Goal: Task Accomplishment & Management: Manage account settings

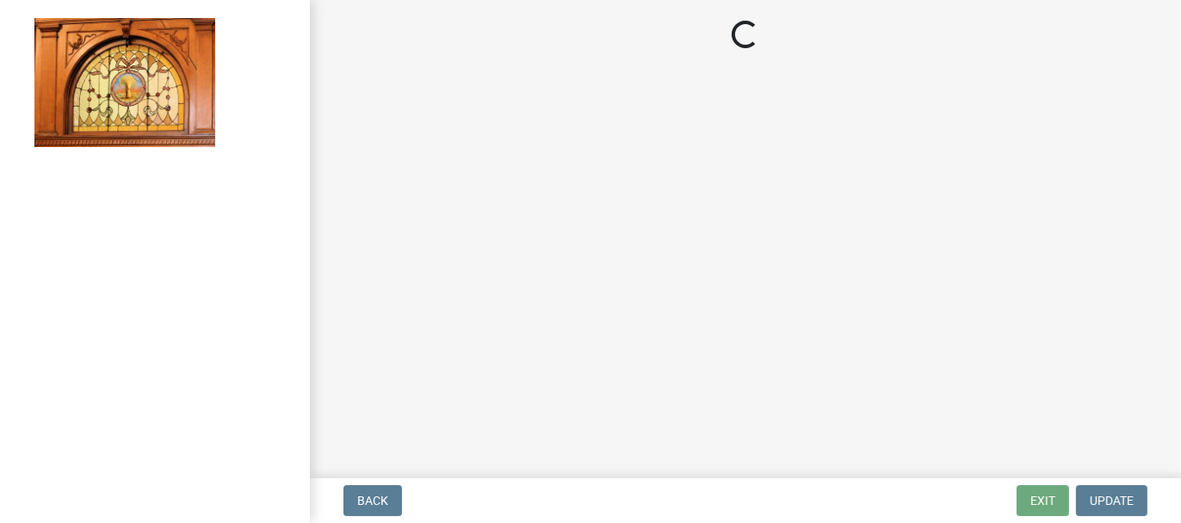
select select "62bb873c-c571-4454-ac8a-8c216551e2a3"
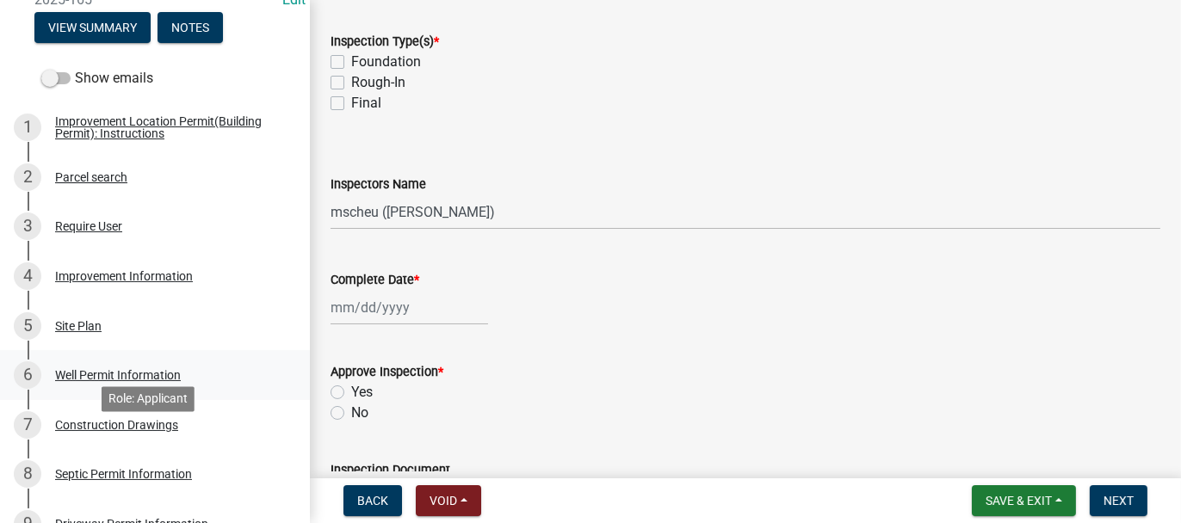
scroll to position [258, 0]
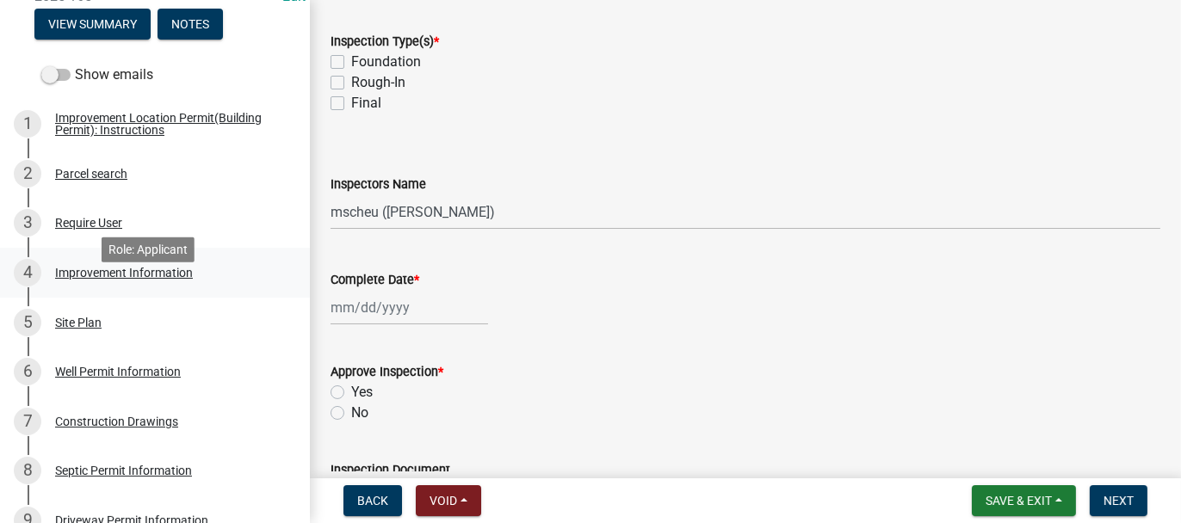
click at [113, 279] on div "Improvement Information" at bounding box center [124, 273] width 138 height 12
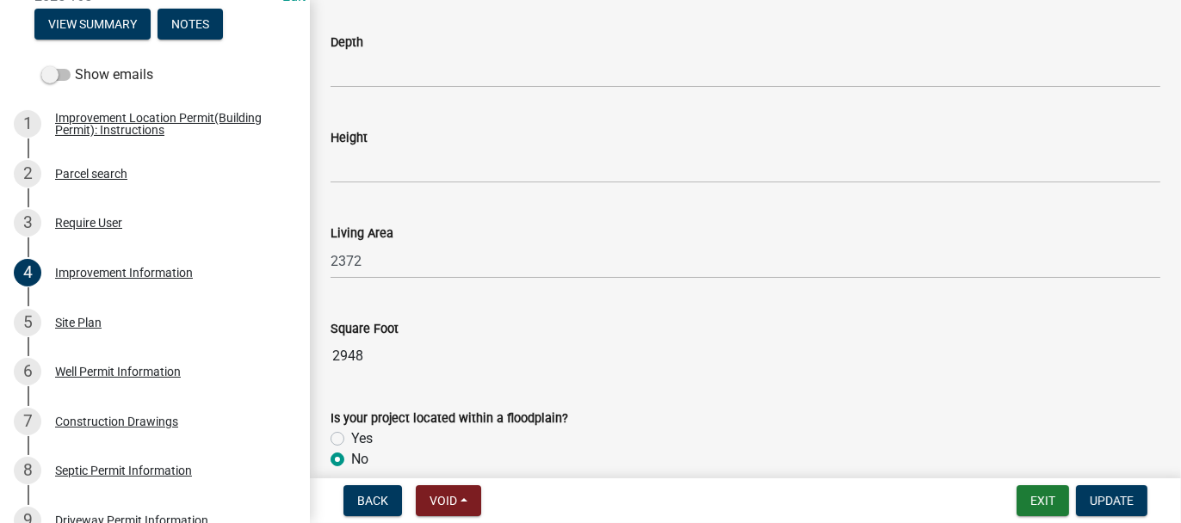
scroll to position [2402, 0]
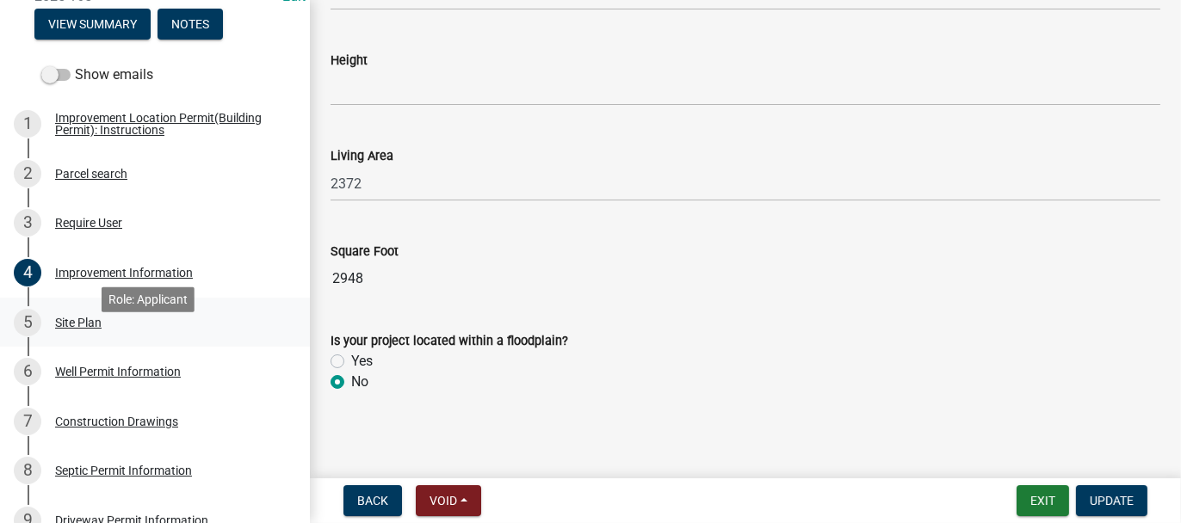
click at [71, 329] on div "Site Plan" at bounding box center [78, 323] width 46 height 12
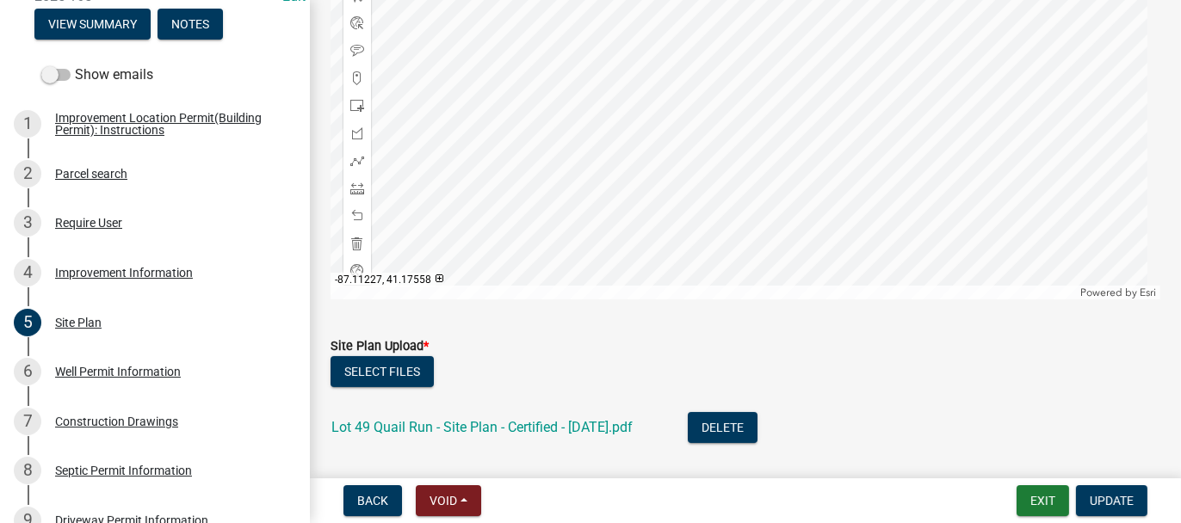
scroll to position [362, 0]
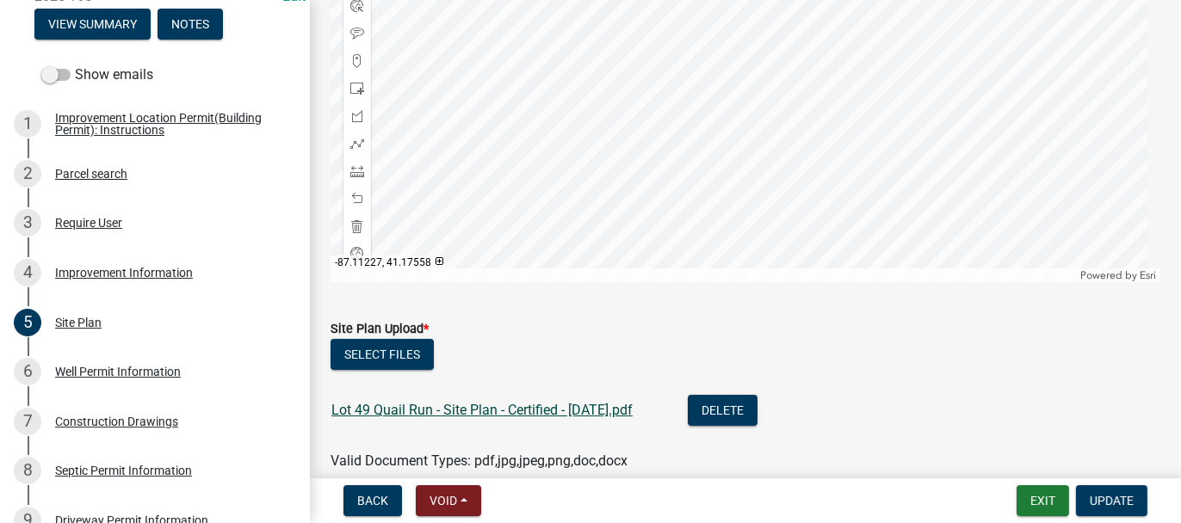
click at [430, 411] on link "Lot 49 Quail Run - Site Plan - Certified - 09-25-2025.pdf" at bounding box center [481, 410] width 301 height 16
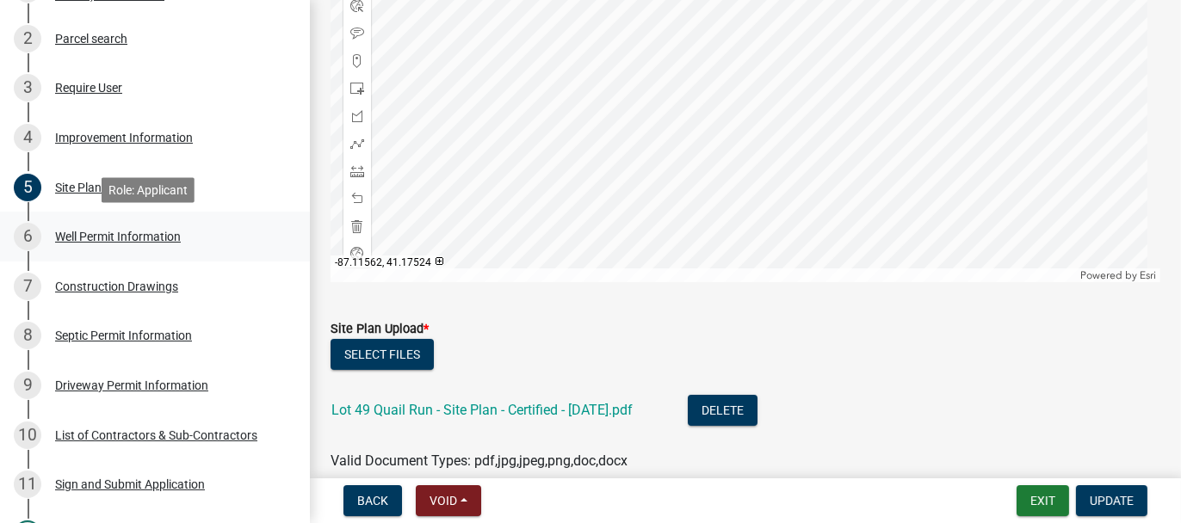
scroll to position [430, 0]
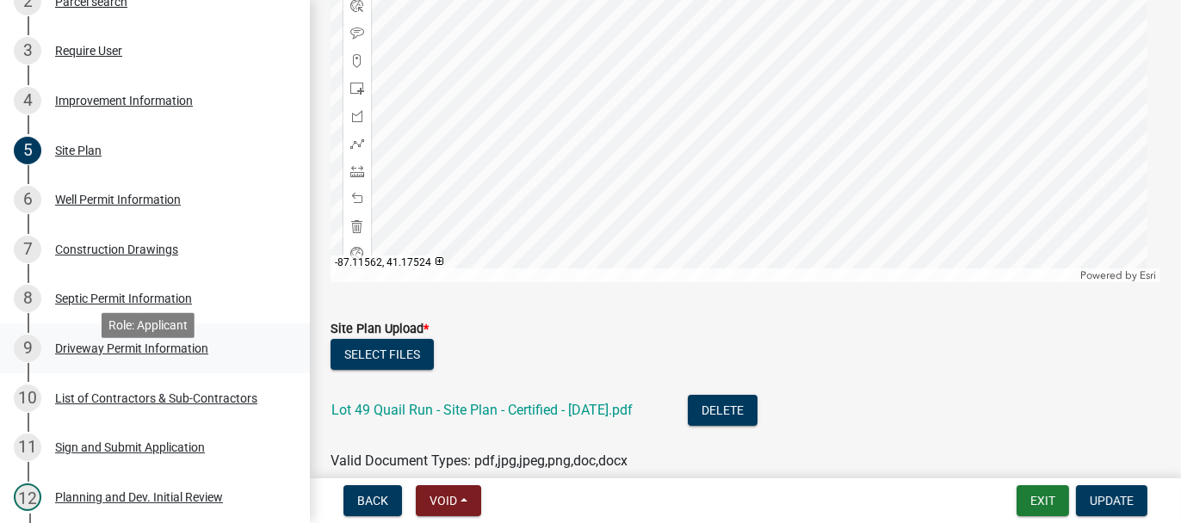
click at [85, 355] on div "Driveway Permit Information" at bounding box center [131, 349] width 153 height 12
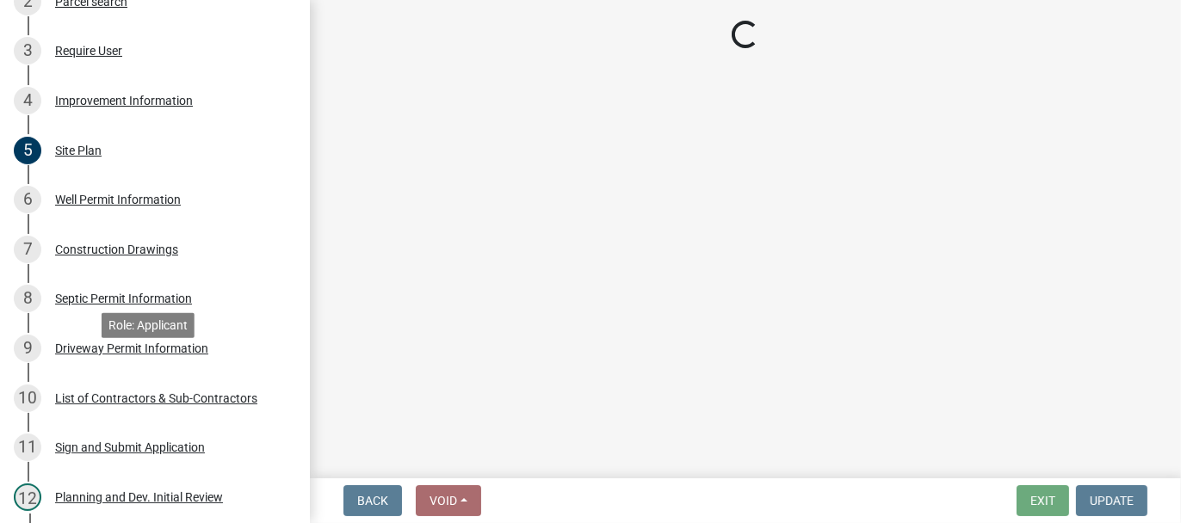
scroll to position [0, 0]
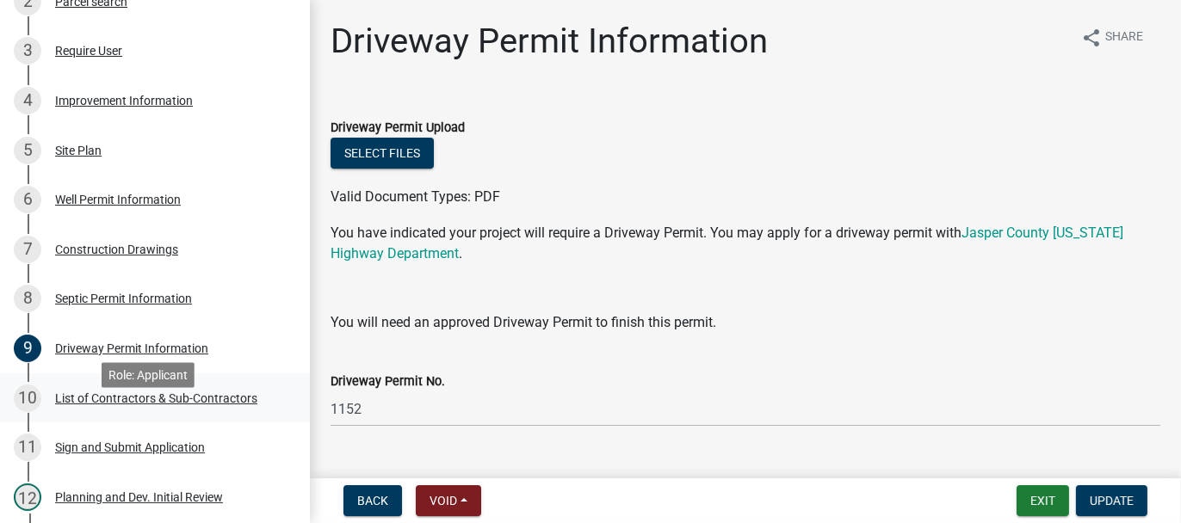
click at [96, 405] on div "List of Contractors & Sub-Contractors" at bounding box center [156, 399] width 202 height 12
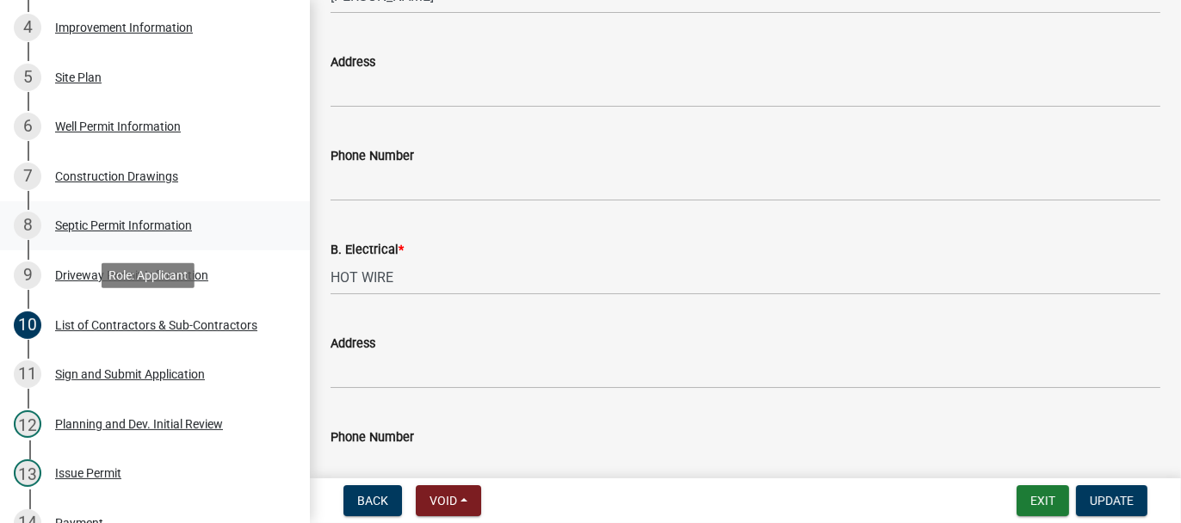
scroll to position [603, 0]
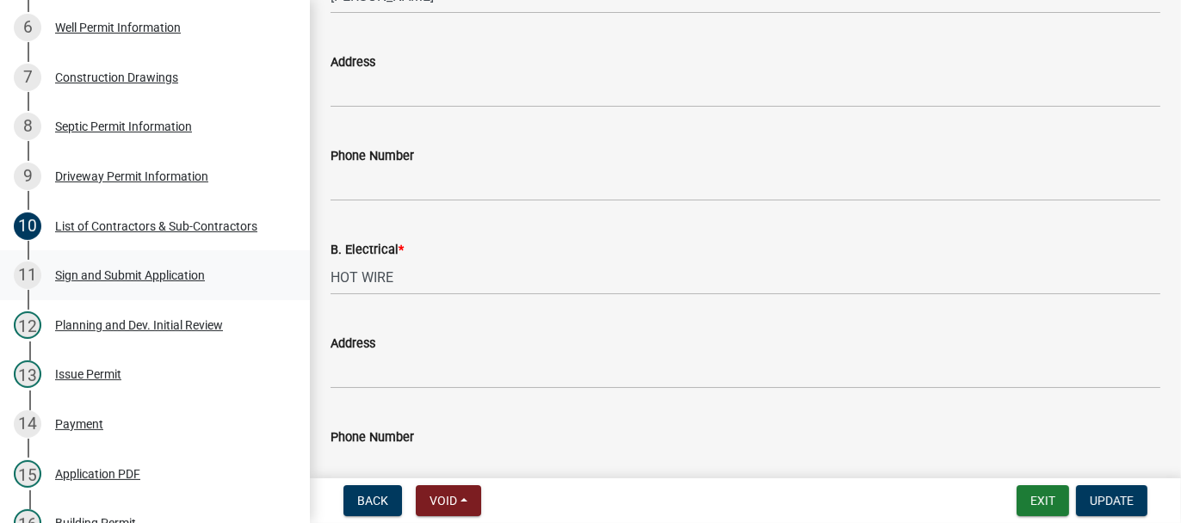
click at [99, 282] on div "Sign and Submit Application" at bounding box center [130, 275] width 150 height 12
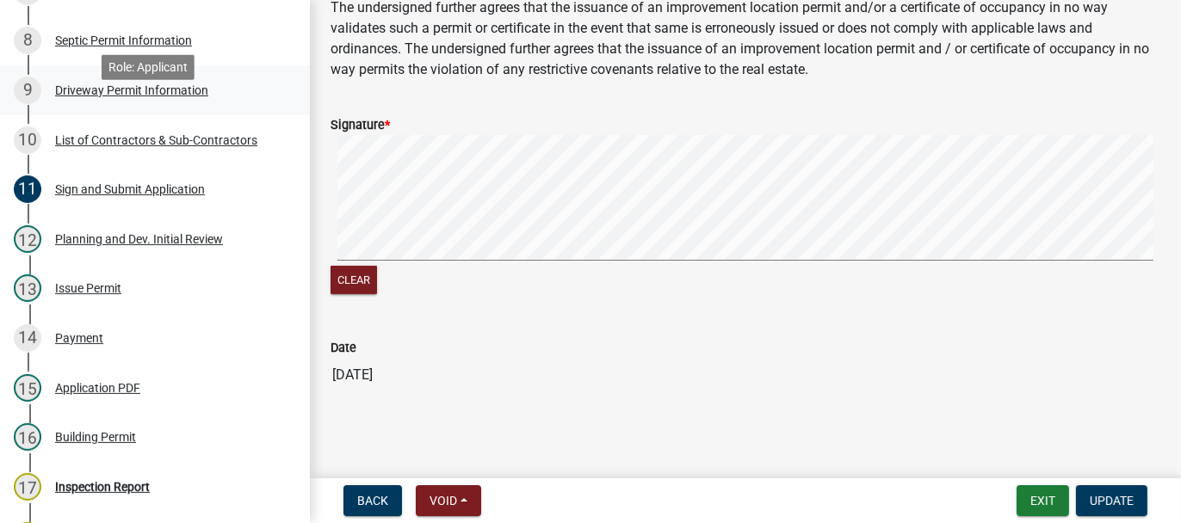
scroll to position [861, 0]
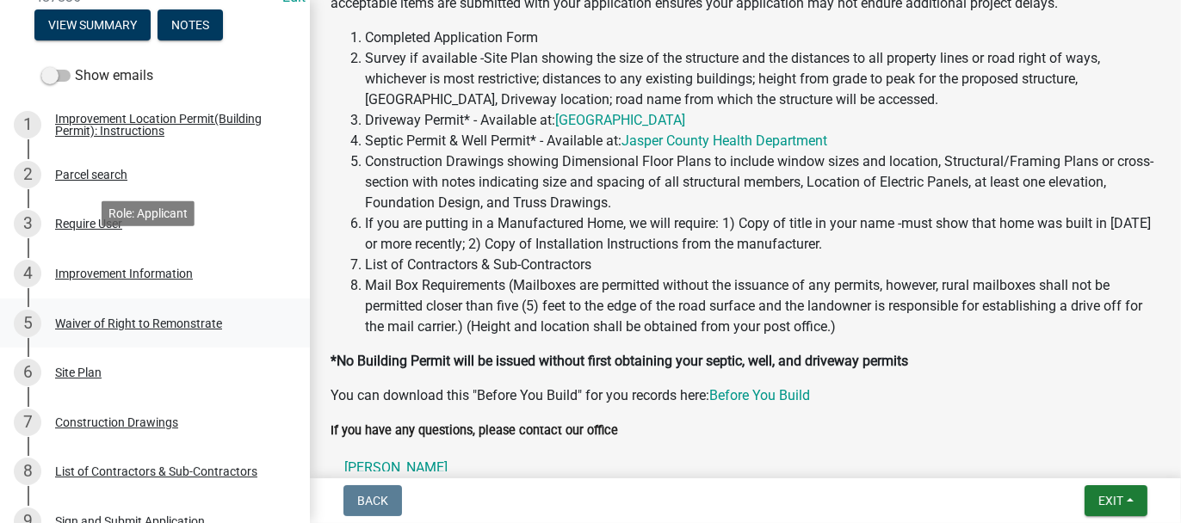
scroll to position [258, 0]
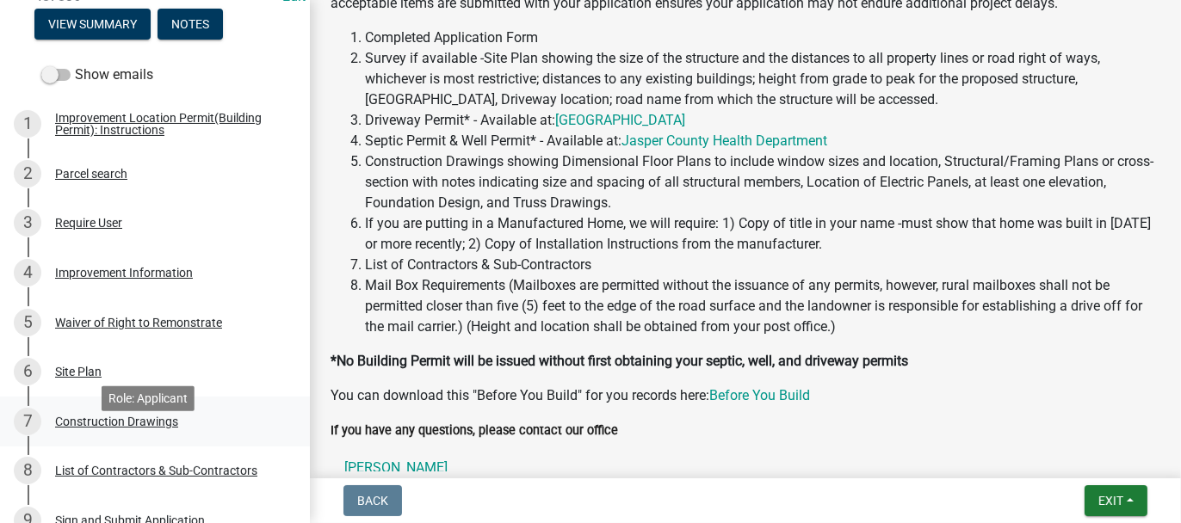
click at [69, 428] on div "Construction Drawings" at bounding box center [116, 422] width 123 height 12
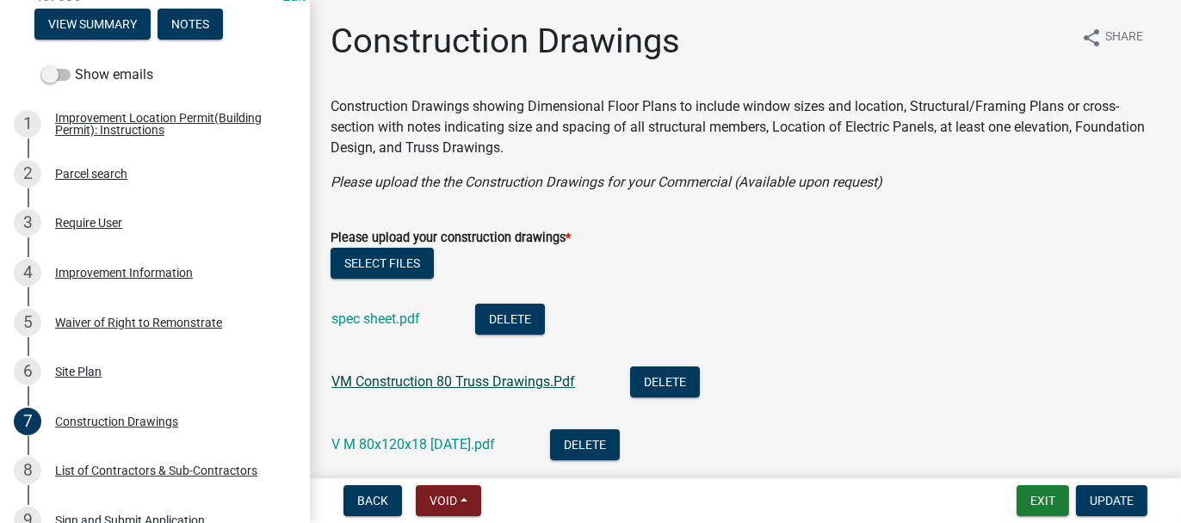
click at [357, 384] on link "VM Construction 80 Truss Drawings.Pdf" at bounding box center [453, 382] width 244 height 16
click at [80, 378] on div "Site Plan" at bounding box center [78, 372] width 46 height 12
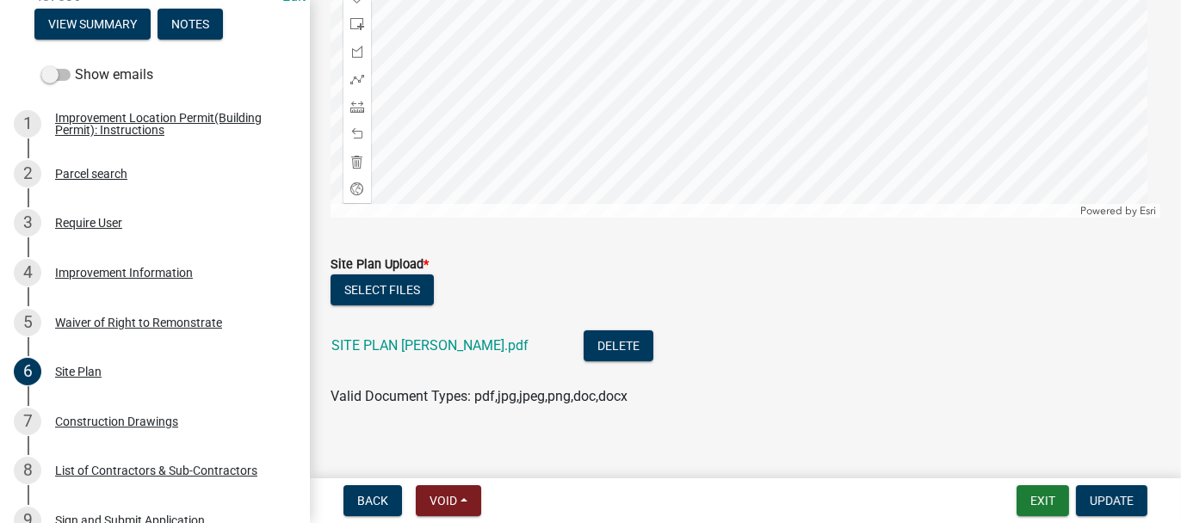
scroll to position [425, 0]
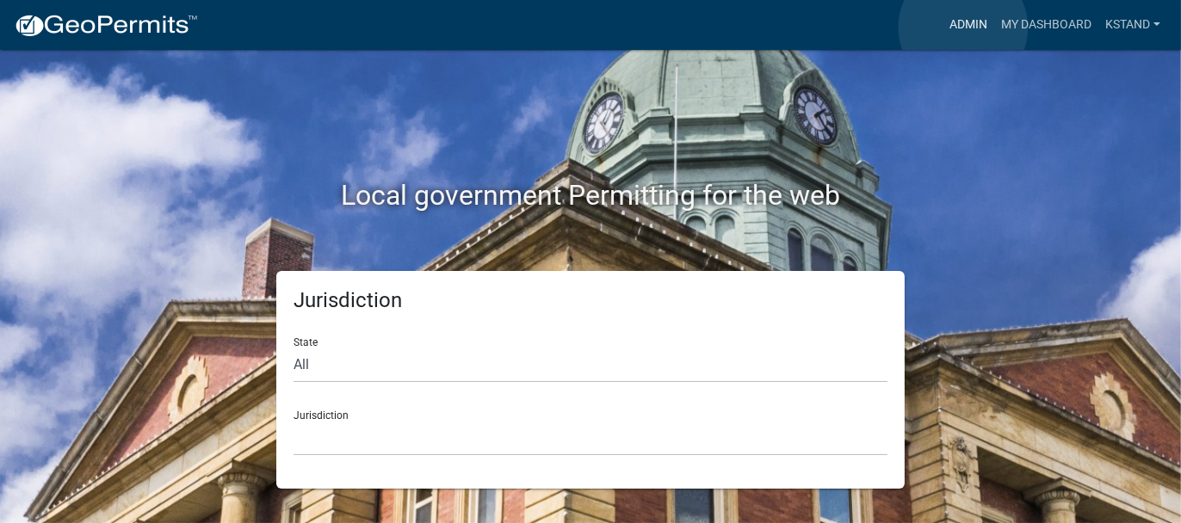
click at [963, 28] on link "Admin" at bounding box center [969, 25] width 52 height 33
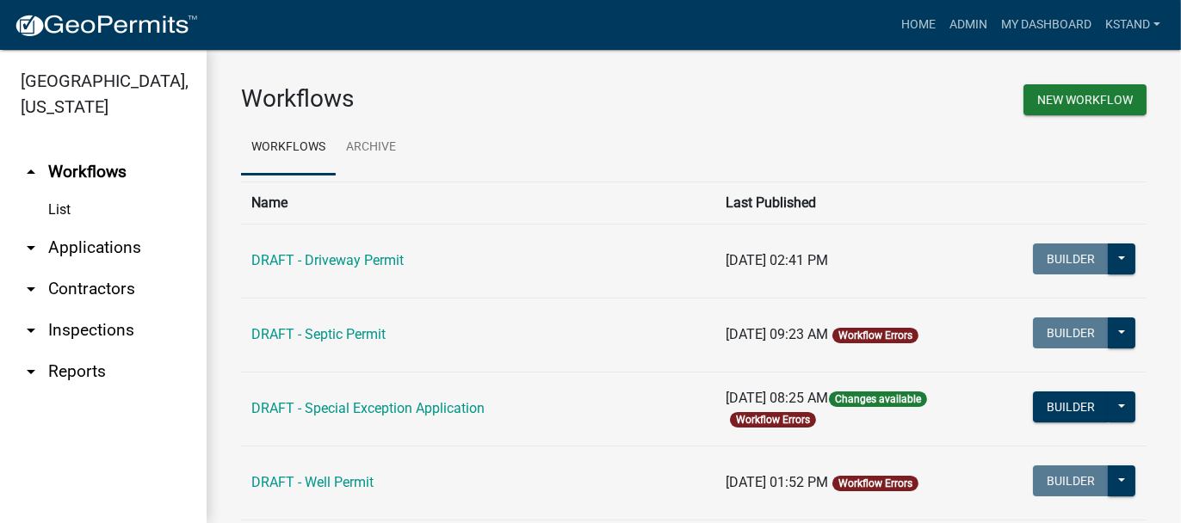
click at [87, 248] on link "arrow_drop_down Applications" at bounding box center [103, 247] width 207 height 41
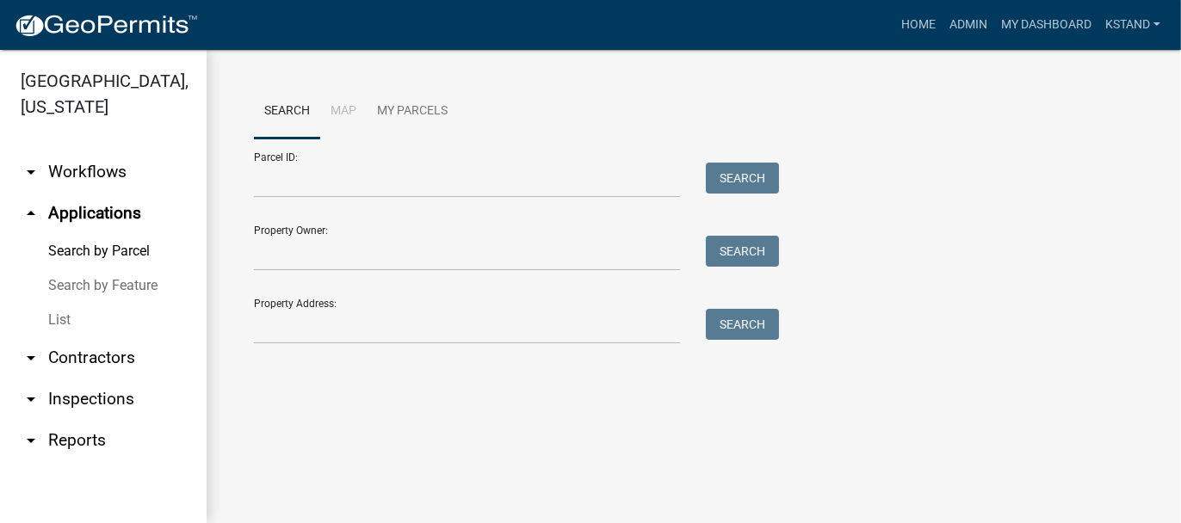
click at [52, 318] on link "List" at bounding box center [103, 320] width 207 height 34
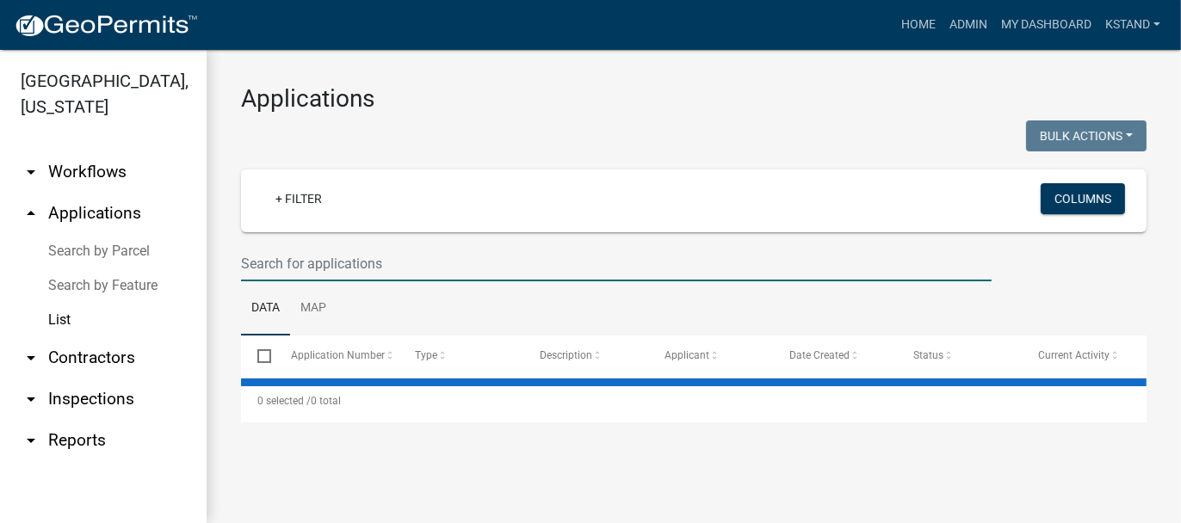
click at [264, 257] on input "text" at bounding box center [616, 263] width 751 height 35
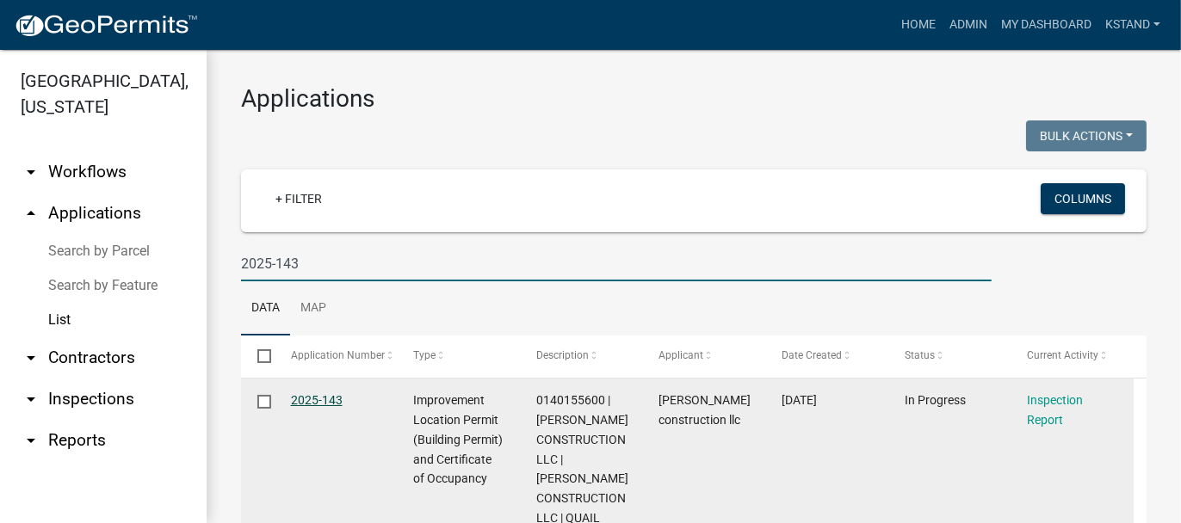
type input "2025-143"
click at [309, 404] on link "2025-143" at bounding box center [317, 400] width 52 height 14
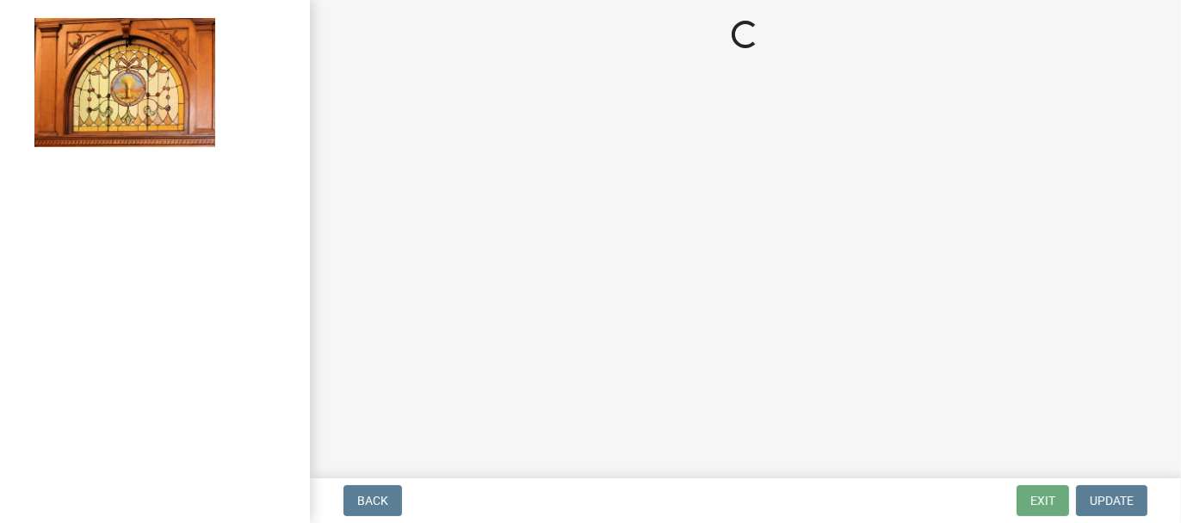
select select "62bb873c-c571-4454-ac8a-8c216551e2a3"
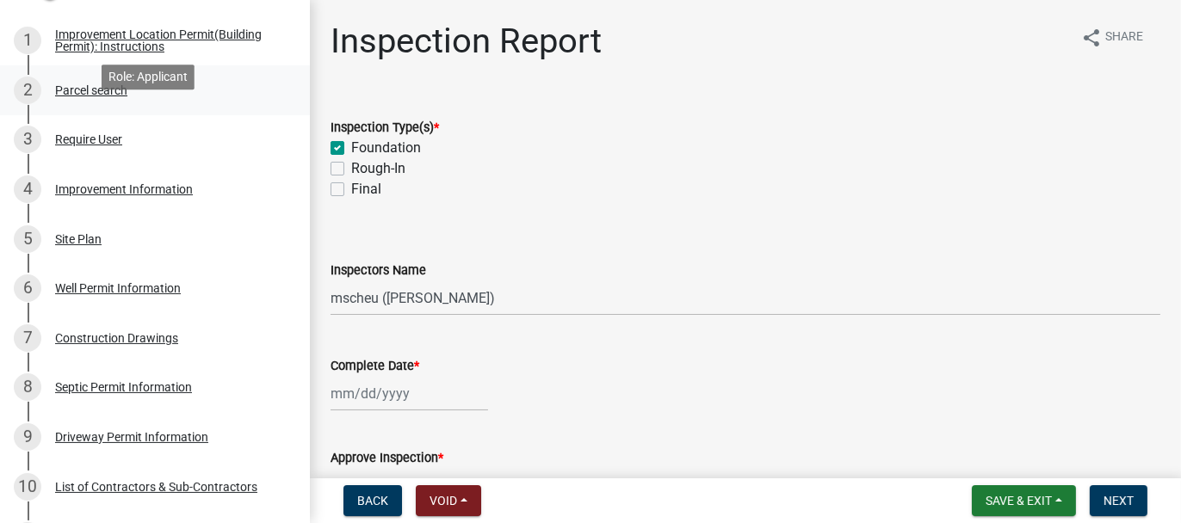
scroll to position [344, 0]
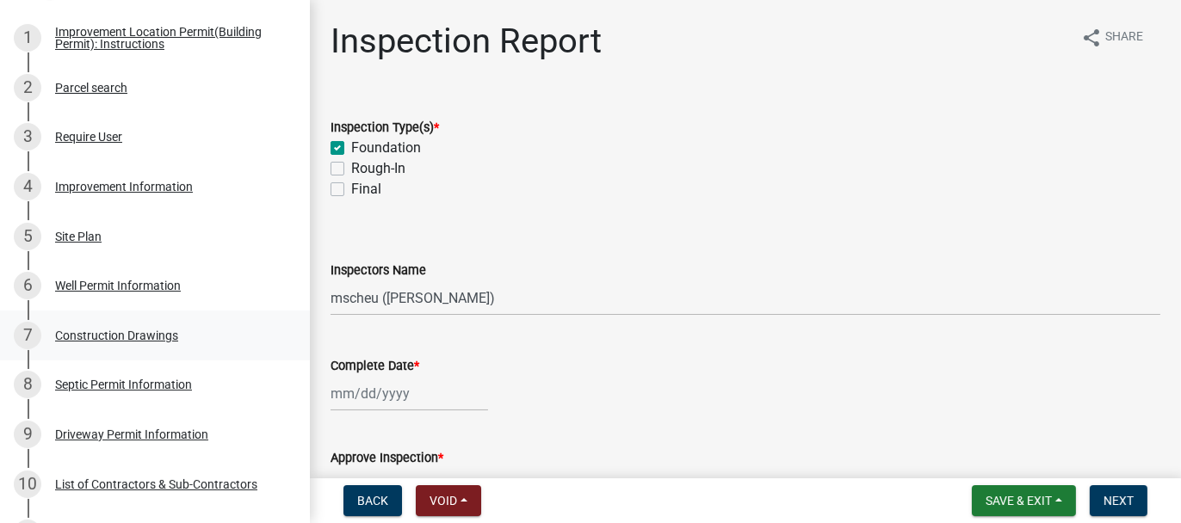
click at [138, 342] on div "Construction Drawings" at bounding box center [116, 336] width 123 height 12
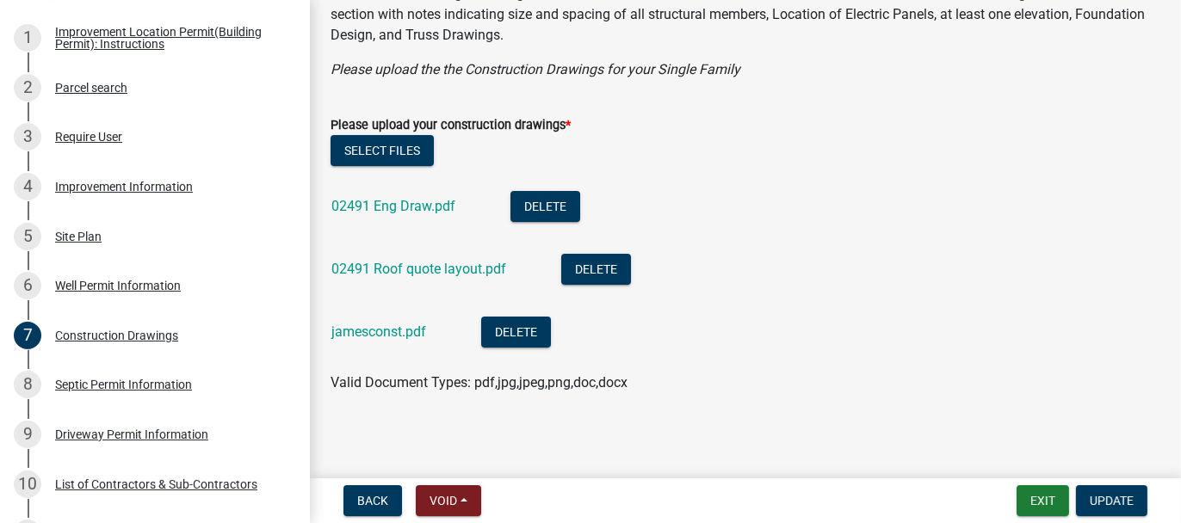
scroll to position [116, 0]
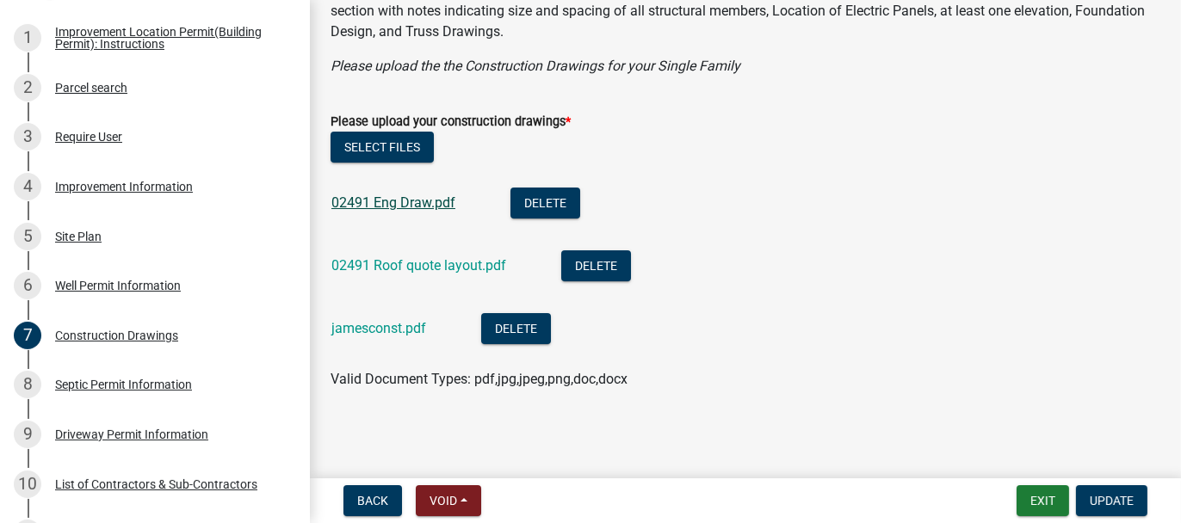
click at [368, 210] on link "02491 Eng Draw.pdf" at bounding box center [393, 203] width 124 height 16
click at [349, 331] on link "jamesconst.pdf" at bounding box center [378, 328] width 95 height 16
click at [1030, 496] on button "Exit" at bounding box center [1043, 501] width 53 height 31
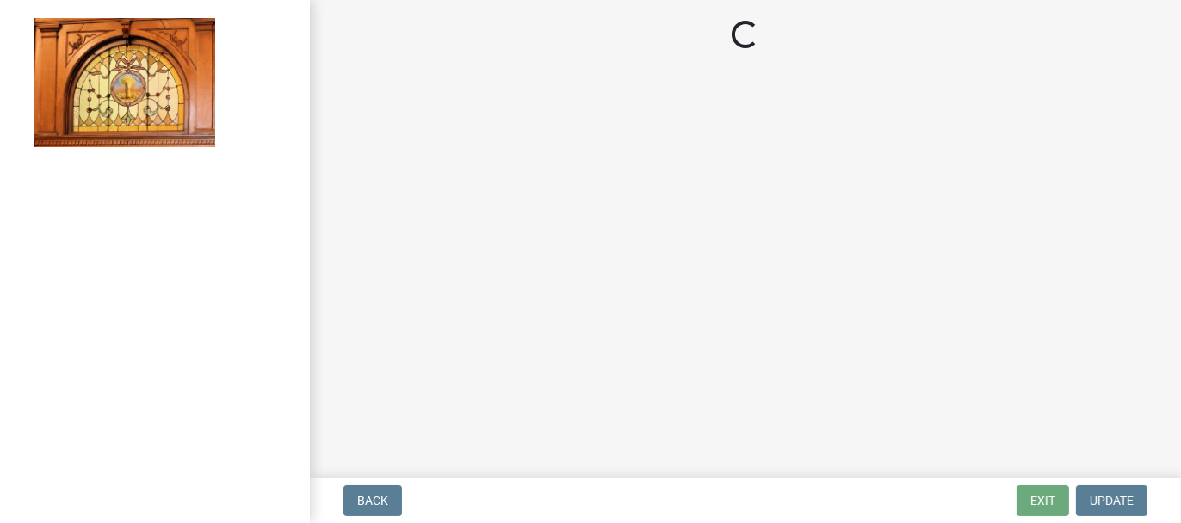
select select "62bb873c-c571-4454-ac8a-8c216551e2a3"
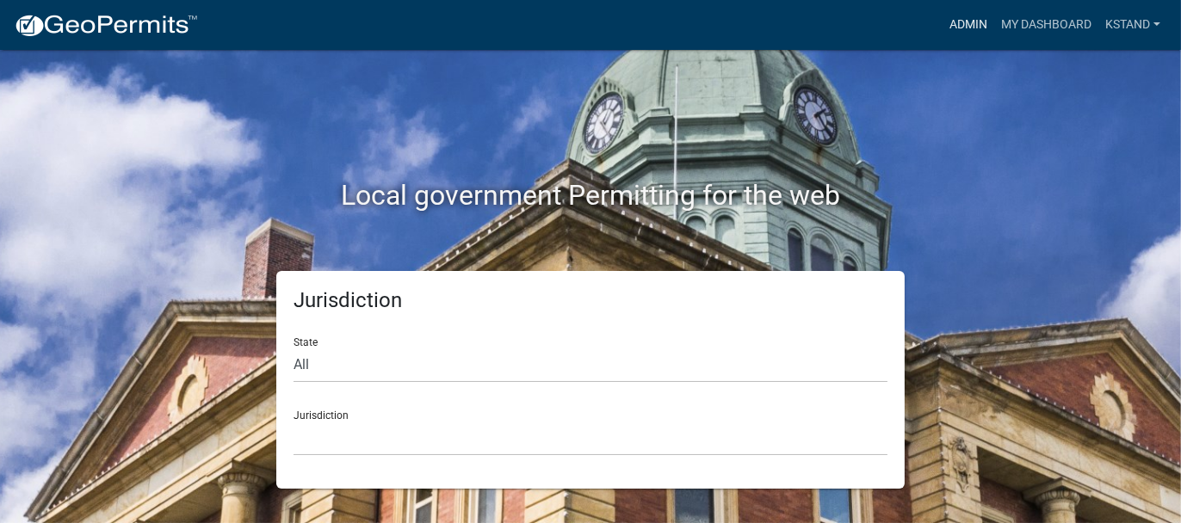
click at [977, 19] on link "Admin" at bounding box center [969, 25] width 52 height 33
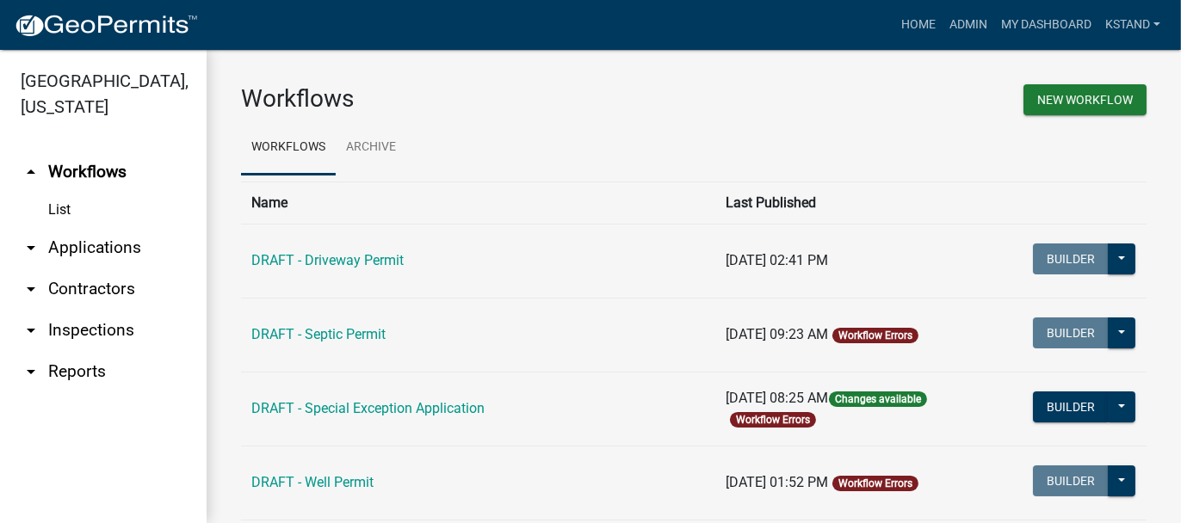
click at [56, 249] on link "arrow_drop_down Applications" at bounding box center [103, 247] width 207 height 41
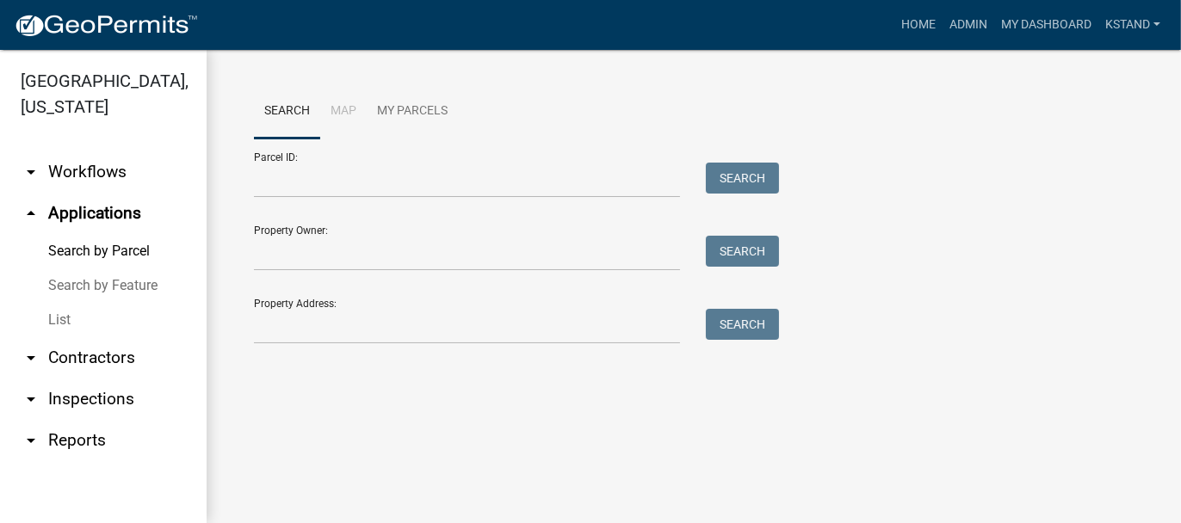
click at [52, 322] on link "List" at bounding box center [103, 320] width 207 height 34
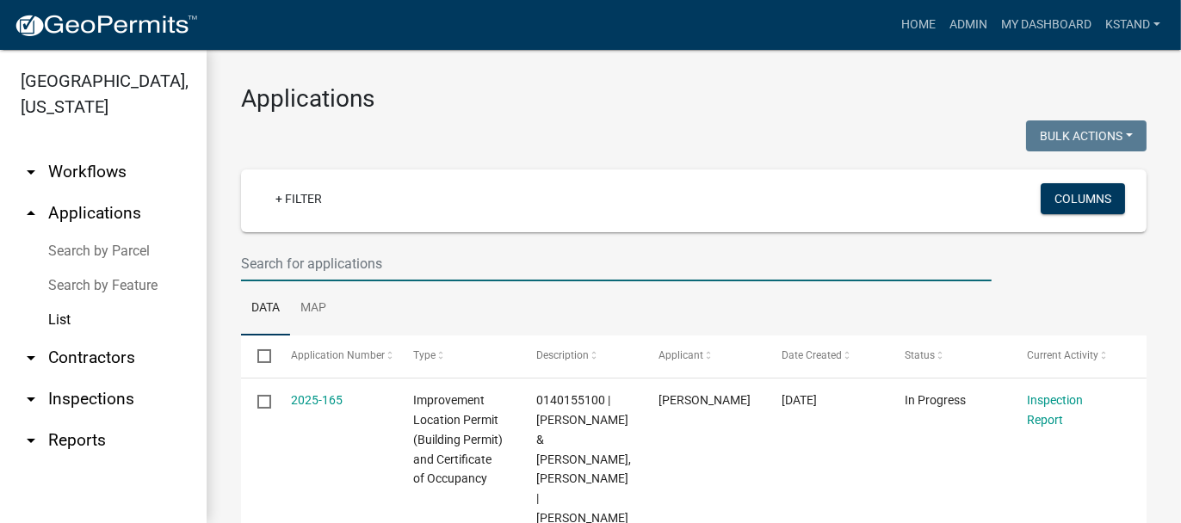
click at [280, 259] on input "text" at bounding box center [616, 263] width 751 height 35
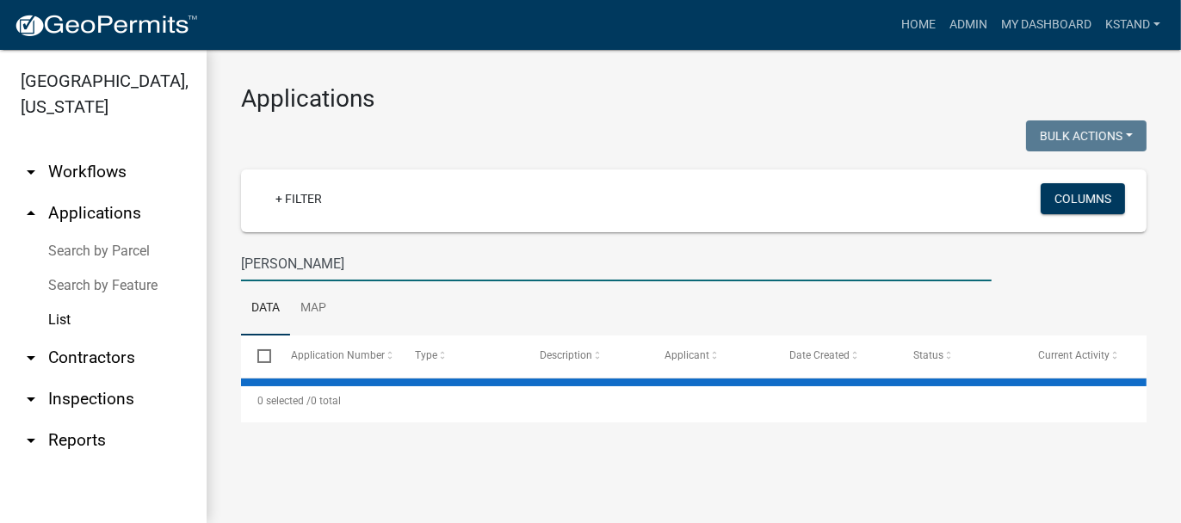
type input "dillon"
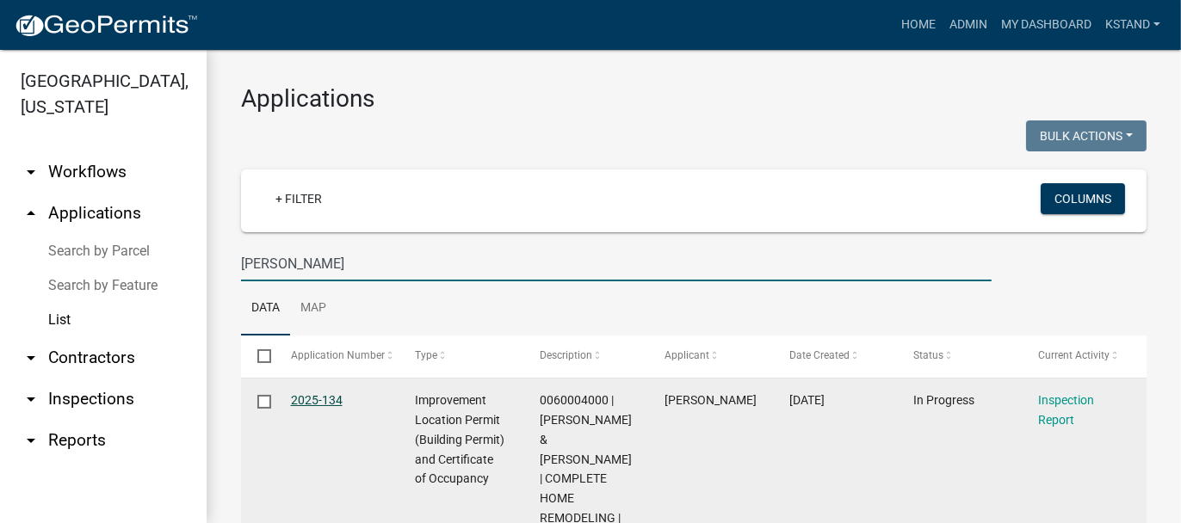
click at [322, 397] on link "2025-134" at bounding box center [317, 400] width 52 height 14
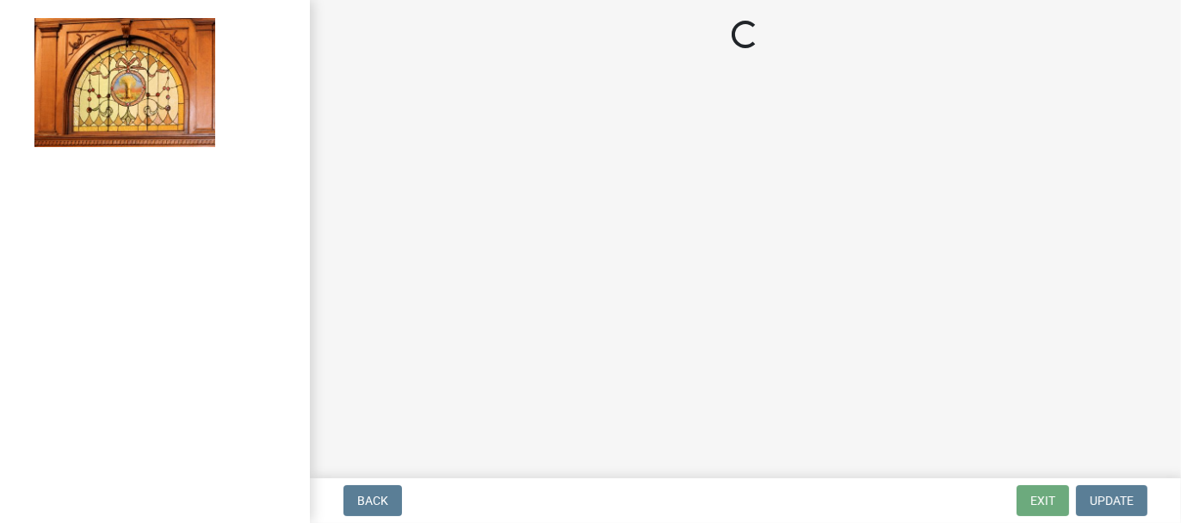
select select "62bb873c-c571-4454-ac8a-8c216551e2a3"
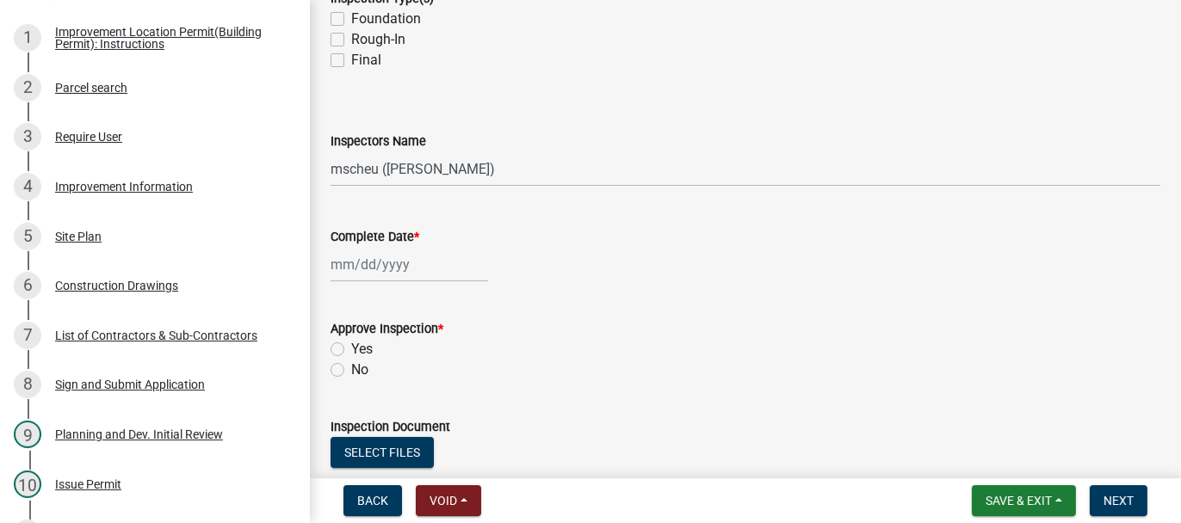
scroll to position [258, 0]
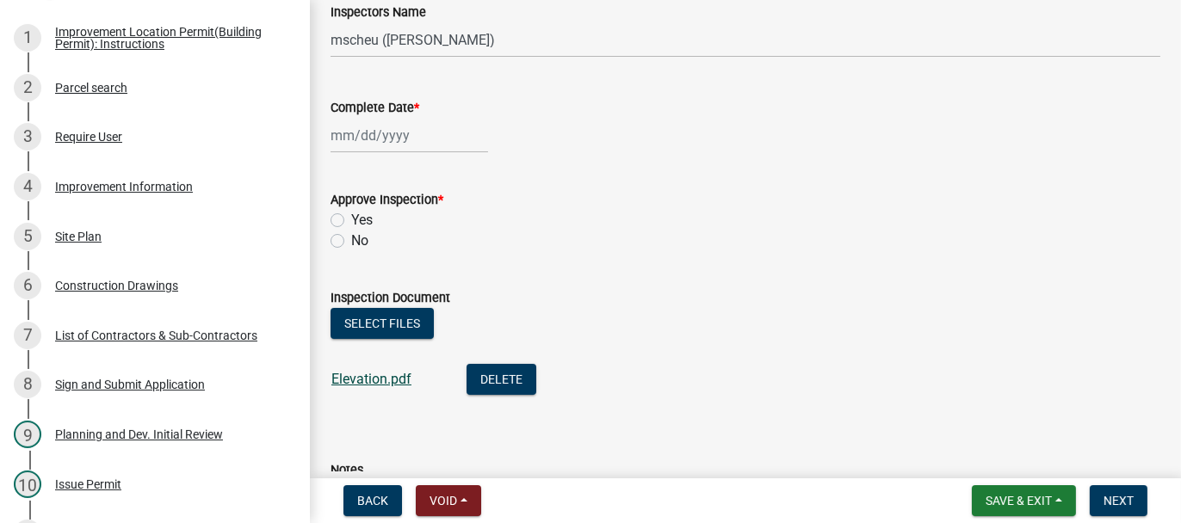
click at [370, 377] on link "Elevation.pdf" at bounding box center [371, 379] width 80 height 16
click at [1000, 492] on button "Save & Exit" at bounding box center [1024, 501] width 104 height 31
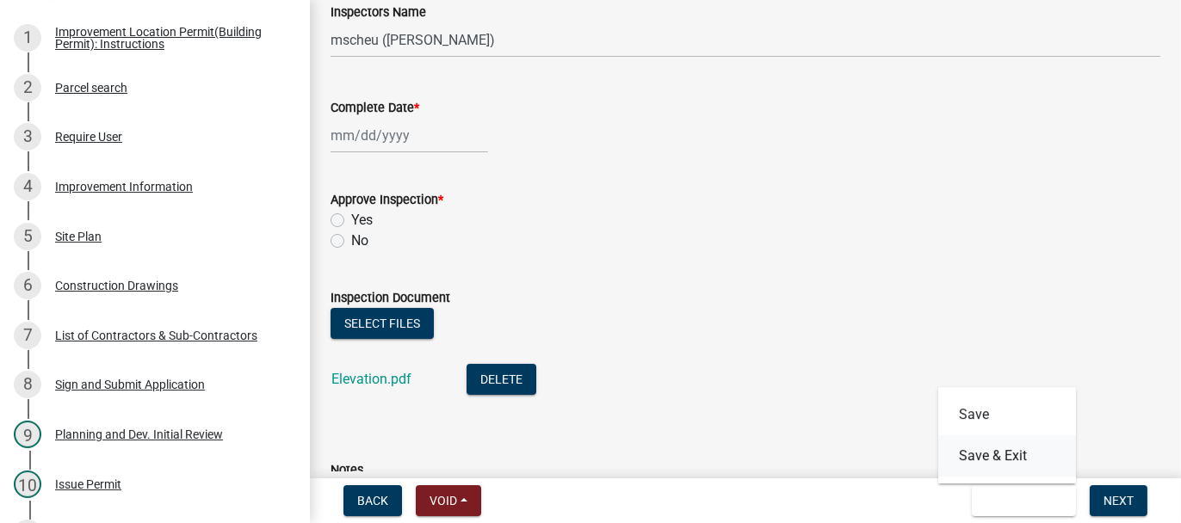
click at [979, 456] on button "Save & Exit" at bounding box center [1007, 456] width 138 height 41
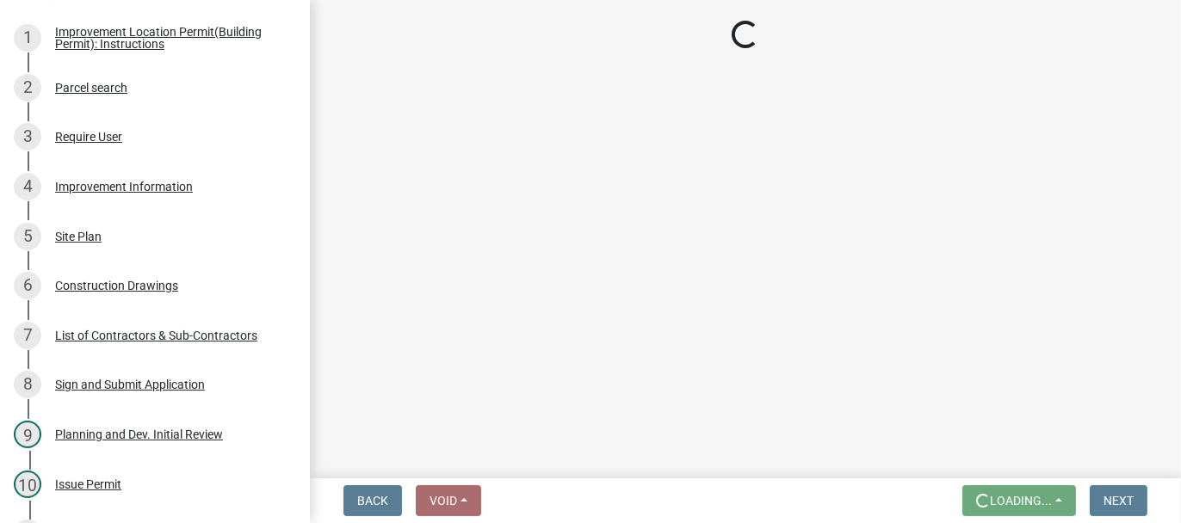
scroll to position [0, 0]
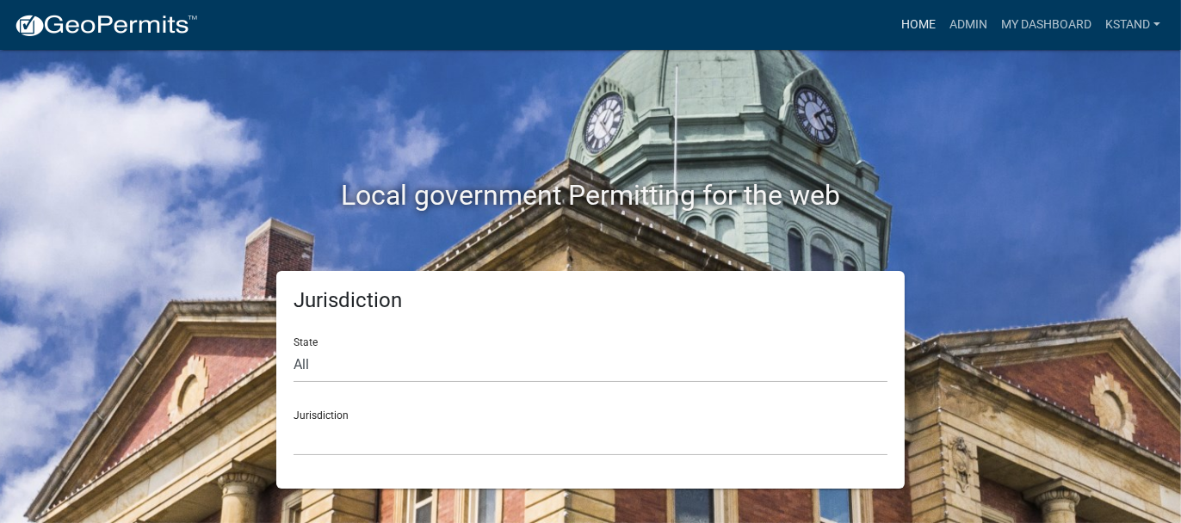
click at [921, 24] on link "Home" at bounding box center [919, 25] width 48 height 33
click at [969, 24] on link "Admin" at bounding box center [969, 25] width 52 height 33
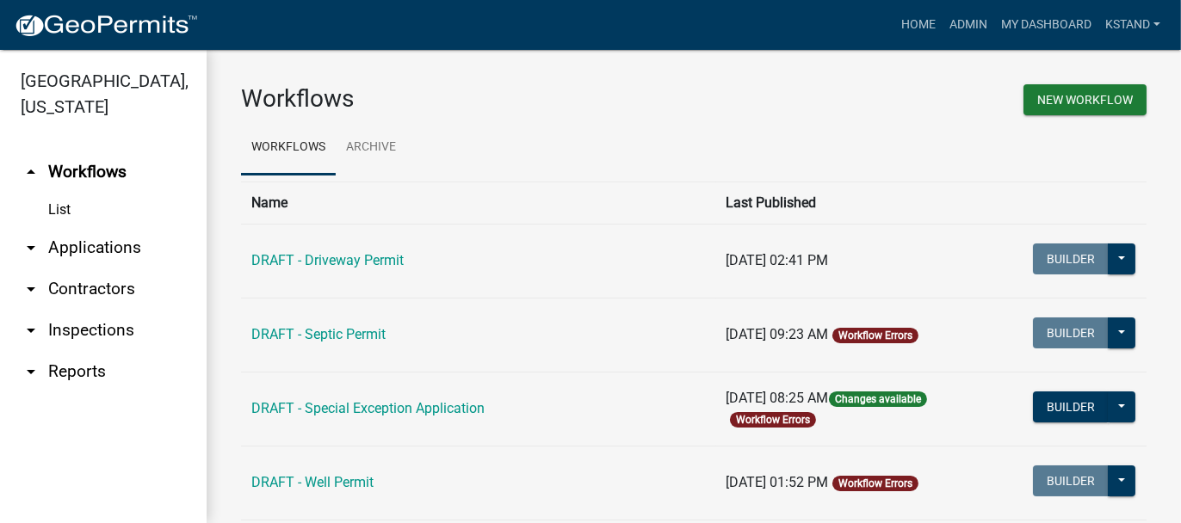
click at [100, 241] on link "arrow_drop_down Applications" at bounding box center [103, 247] width 207 height 41
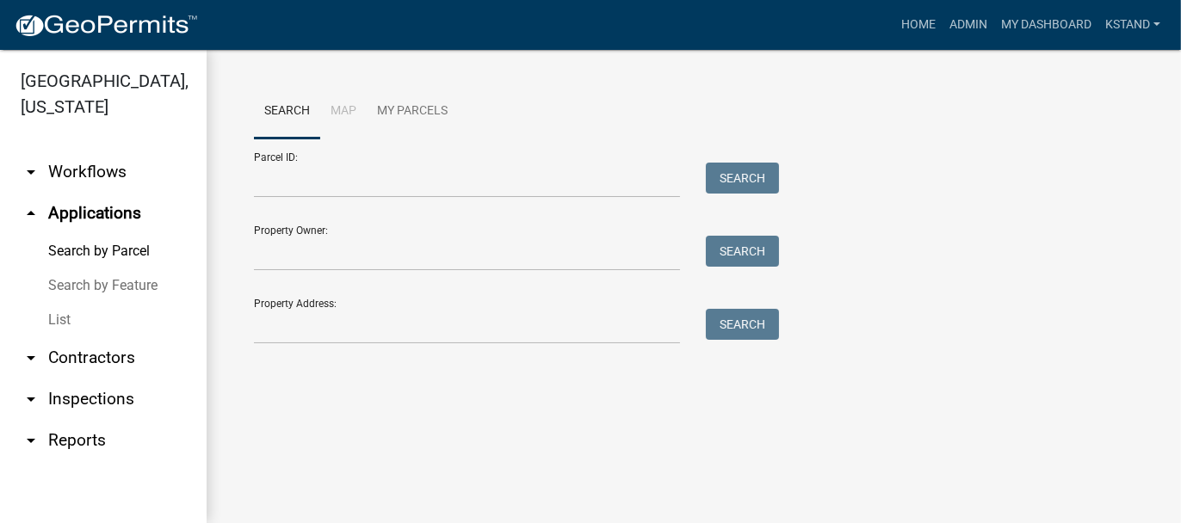
click at [49, 324] on link "List" at bounding box center [103, 320] width 207 height 34
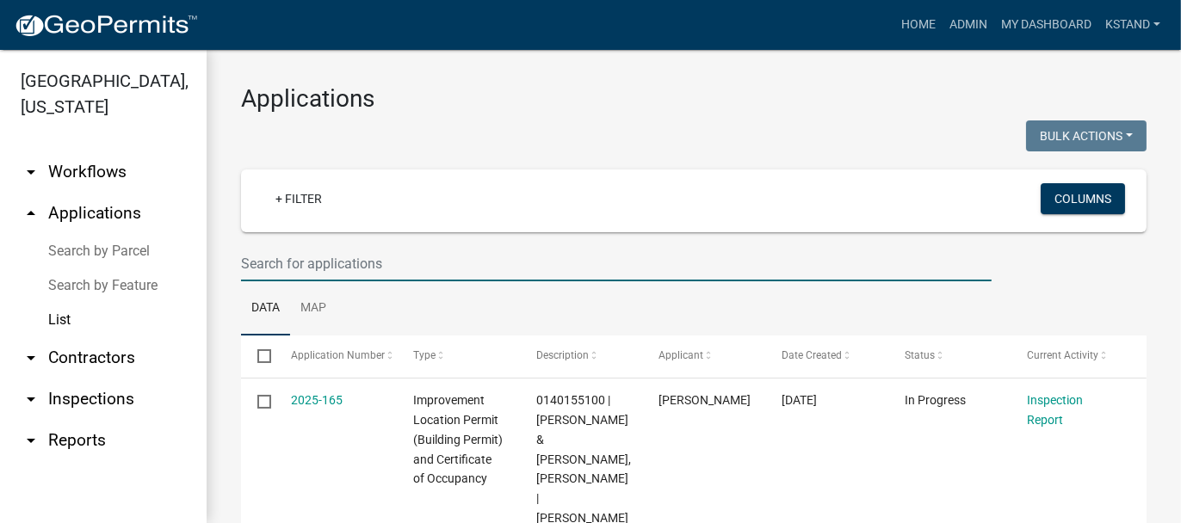
click at [256, 263] on input "text" at bounding box center [616, 263] width 751 height 35
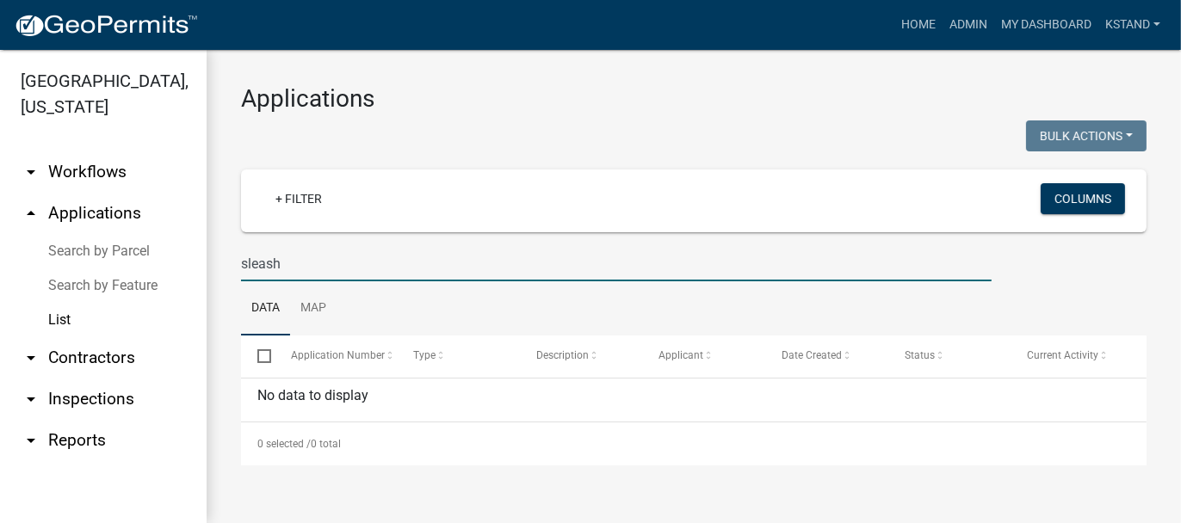
click at [277, 261] on input "sleash" at bounding box center [616, 263] width 751 height 35
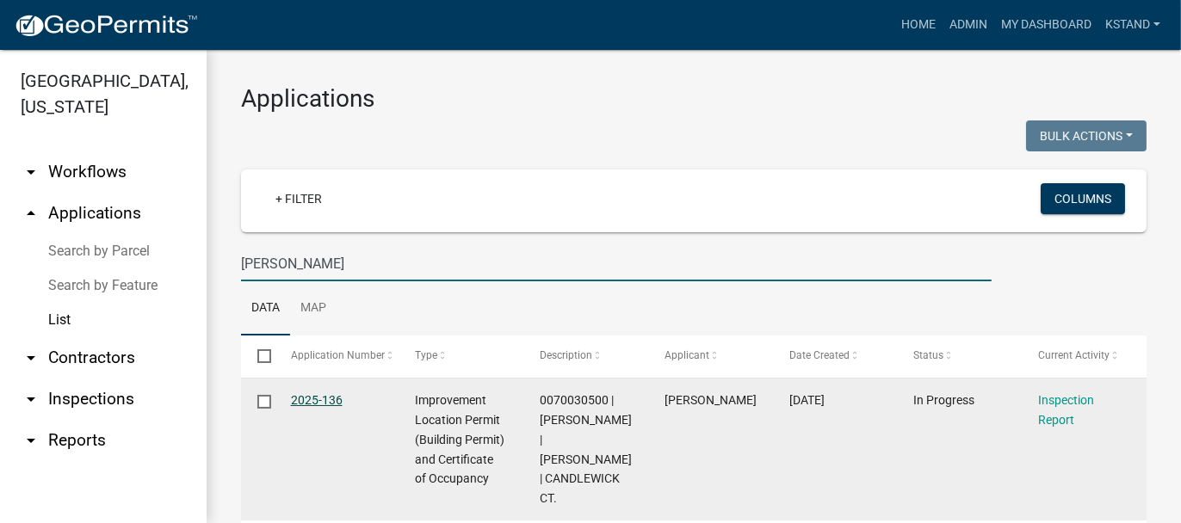
type input "slease"
click at [307, 396] on link "2025-136" at bounding box center [317, 400] width 52 height 14
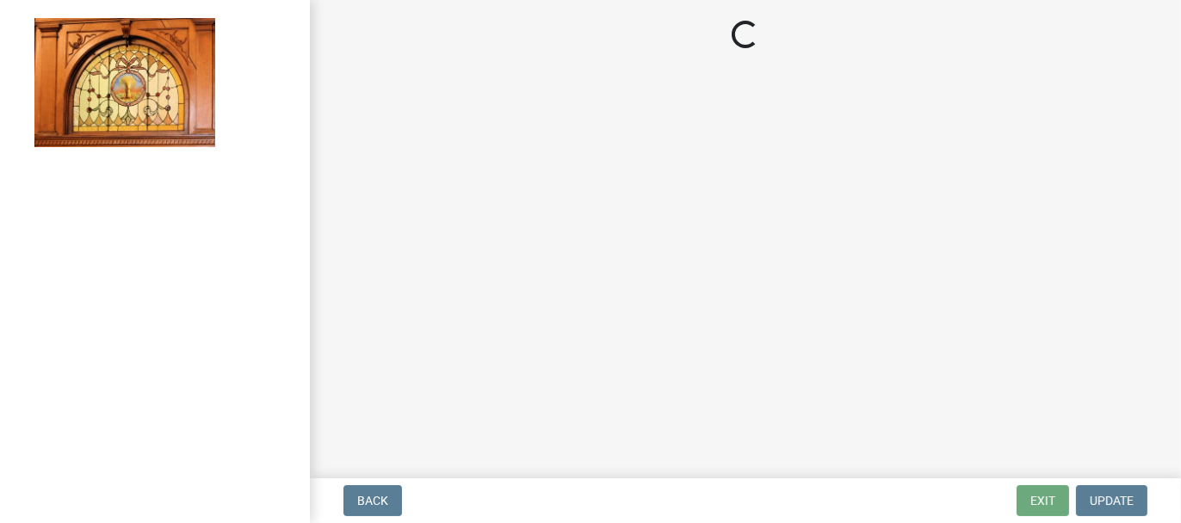
select select "62bb873c-c571-4454-ac8a-8c216551e2a3"
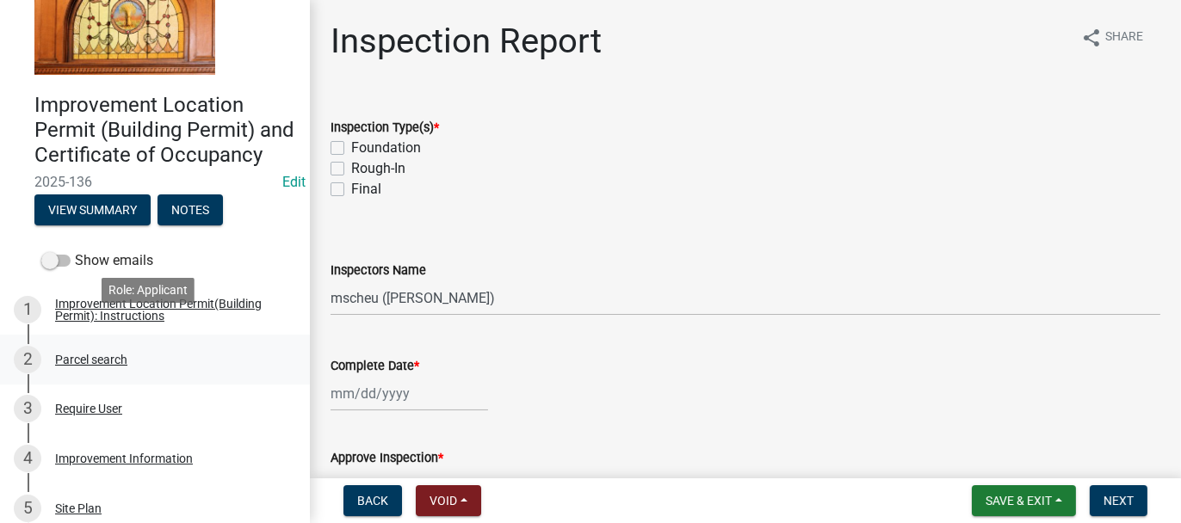
scroll to position [172, 0]
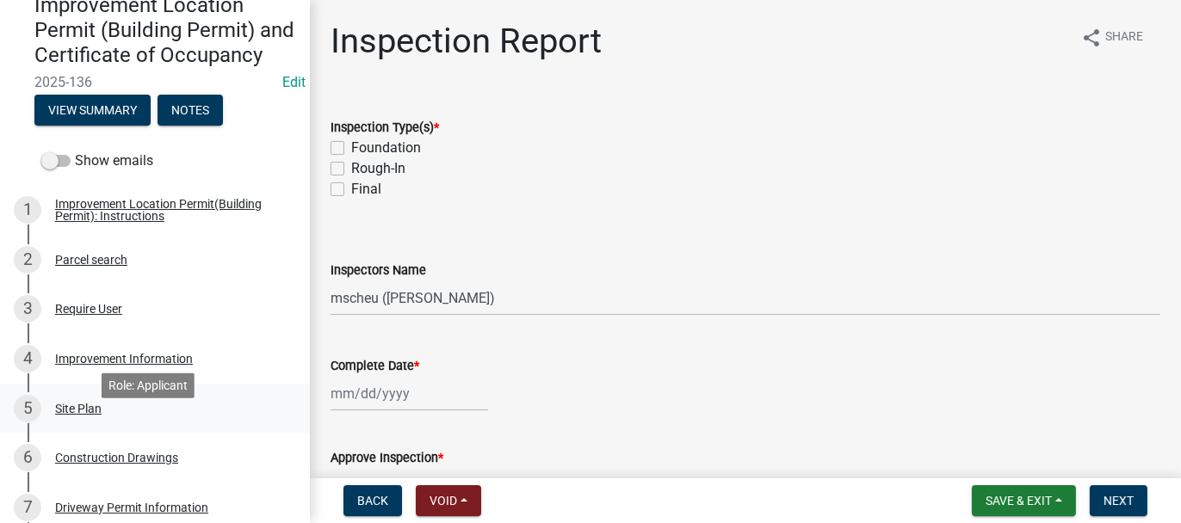
click at [94, 415] on div "Site Plan" at bounding box center [78, 409] width 46 height 12
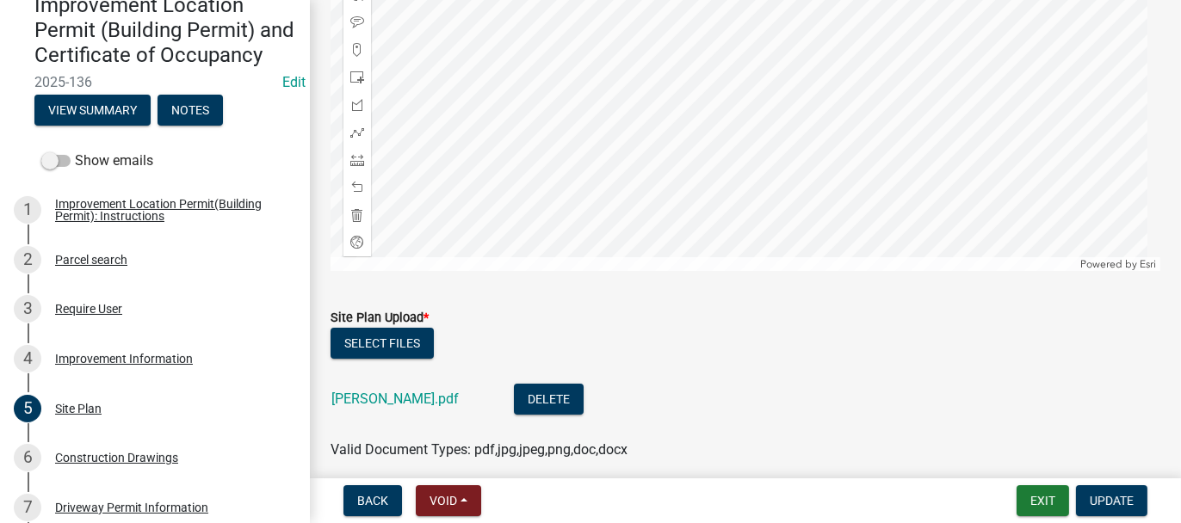
scroll to position [443, 0]
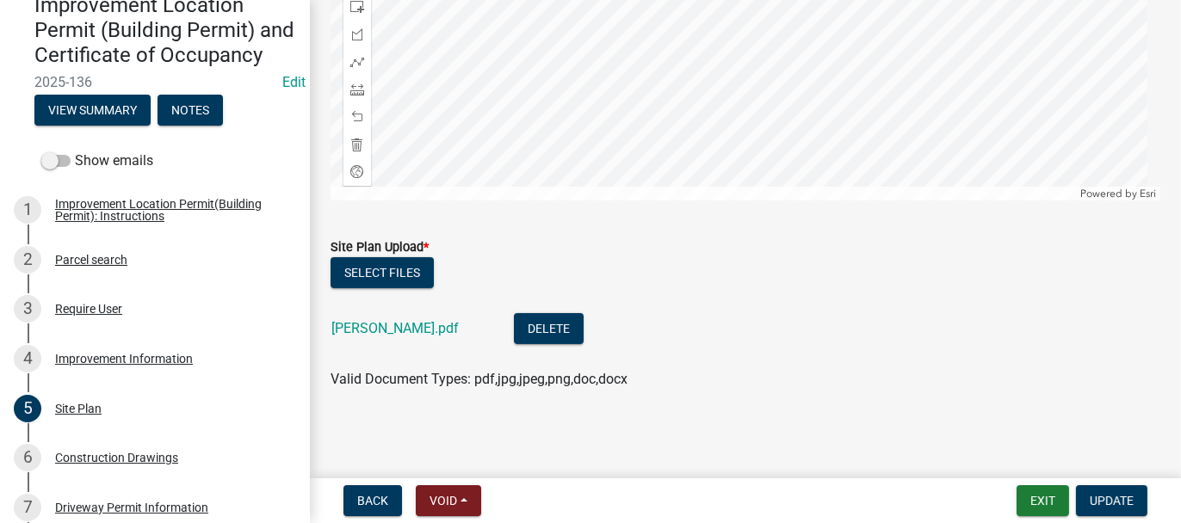
click at [328, 326] on div "Select files Slease.pdf Delete Valid Document Types: pdf,jpg,jpeg,png,doc,docx" at bounding box center [746, 323] width 856 height 133
click at [380, 331] on link "Slease.pdf" at bounding box center [394, 328] width 127 height 16
click at [1039, 502] on button "Exit" at bounding box center [1043, 501] width 53 height 31
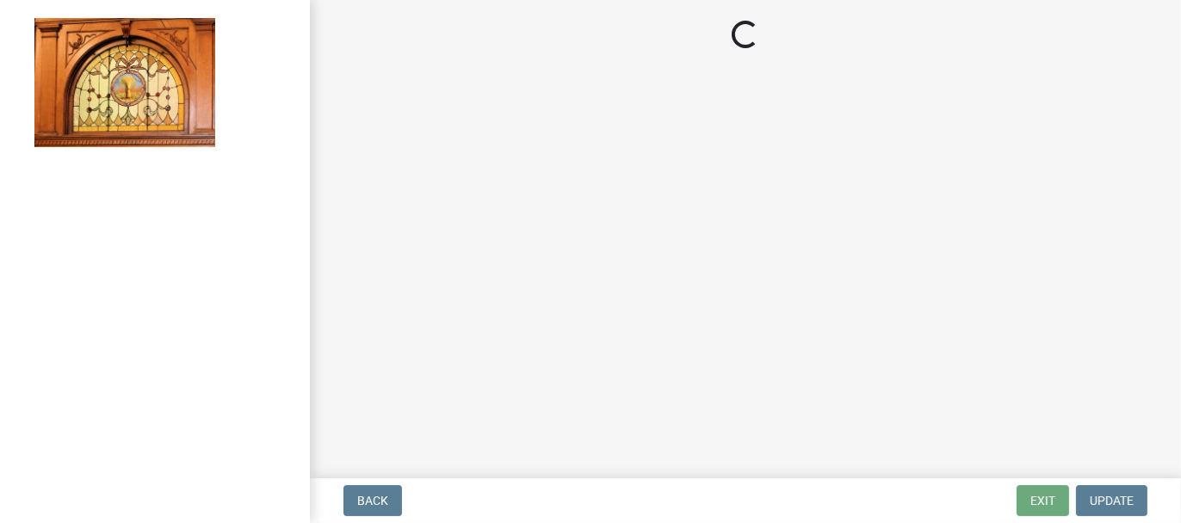
select select "62bb873c-c571-4454-ac8a-8c216551e2a3"
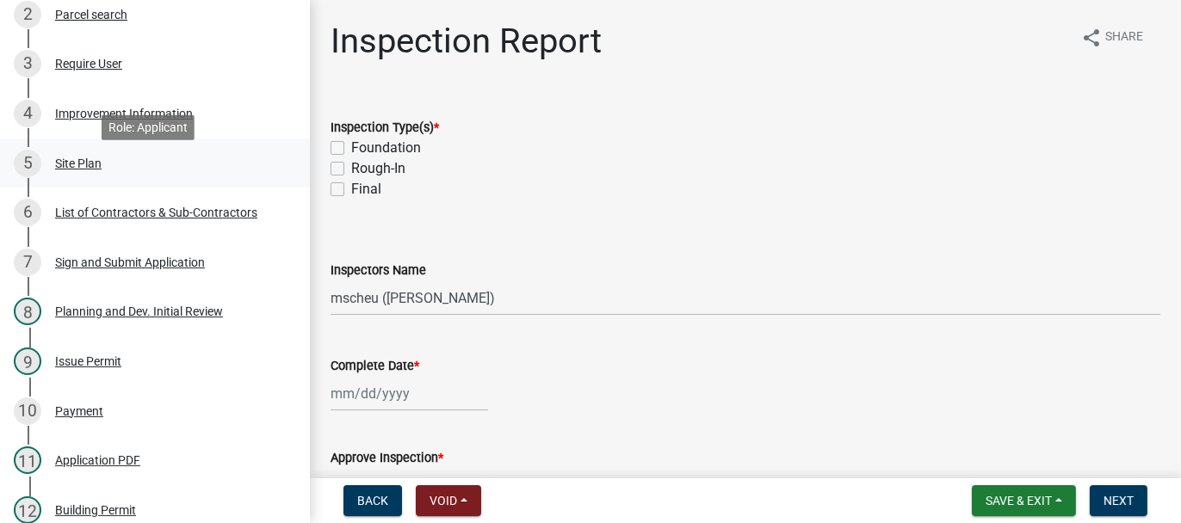
scroll to position [430, 0]
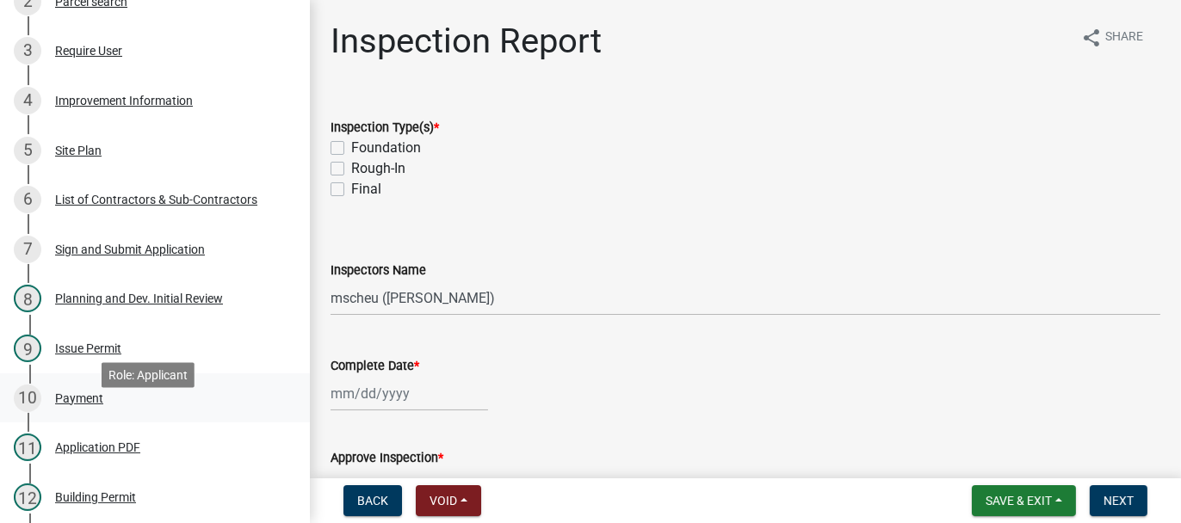
click at [88, 405] on div "Payment" at bounding box center [79, 399] width 48 height 12
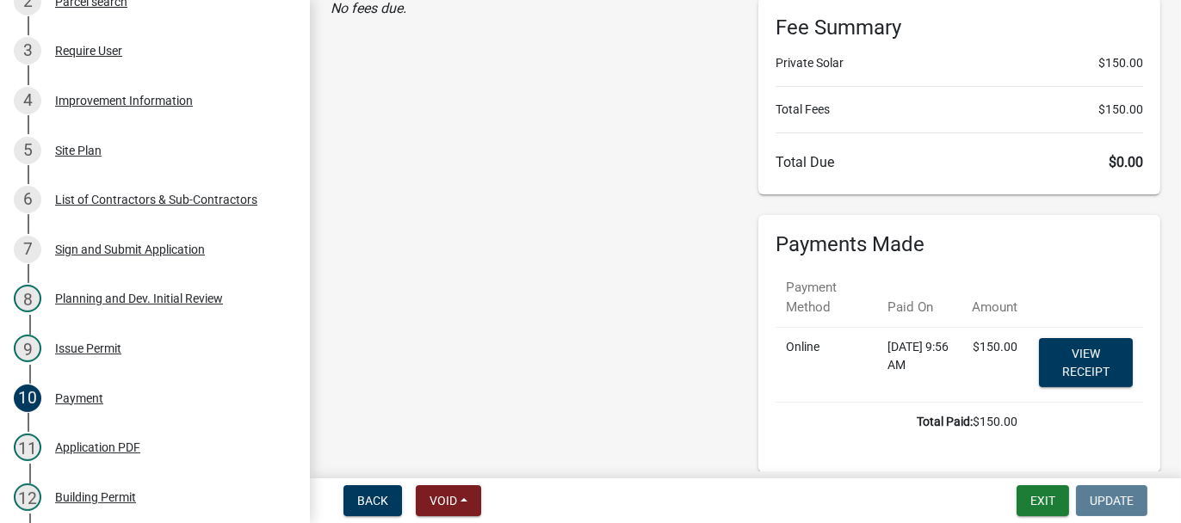
scroll to position [172, 0]
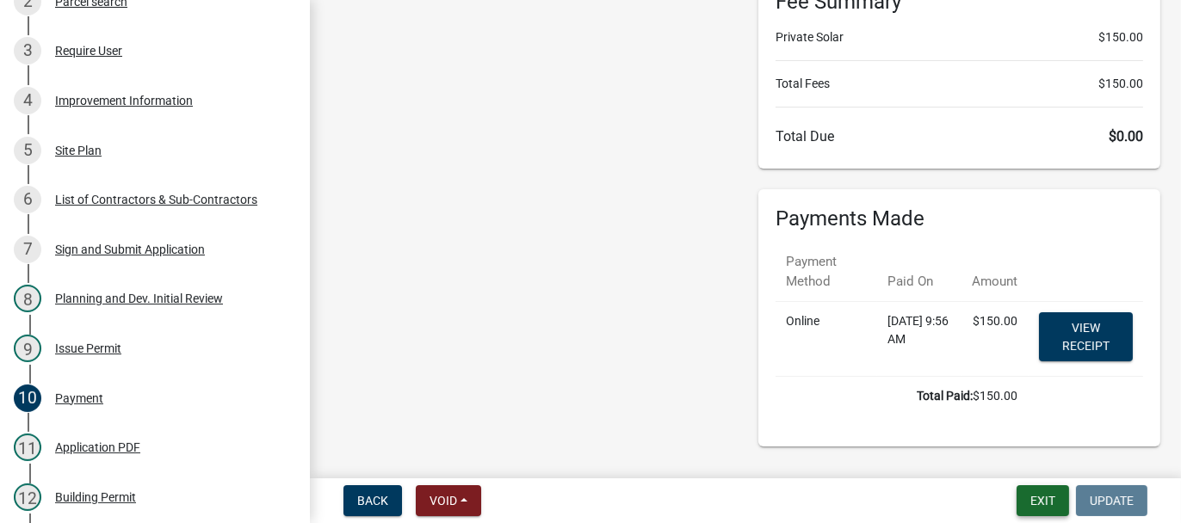
click at [1055, 502] on button "Exit" at bounding box center [1043, 501] width 53 height 31
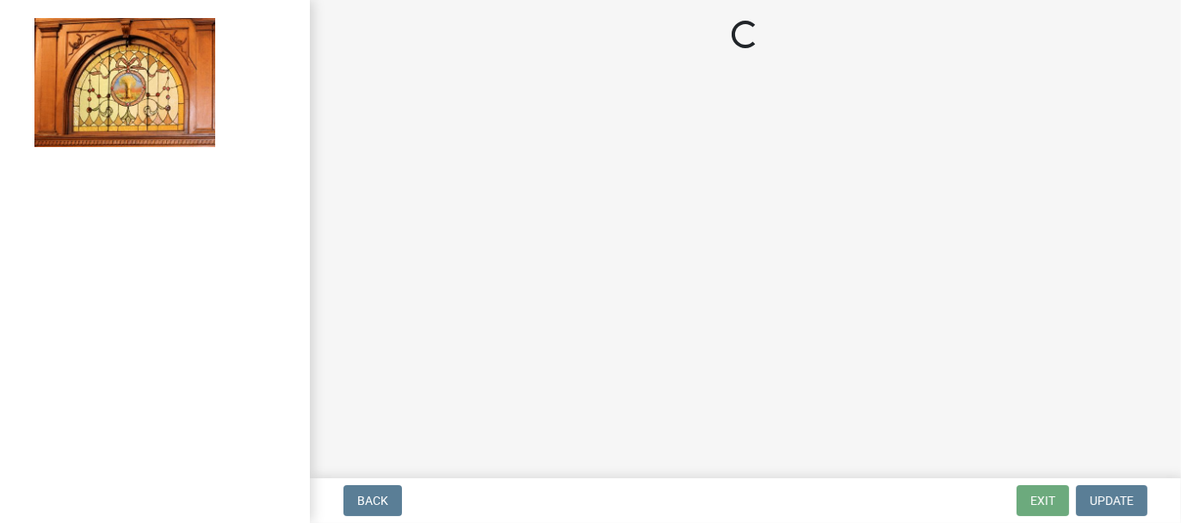
select select "62bb873c-c571-4454-ac8a-8c216551e2a3"
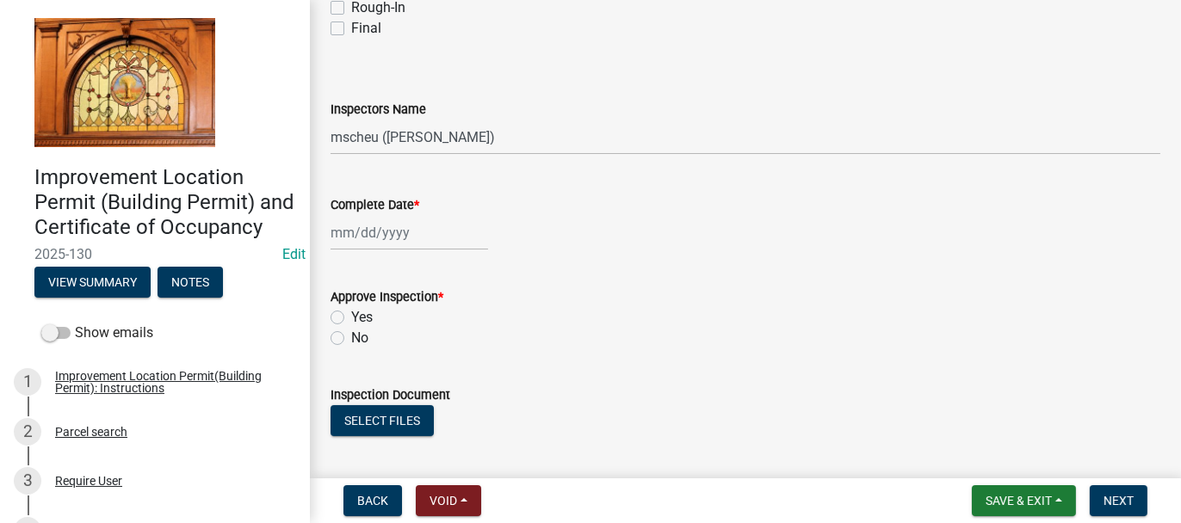
scroll to position [86, 0]
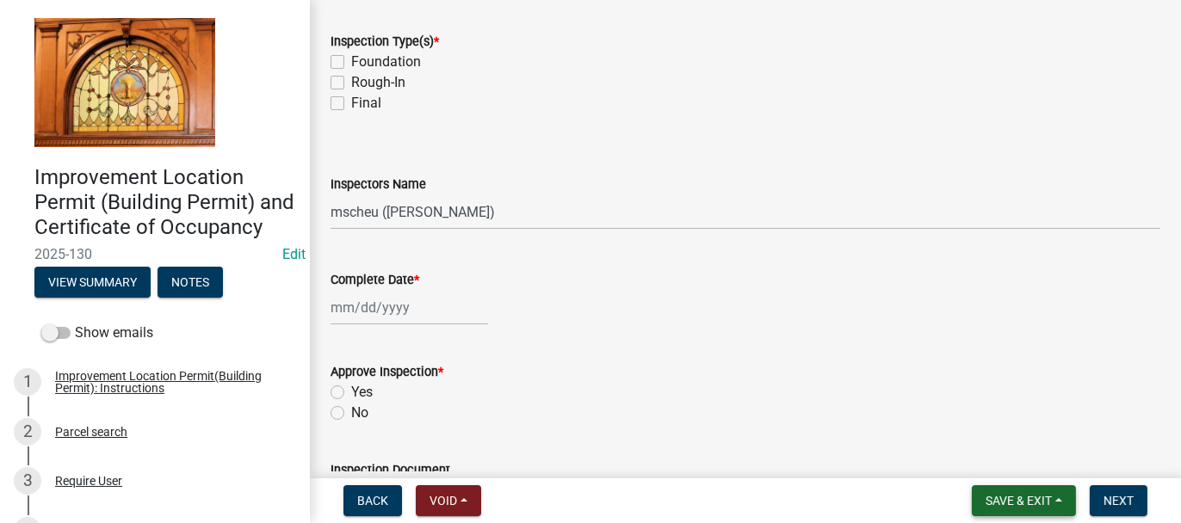
click at [1017, 503] on span "Save & Exit" at bounding box center [1019, 501] width 66 height 14
click at [1005, 465] on button "Save & Exit" at bounding box center [1007, 456] width 138 height 41
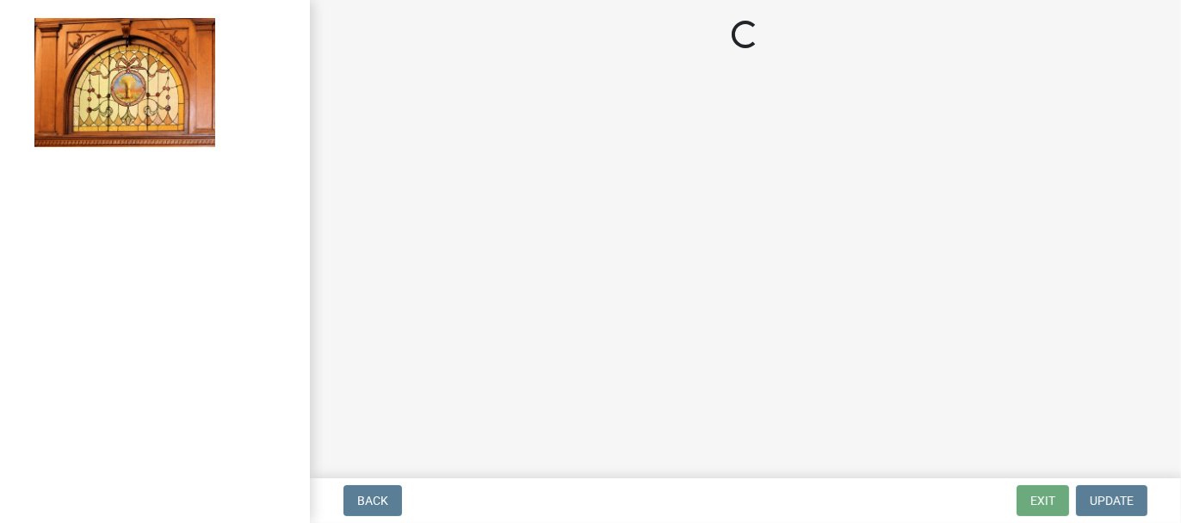
select select "62bb873c-c571-4454-ac8a-8c216551e2a3"
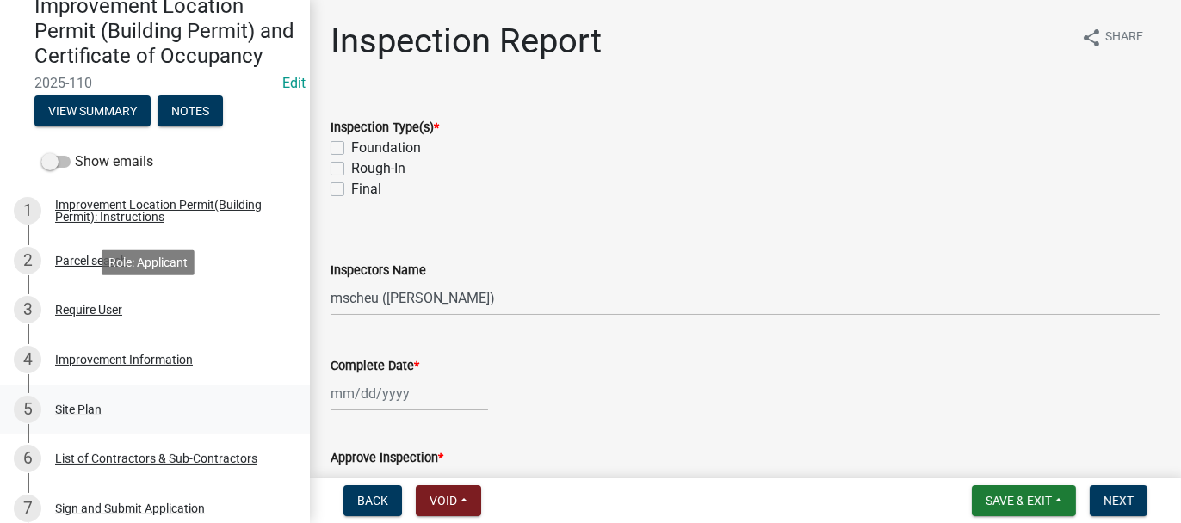
scroll to position [172, 0]
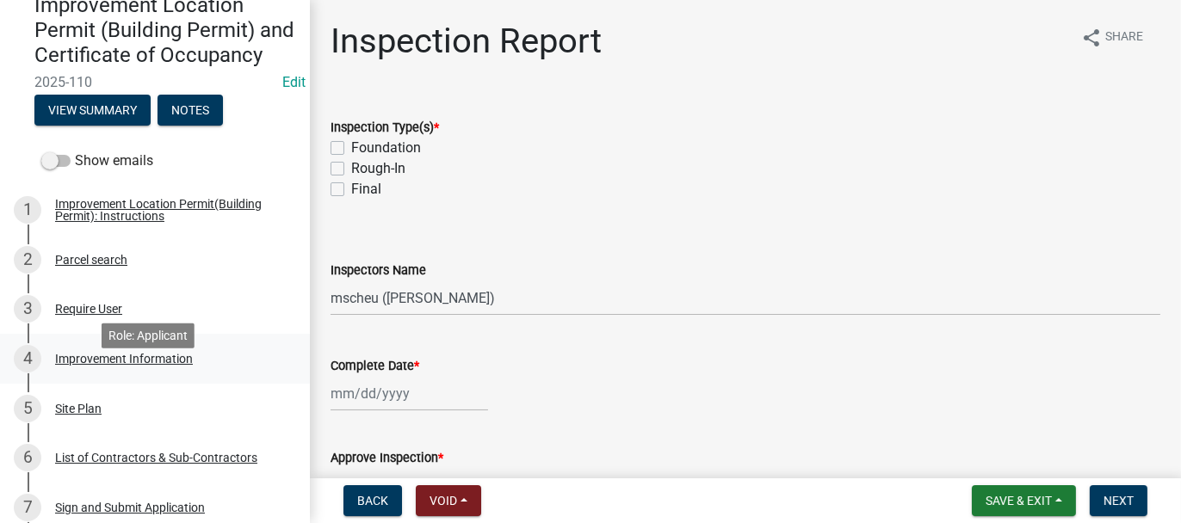
click at [73, 365] on div "Improvement Information" at bounding box center [124, 359] width 138 height 12
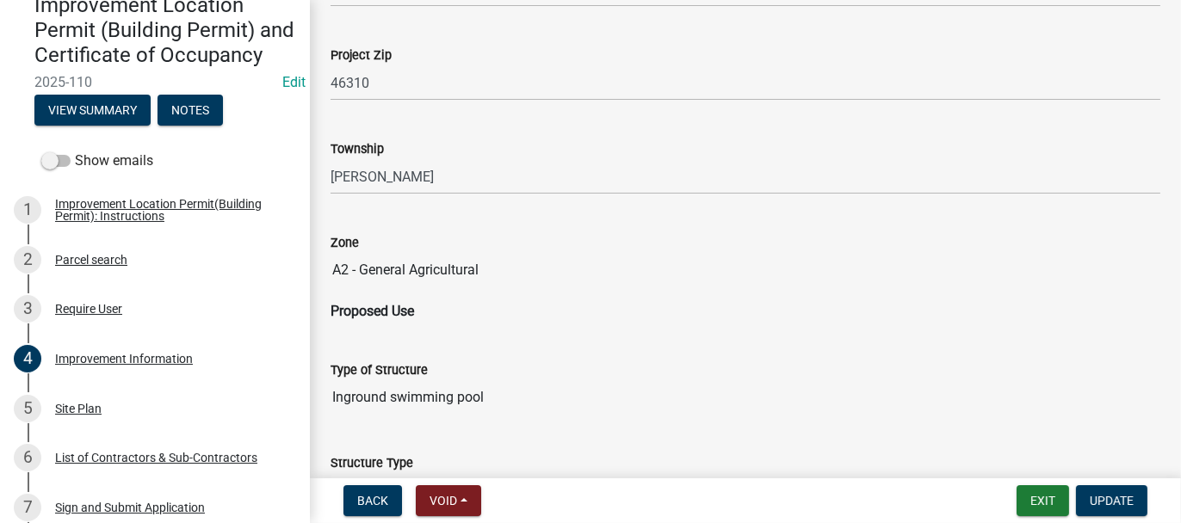
scroll to position [1119, 0]
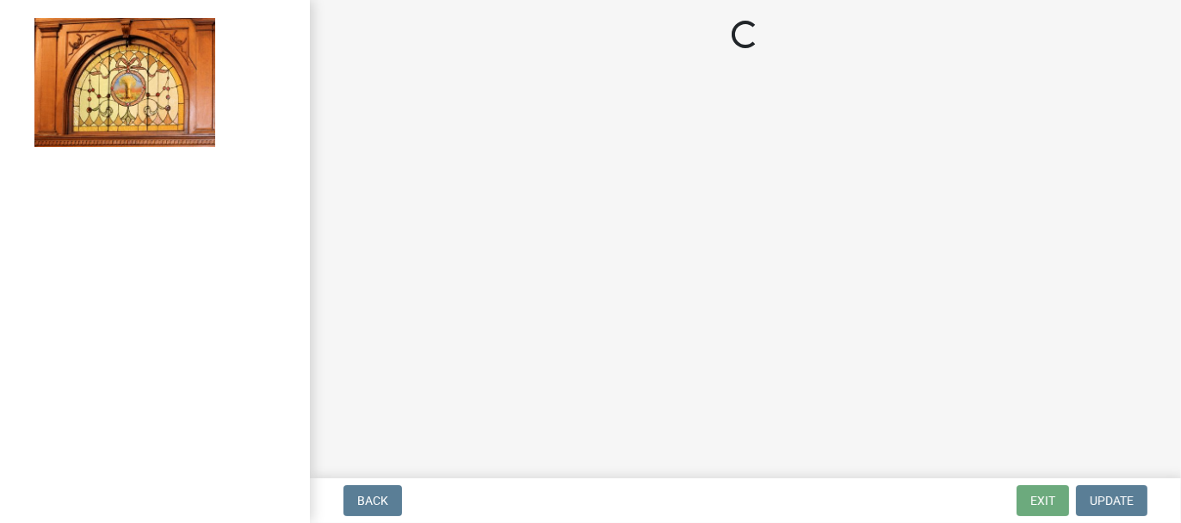
select select "62bb873c-c571-4454-ac8a-8c216551e2a3"
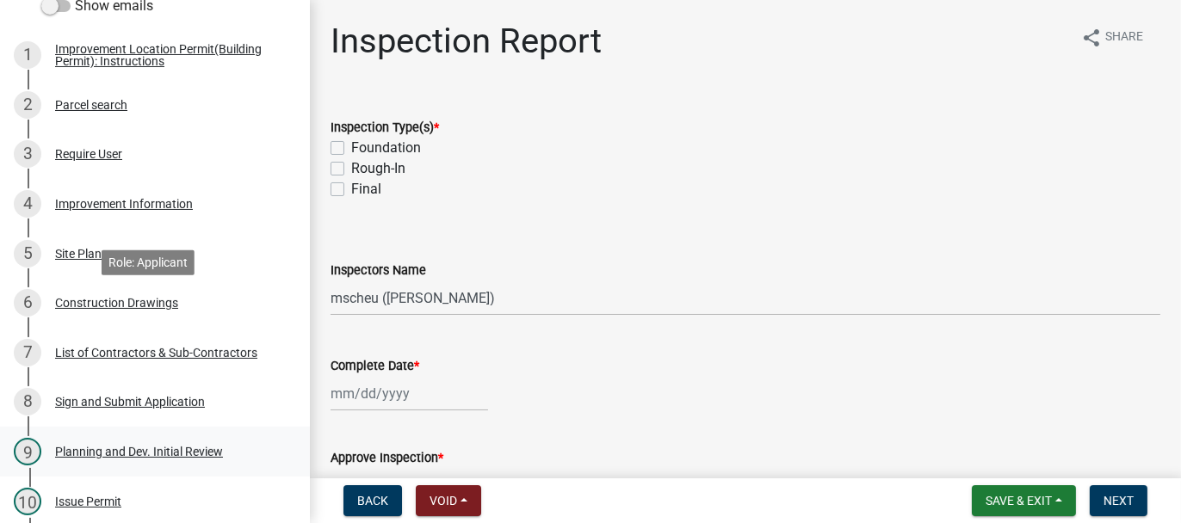
scroll to position [344, 0]
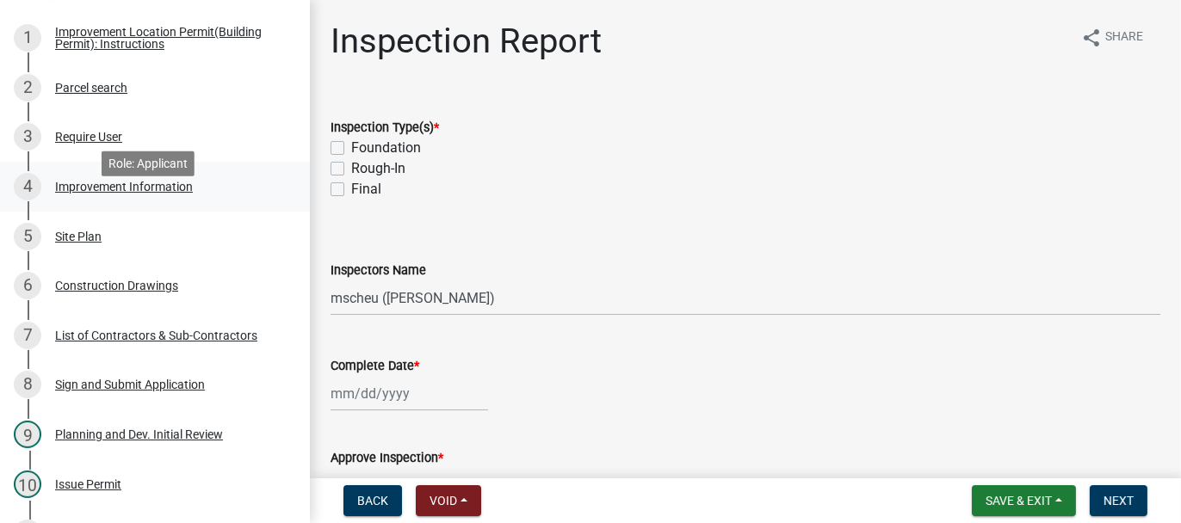
click at [134, 193] on div "Improvement Information" at bounding box center [124, 187] width 138 height 12
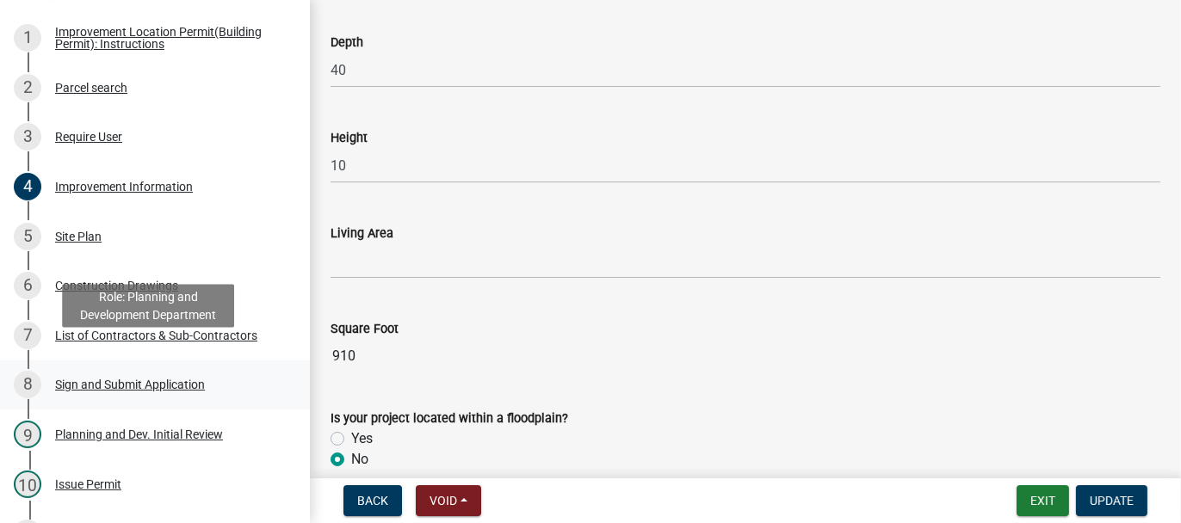
scroll to position [603, 0]
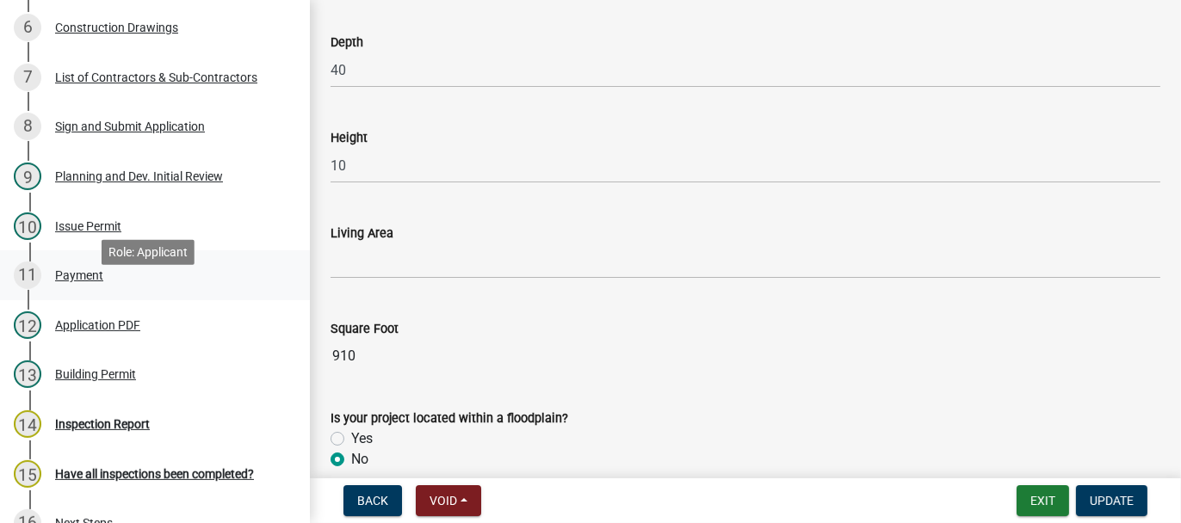
click at [55, 282] on div "Payment" at bounding box center [79, 275] width 48 height 12
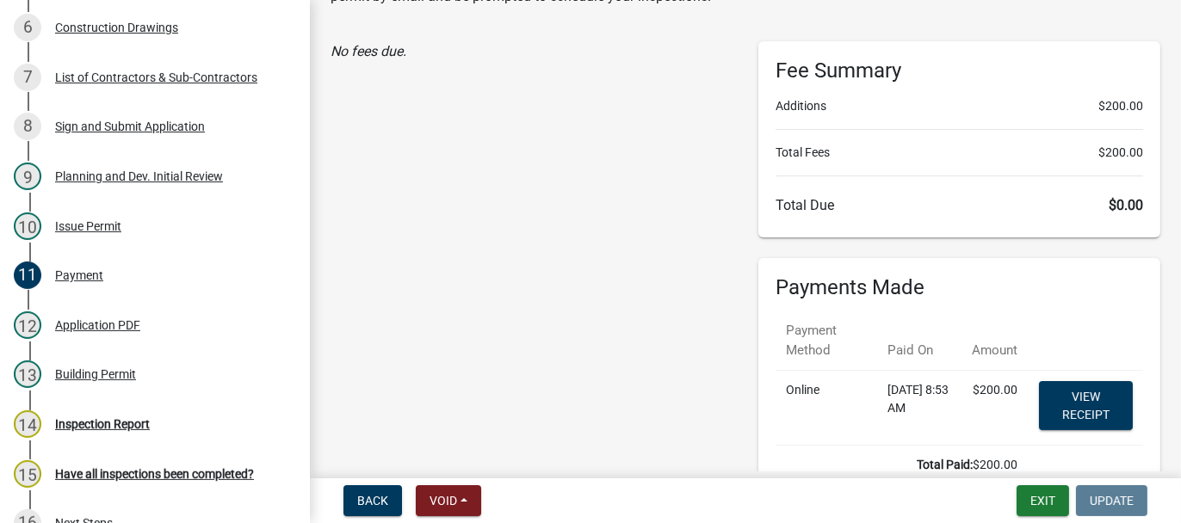
scroll to position [0, 0]
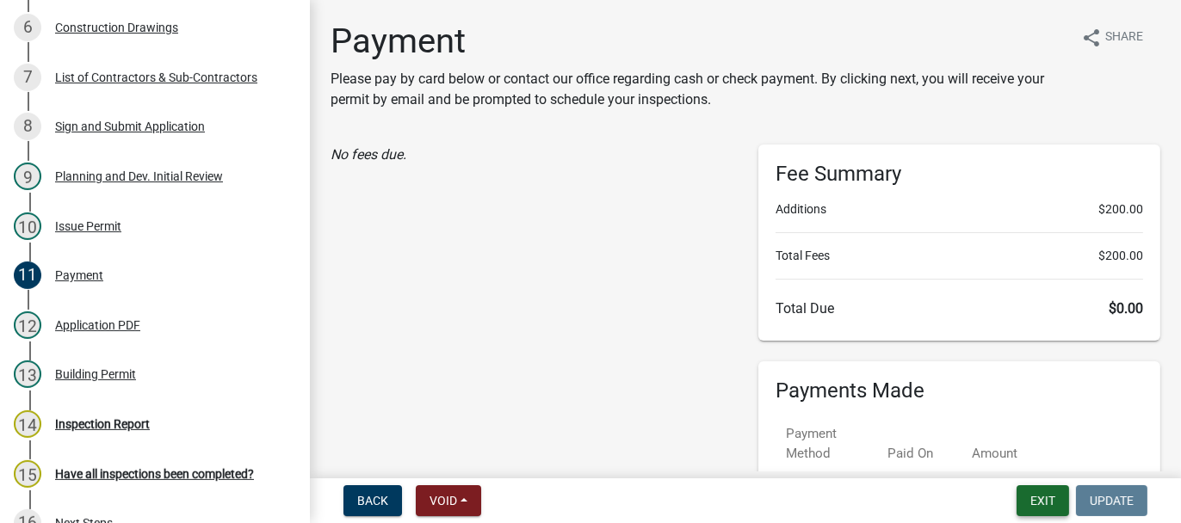
click at [1055, 505] on button "Exit" at bounding box center [1043, 501] width 53 height 31
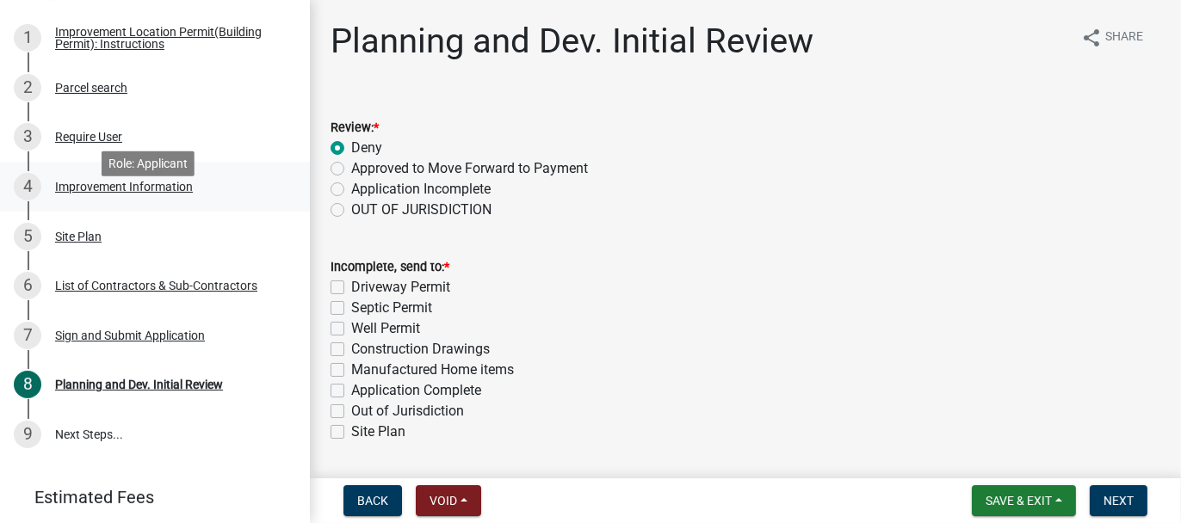
scroll to position [258, 0]
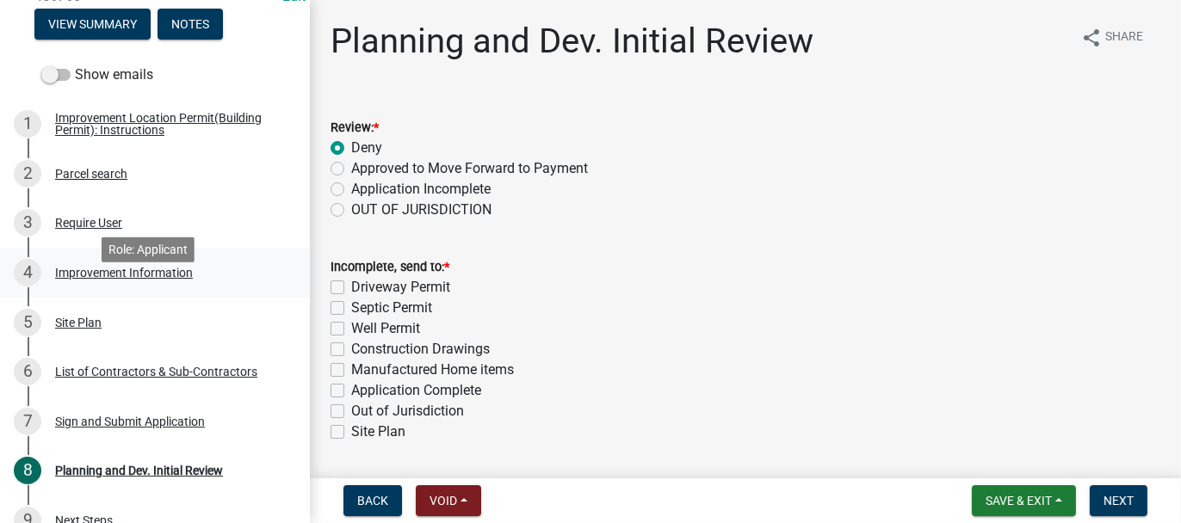
click at [90, 279] on div "Improvement Information" at bounding box center [124, 273] width 138 height 12
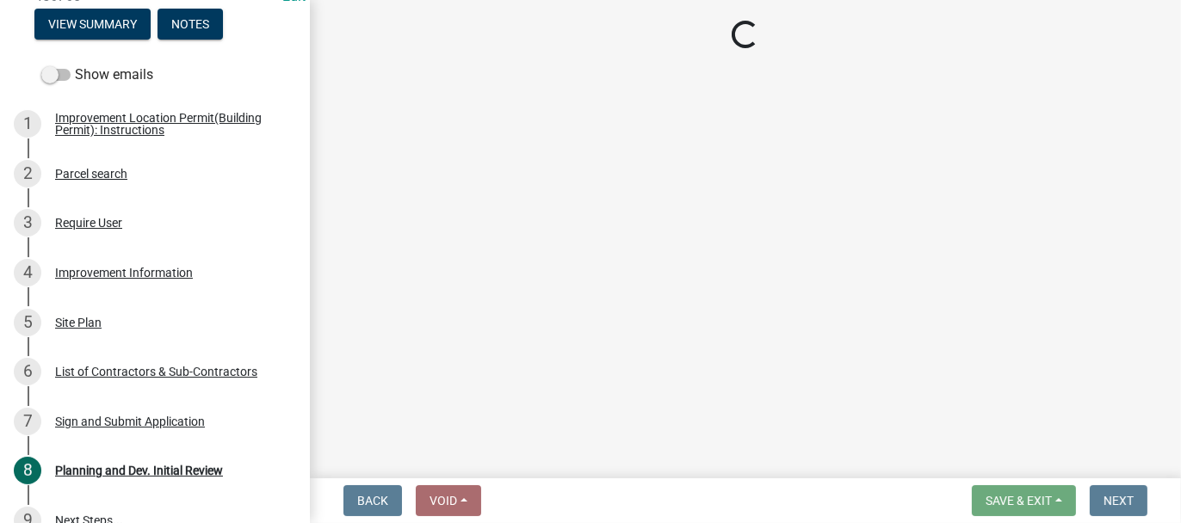
select select "8223da26-0ac6-488f-81e7-4bb0725dcd0b"
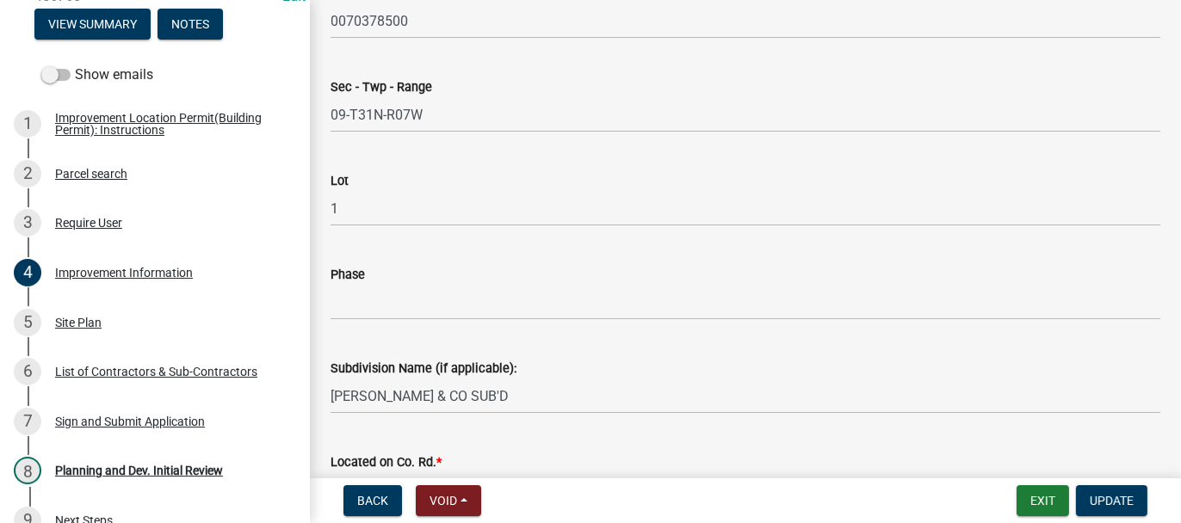
scroll to position [0, 0]
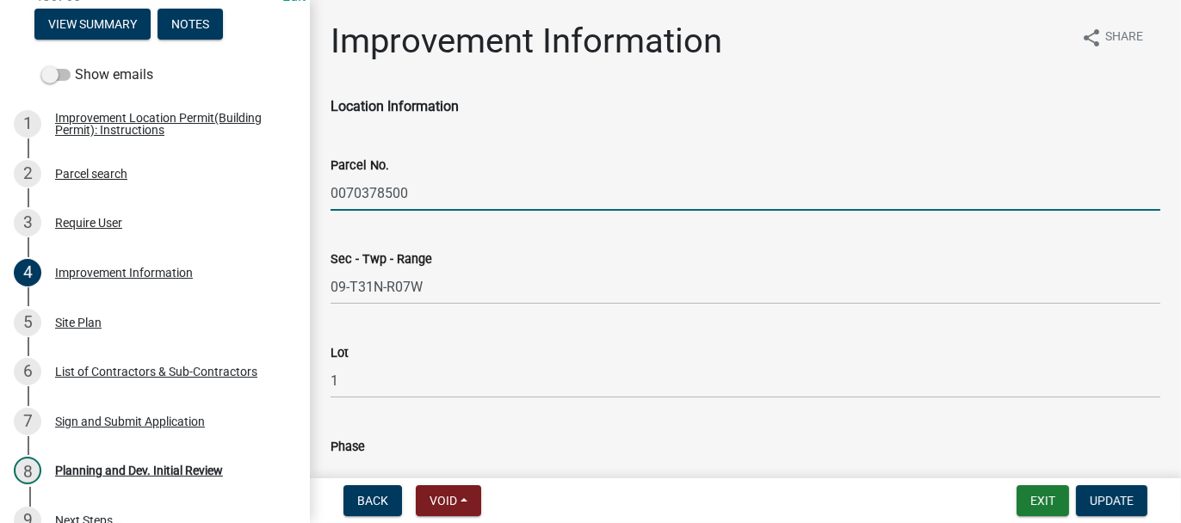
drag, startPoint x: 331, startPoint y: 195, endPoint x: 408, endPoint y: 191, distance: 76.7
click at [408, 191] on input "0070378500" at bounding box center [746, 193] width 830 height 35
click at [59, 337] on div "5 Site Plan" at bounding box center [148, 323] width 269 height 28
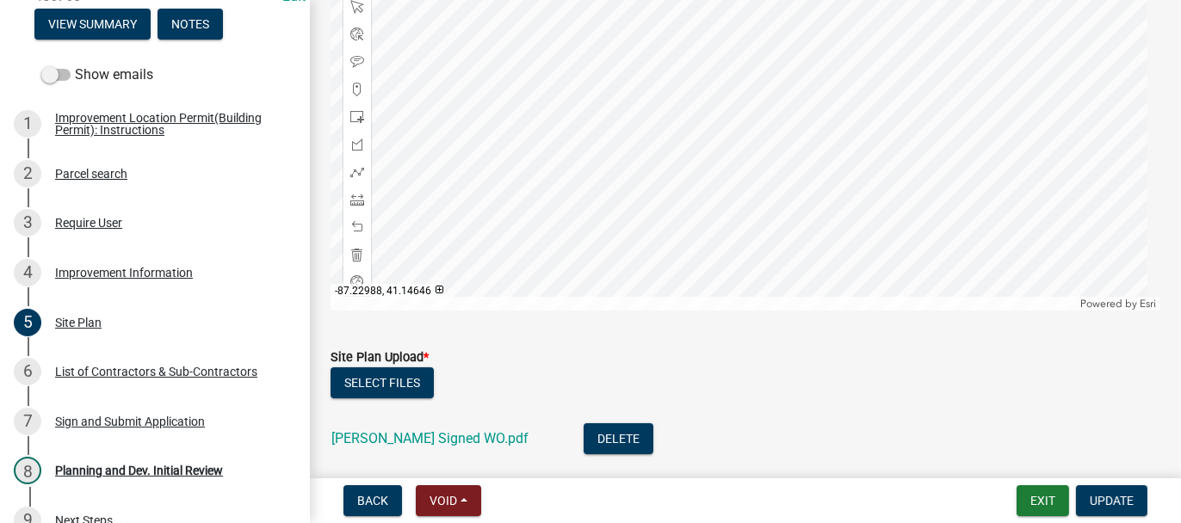
scroll to position [443, 0]
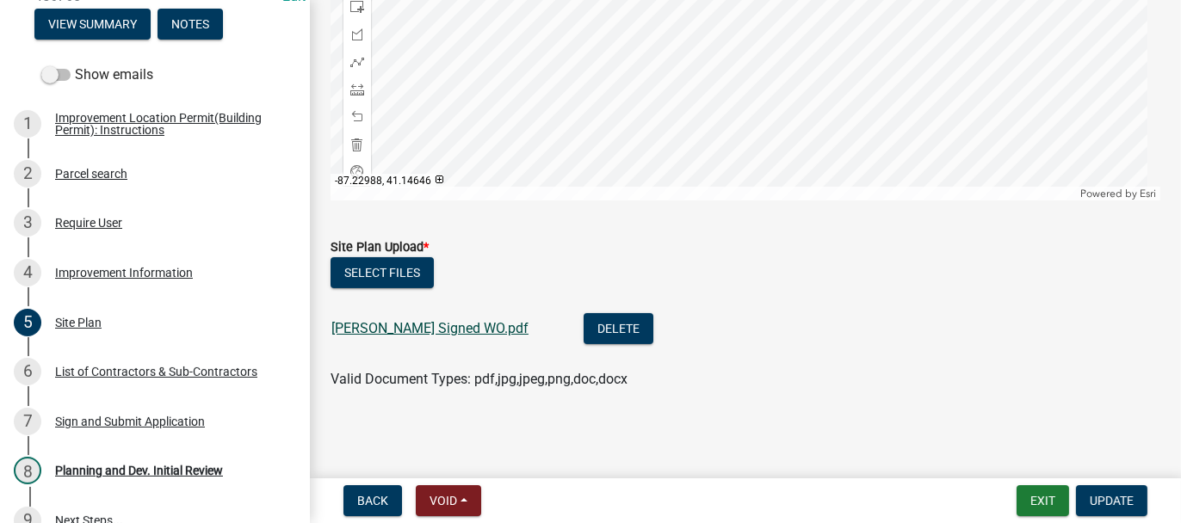
click at [430, 331] on link "Stan Nichols Signed WO.pdf" at bounding box center [429, 328] width 197 height 16
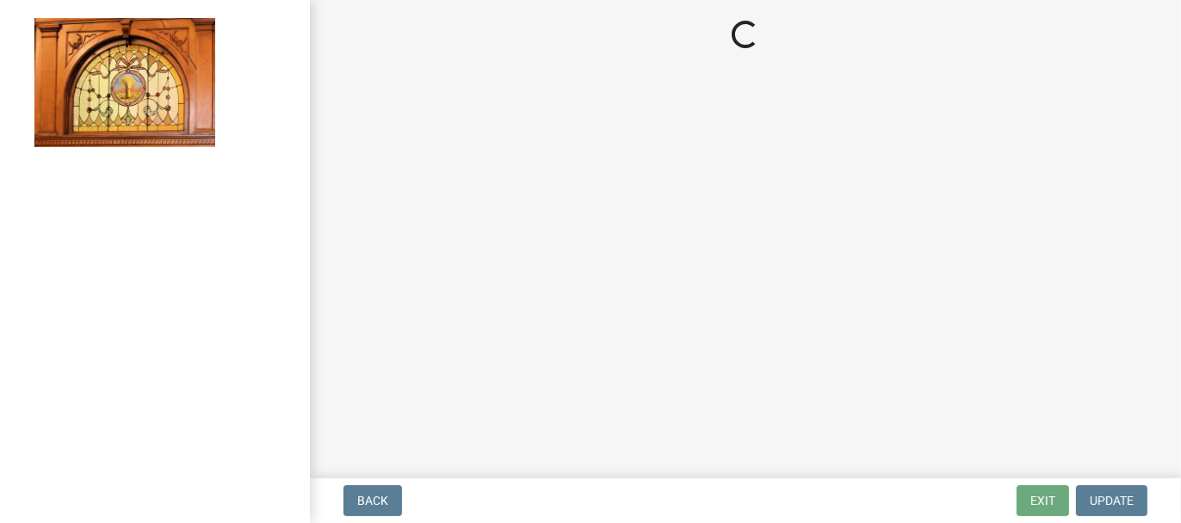
select select "62bb873c-c571-4454-ac8a-8c216551e2a3"
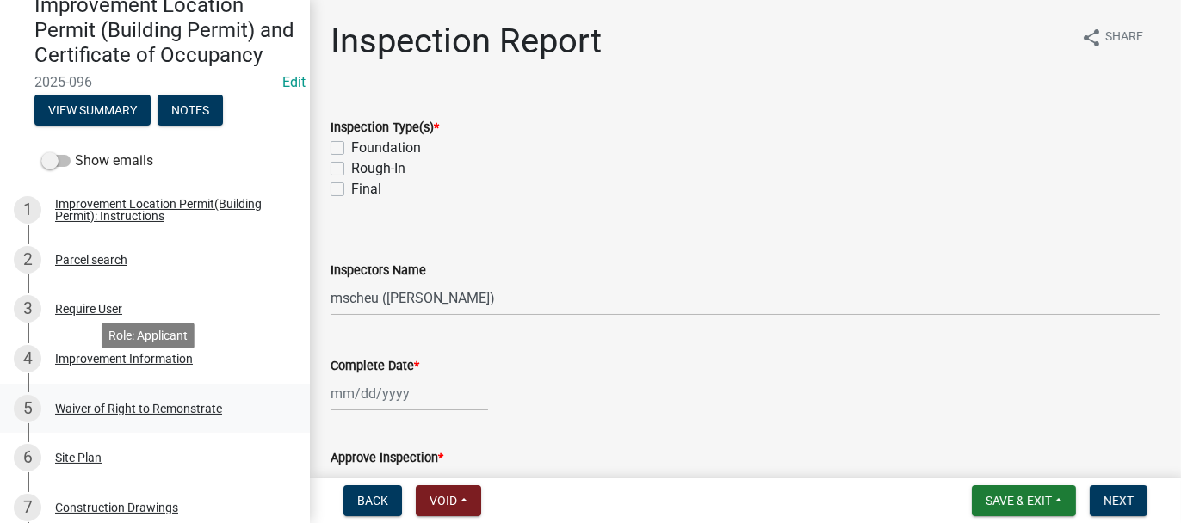
scroll to position [344, 0]
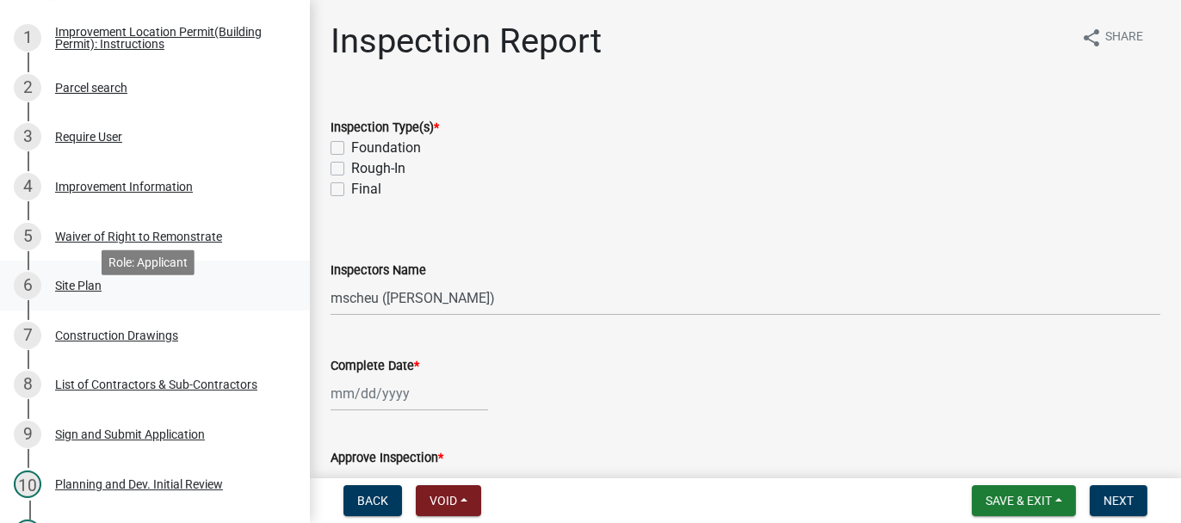
drag, startPoint x: 100, startPoint y: 383, endPoint x: 66, endPoint y: 305, distance: 85.2
click at [66, 292] on div "Site Plan" at bounding box center [78, 286] width 46 height 12
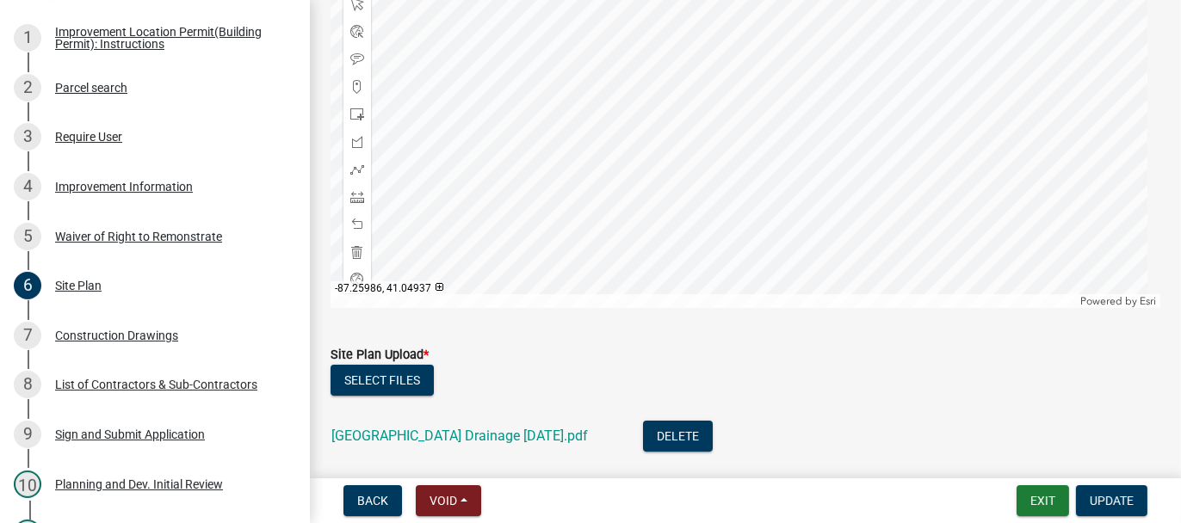
scroll to position [443, 0]
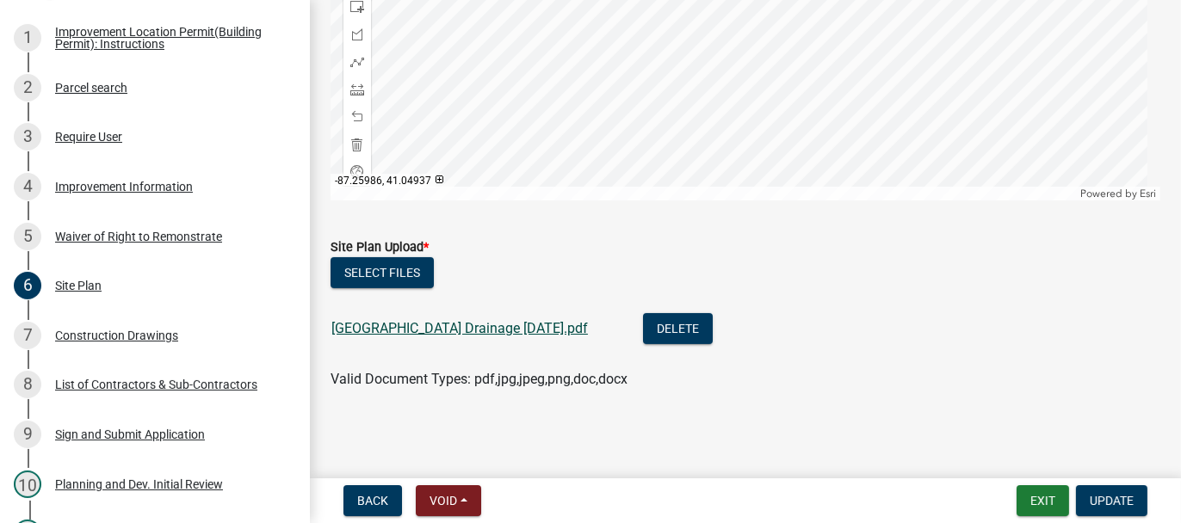
click at [435, 331] on link "[GEOGRAPHIC_DATA] Drainage [DATE].pdf" at bounding box center [459, 328] width 257 height 16
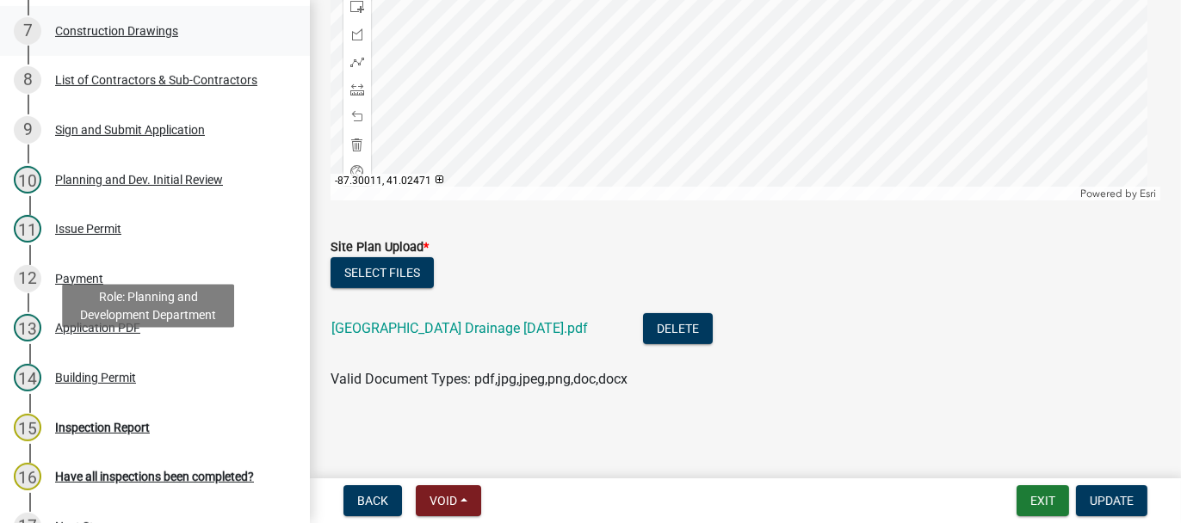
scroll to position [689, 0]
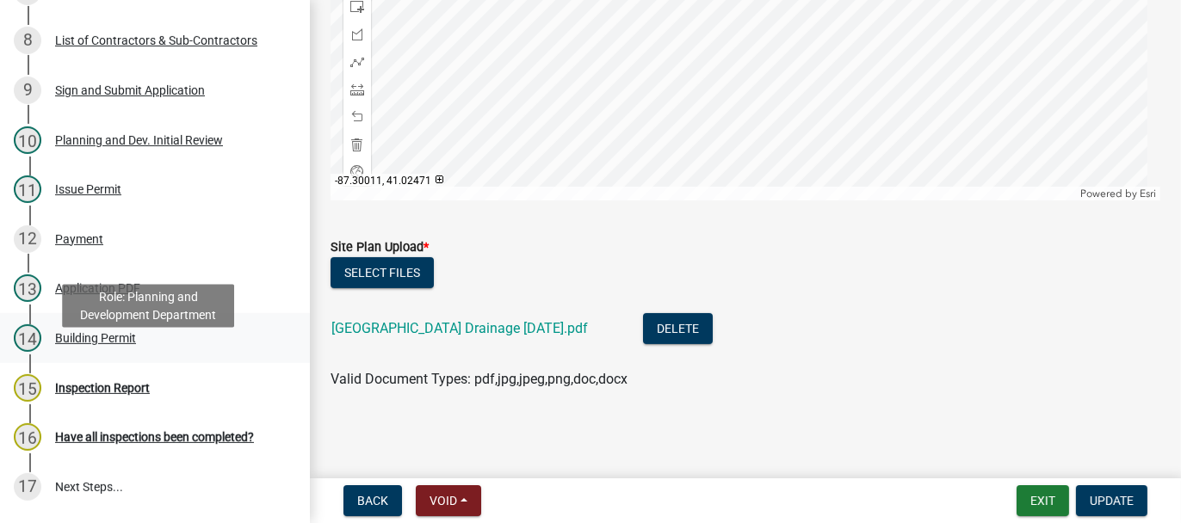
click at [71, 344] on div "Building Permit" at bounding box center [95, 338] width 81 height 12
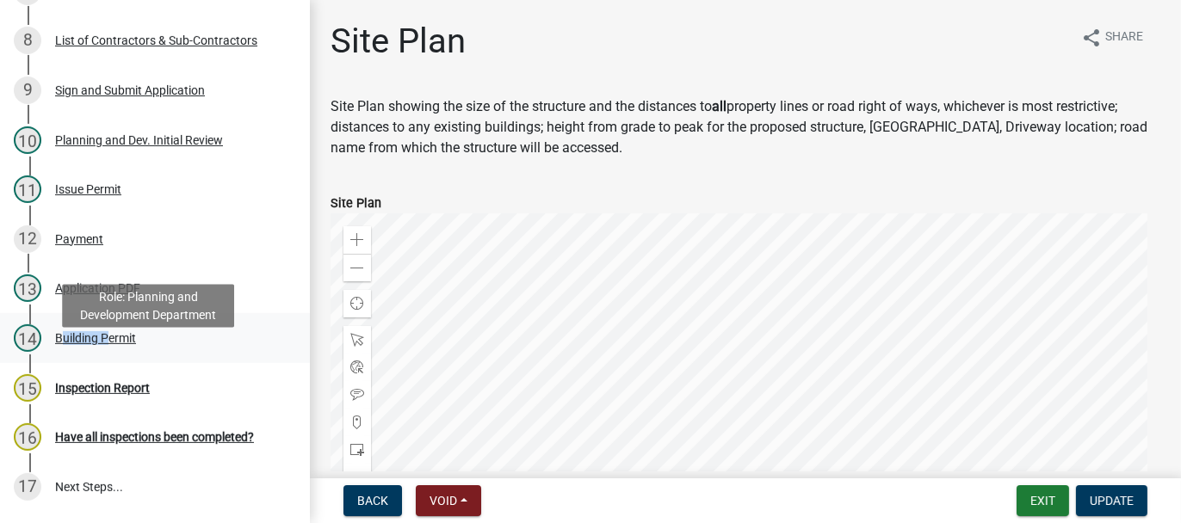
click at [71, 344] on div "Building Permit" at bounding box center [95, 338] width 81 height 12
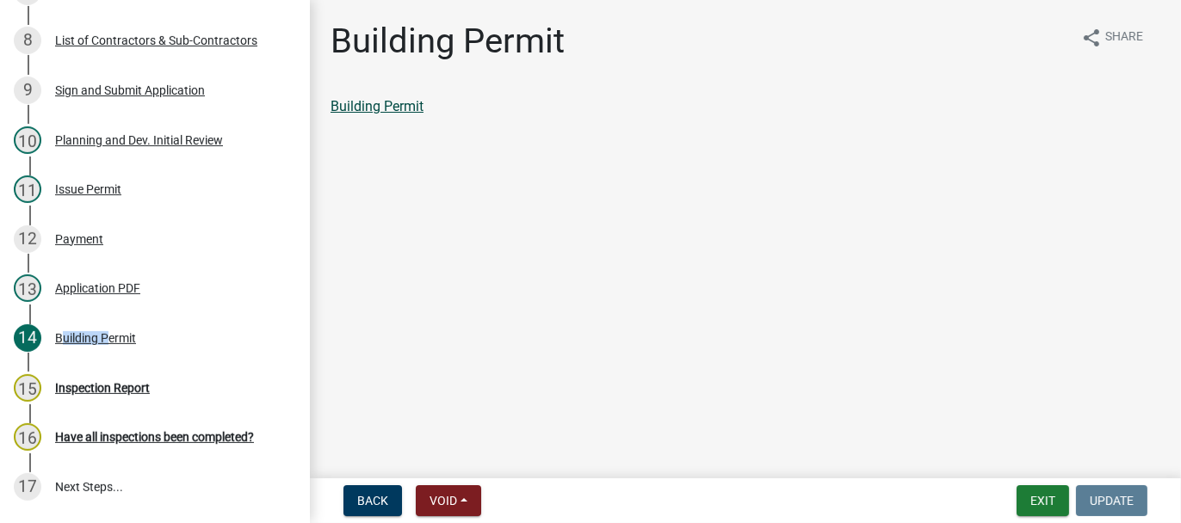
click at [406, 109] on link "Building Permit" at bounding box center [377, 106] width 93 height 16
click at [1046, 505] on button "Exit" at bounding box center [1043, 501] width 53 height 31
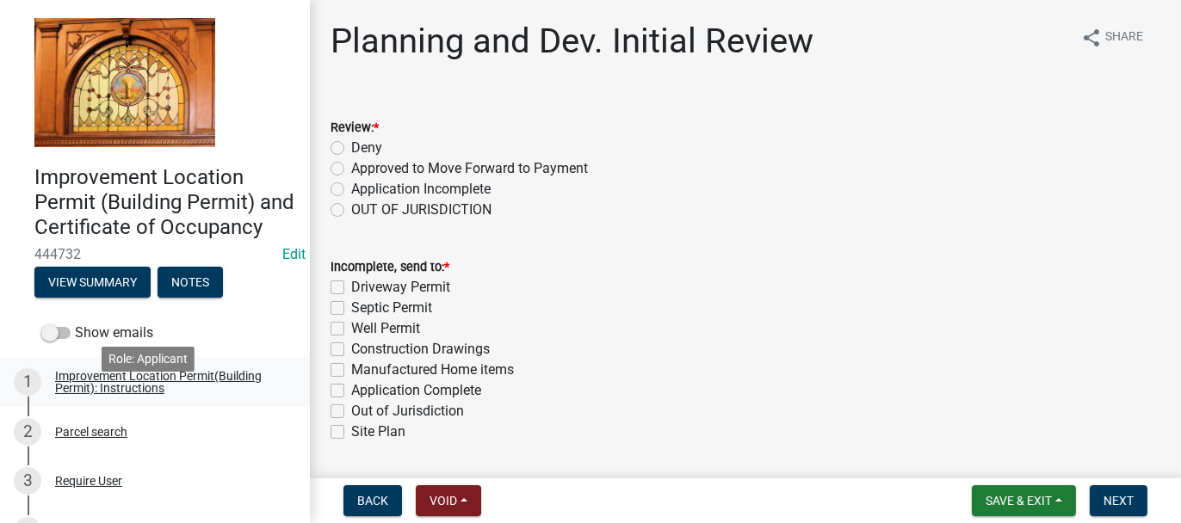
scroll to position [258, 0]
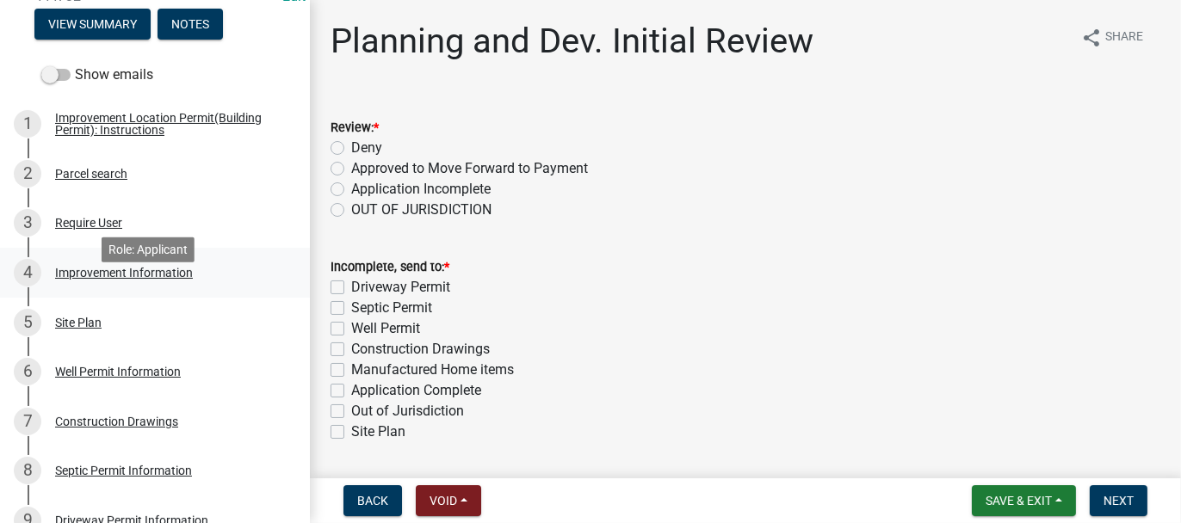
click at [66, 279] on div "Improvement Information" at bounding box center [124, 273] width 138 height 12
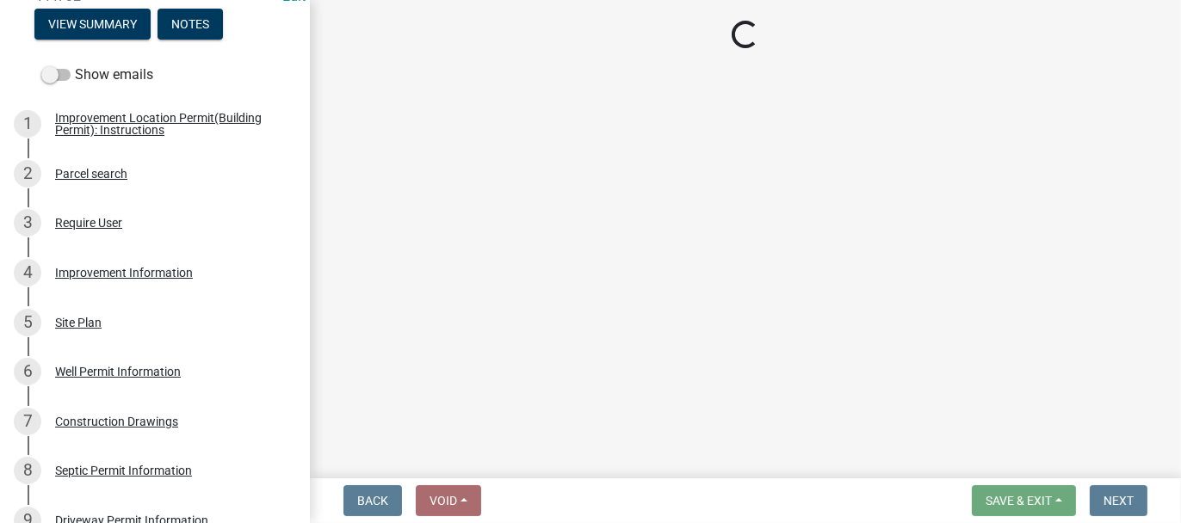
select select "8bbf6709-b682-4859-bc26-bad637e1a2ad"
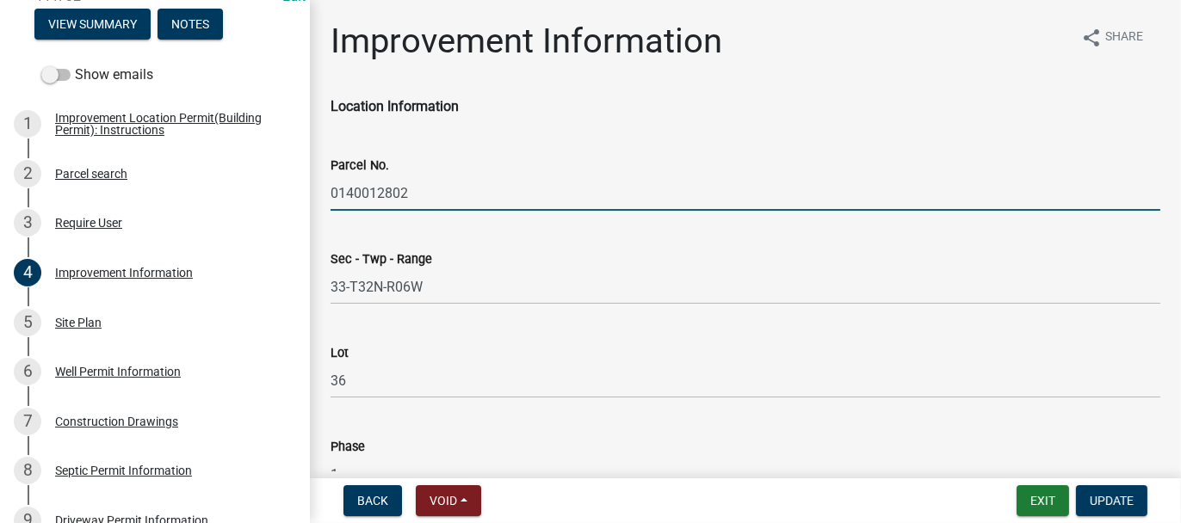
drag, startPoint x: 333, startPoint y: 191, endPoint x: 415, endPoint y: 203, distance: 82.7
click at [415, 203] on input "0140012802" at bounding box center [746, 193] width 830 height 35
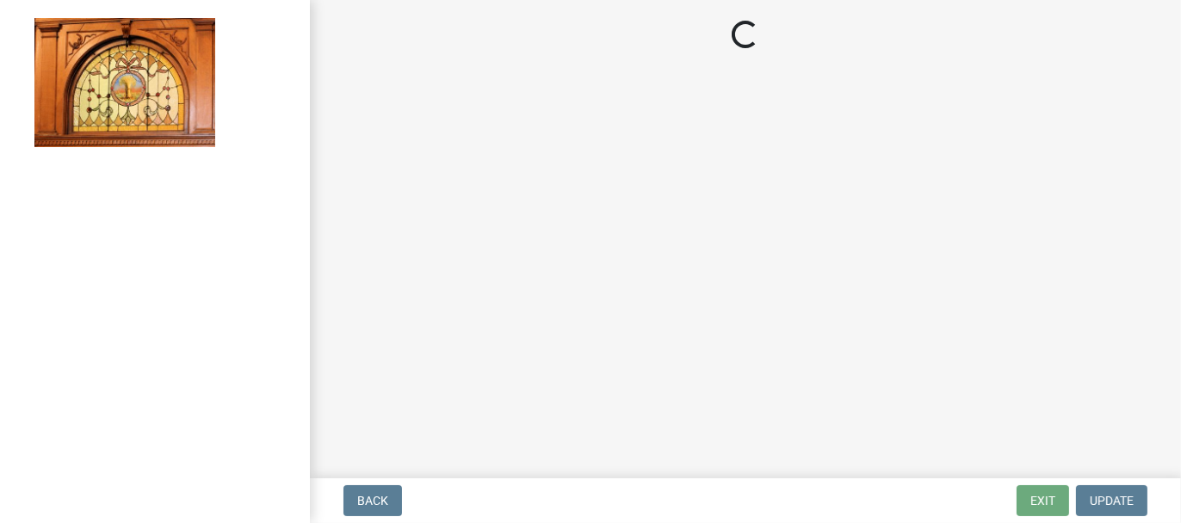
select select "62bb873c-c571-4454-ac8a-8c216551e2a3"
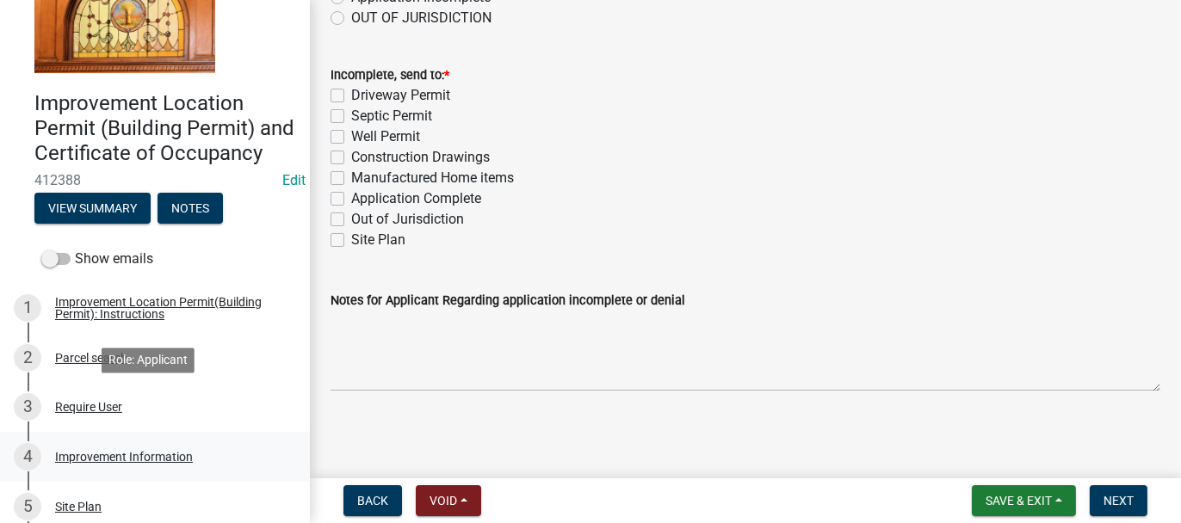
scroll to position [172, 0]
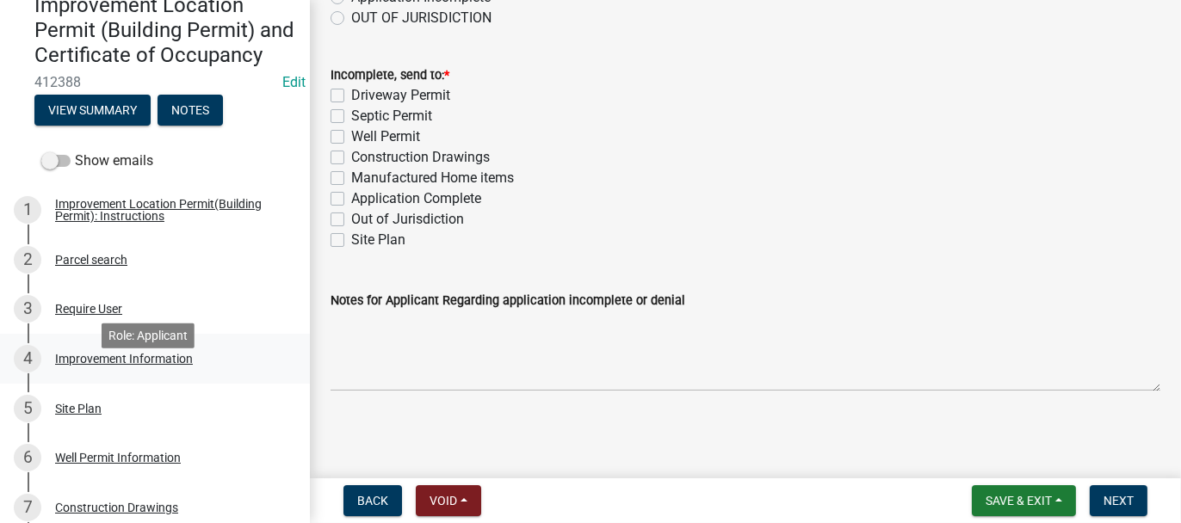
click at [80, 365] on div "Improvement Information" at bounding box center [124, 359] width 138 height 12
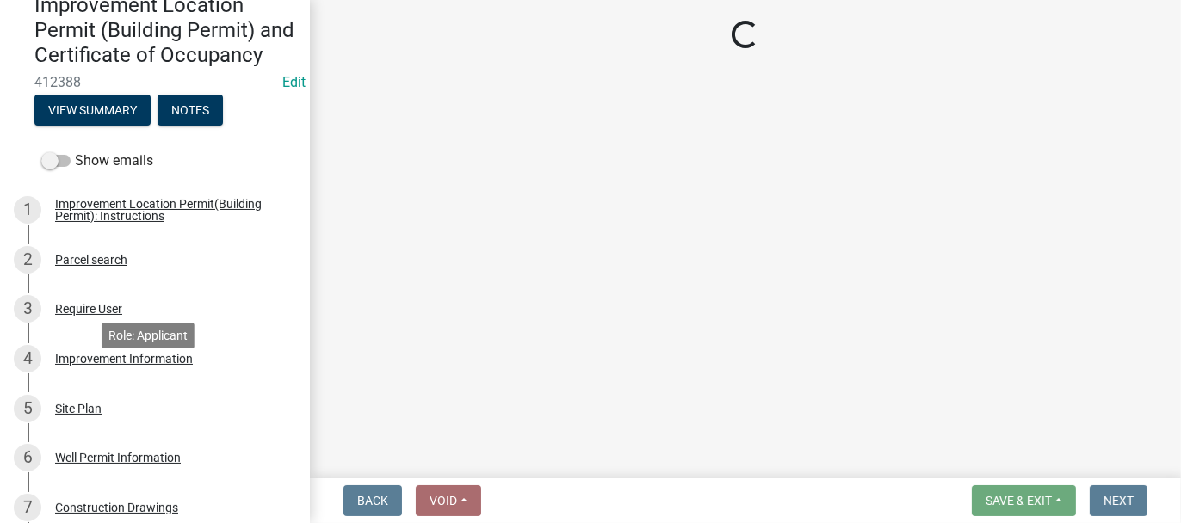
scroll to position [0, 0]
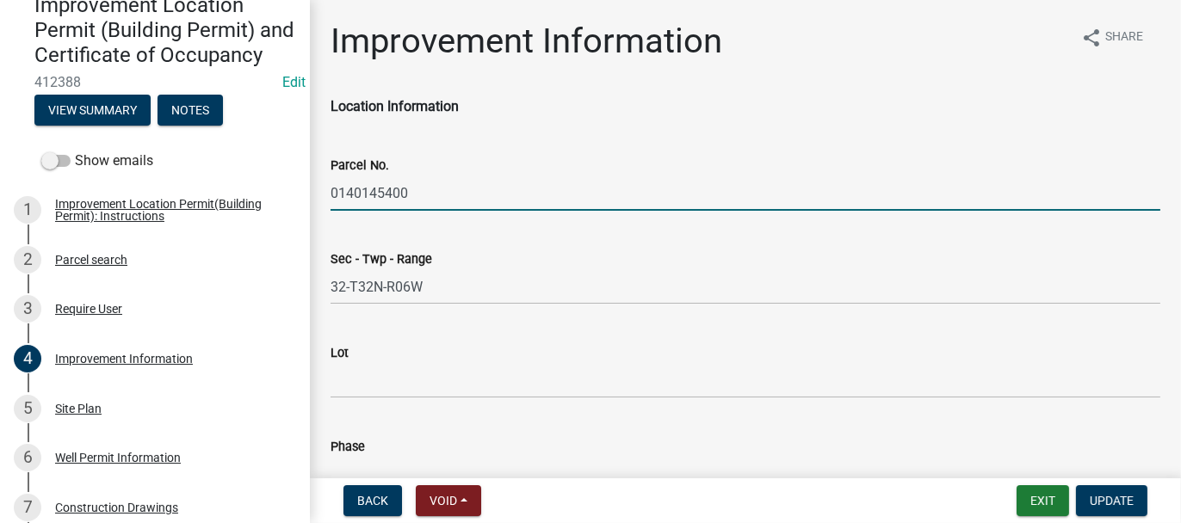
drag, startPoint x: 331, startPoint y: 195, endPoint x: 411, endPoint y: 203, distance: 79.6
click at [411, 203] on input "0140145400" at bounding box center [746, 193] width 830 height 35
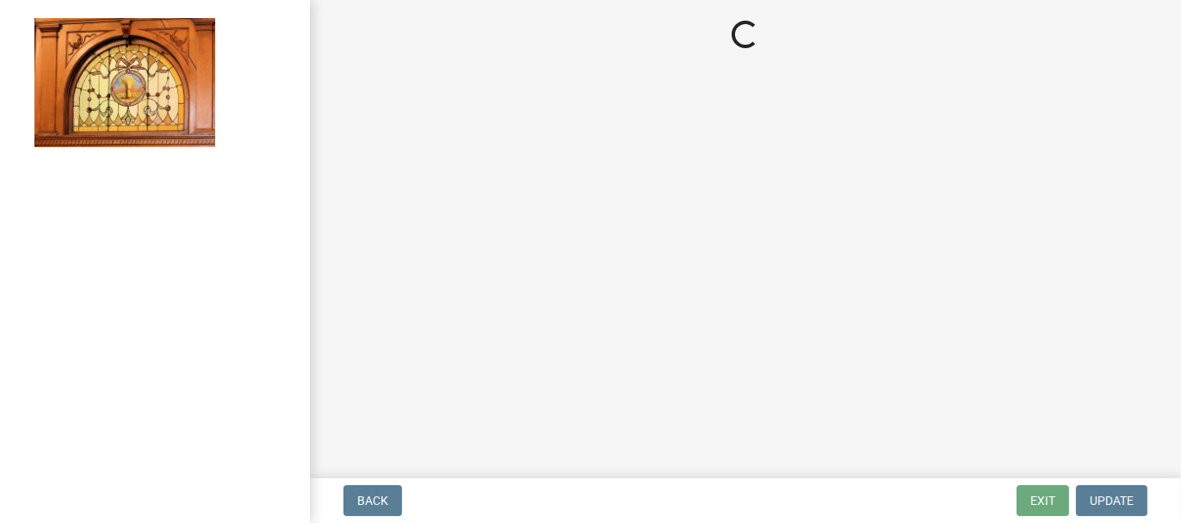
select select "62bb873c-c571-4454-ac8a-8c216551e2a3"
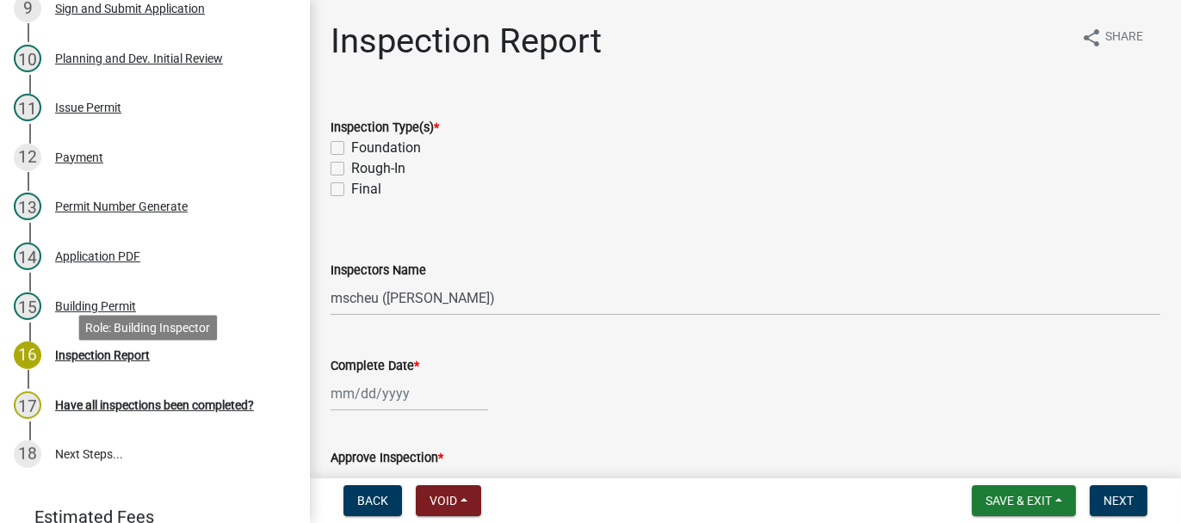
scroll to position [775, 0]
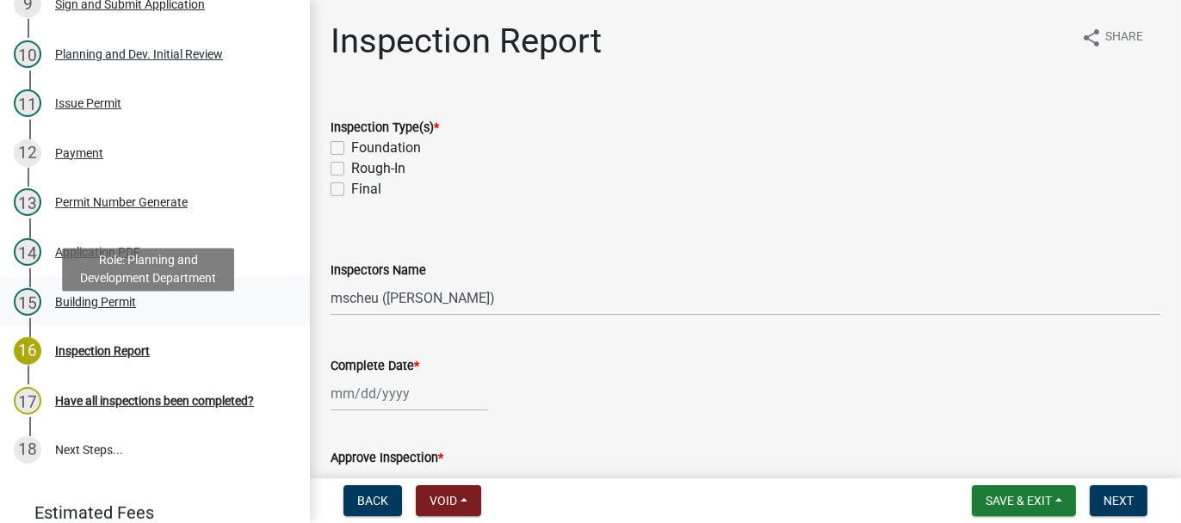
click at [73, 308] on div "Building Permit" at bounding box center [95, 302] width 81 height 12
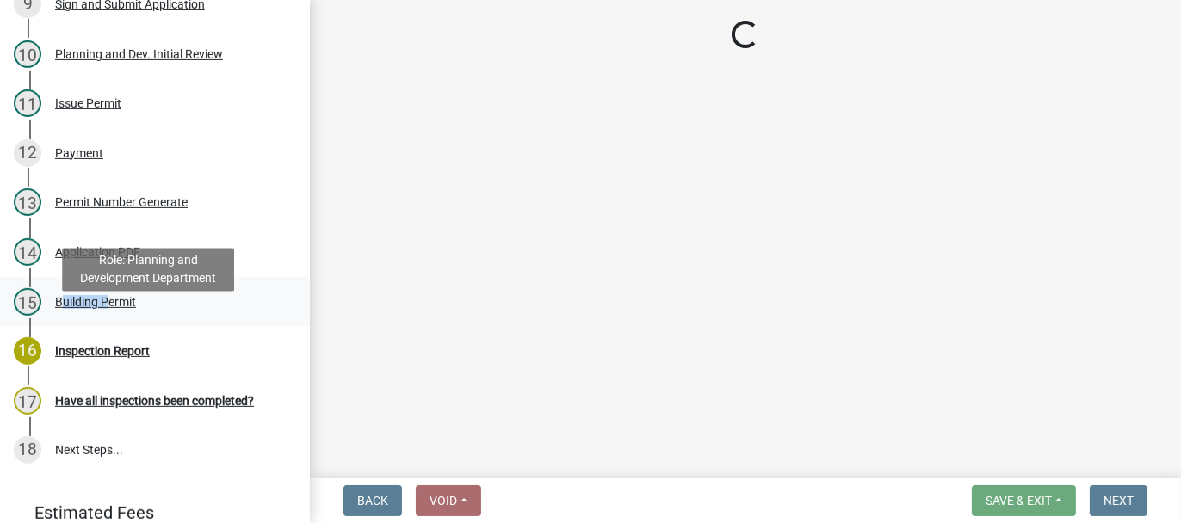
click at [73, 308] on div "Building Permit" at bounding box center [95, 302] width 81 height 12
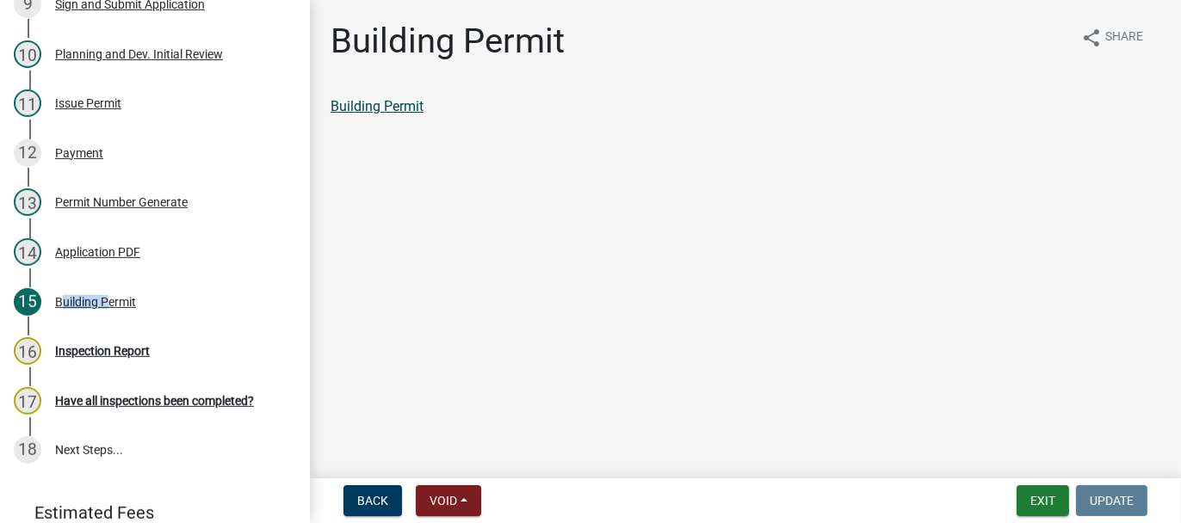
click at [401, 113] on link "Building Permit" at bounding box center [377, 106] width 93 height 16
click at [79, 258] on div "Application PDF" at bounding box center [97, 252] width 85 height 12
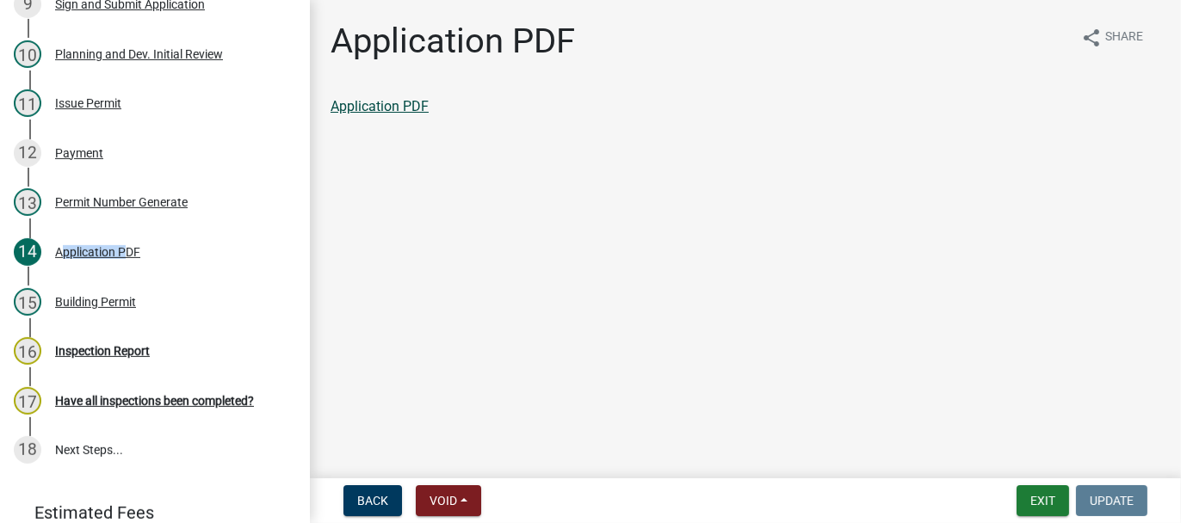
click at [363, 103] on link "Application PDF" at bounding box center [380, 106] width 98 height 16
click at [71, 308] on div "Building Permit" at bounding box center [95, 302] width 81 height 12
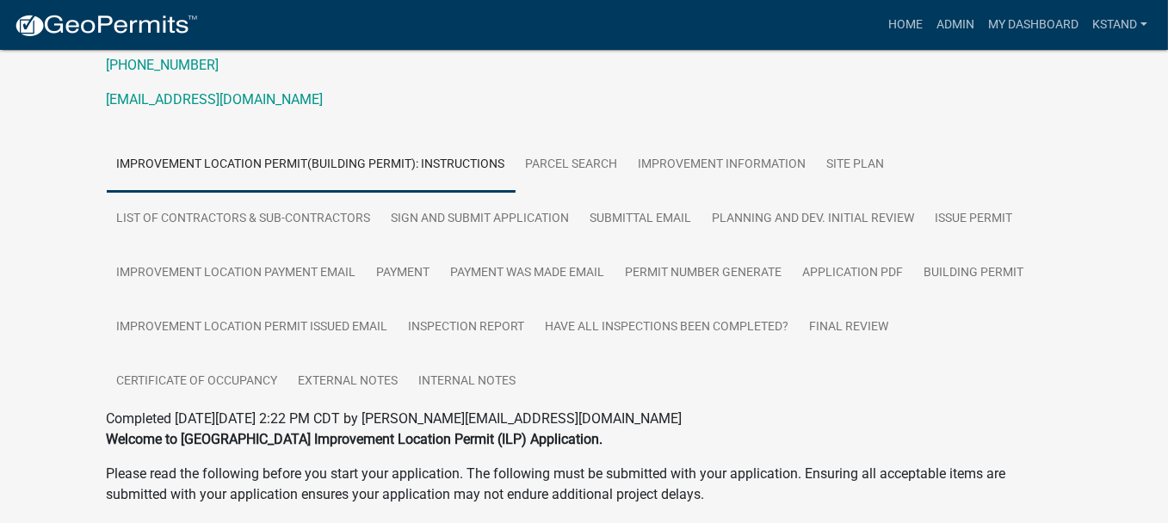
scroll to position [146, 0]
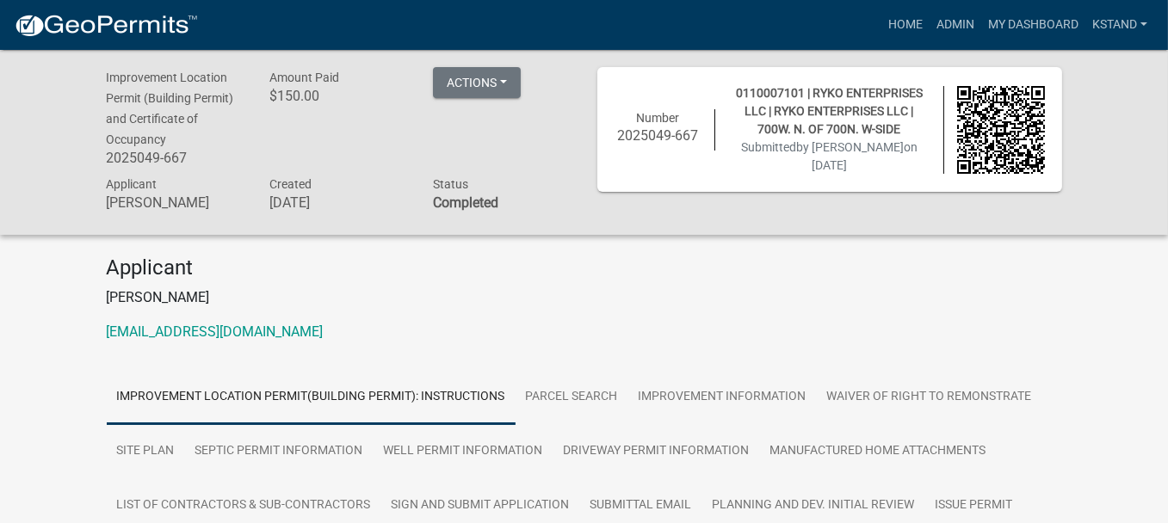
scroll to position [86, 0]
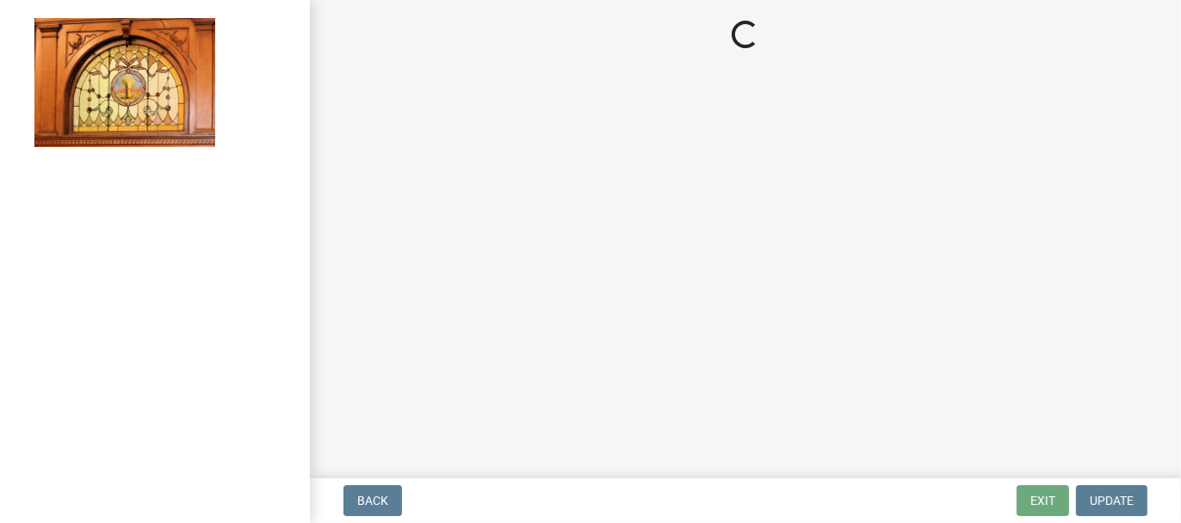
select select "62bb873c-c571-4454-ac8a-8c216551e2a3"
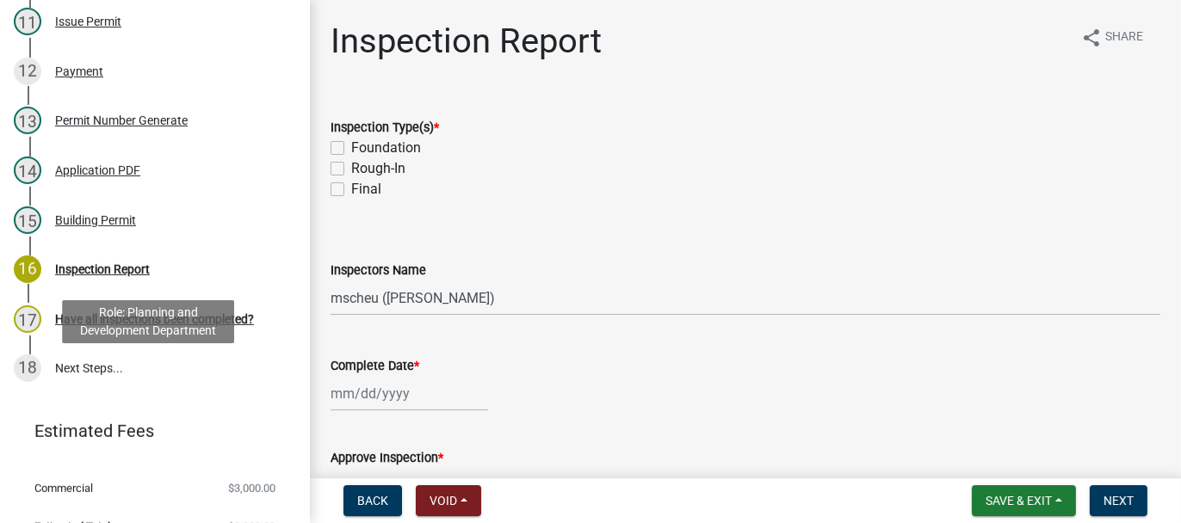
scroll to position [861, 0]
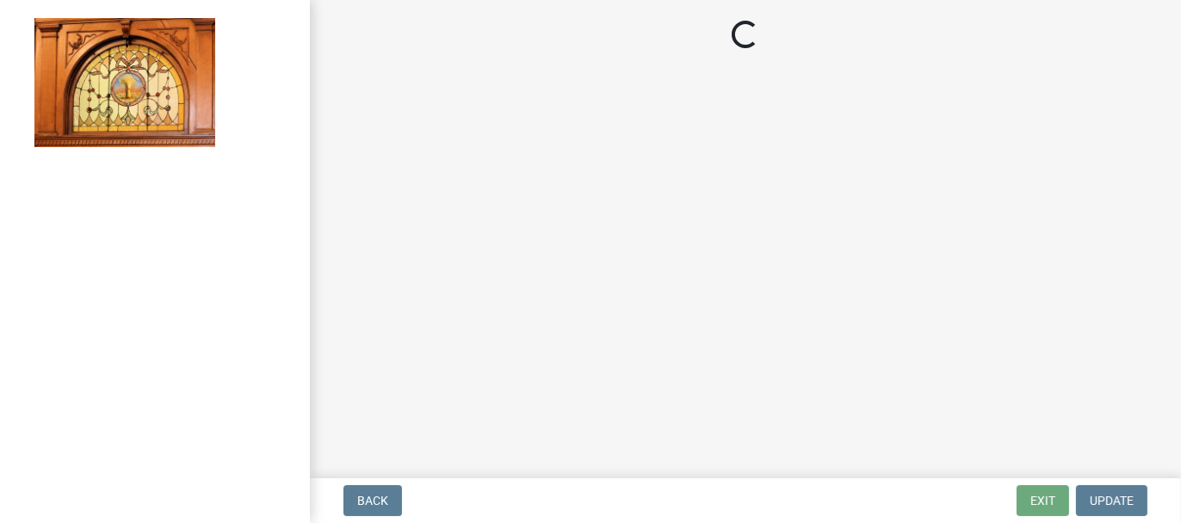
select select "62bb873c-c571-4454-ac8a-8c216551e2a3"
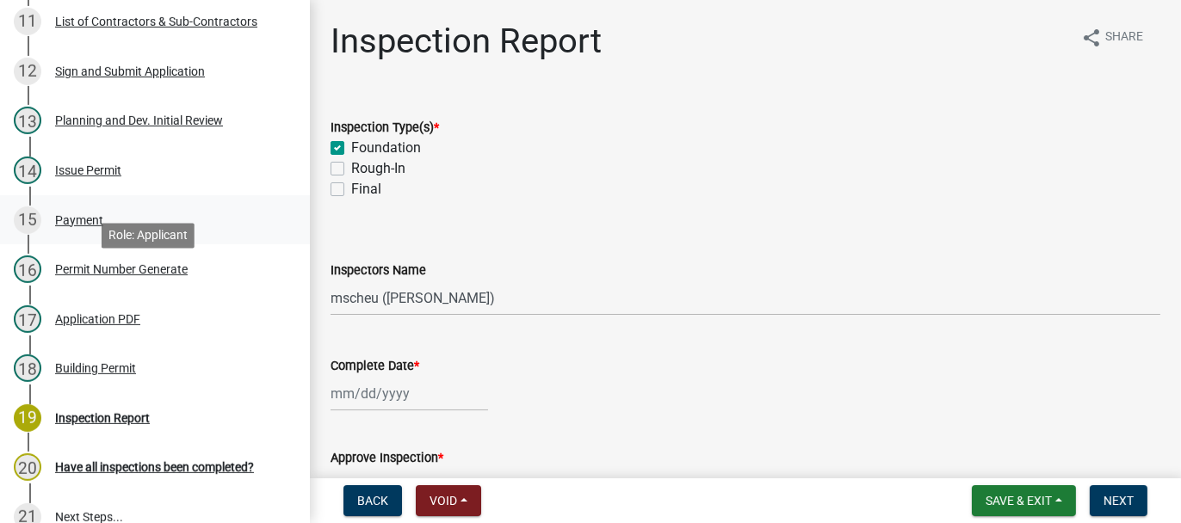
scroll to position [861, 0]
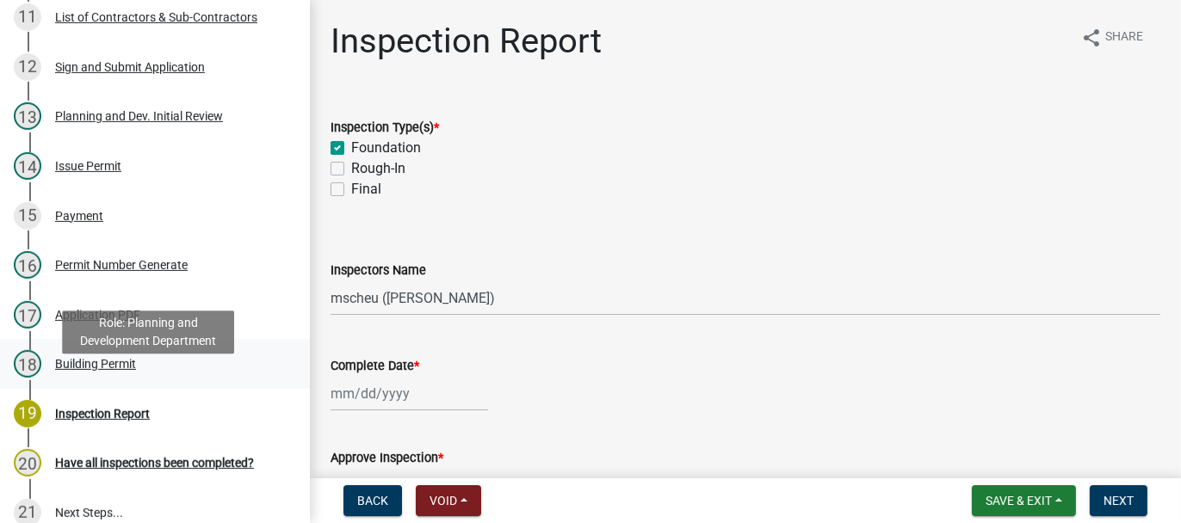
click at [67, 370] on div "Building Permit" at bounding box center [95, 364] width 81 height 12
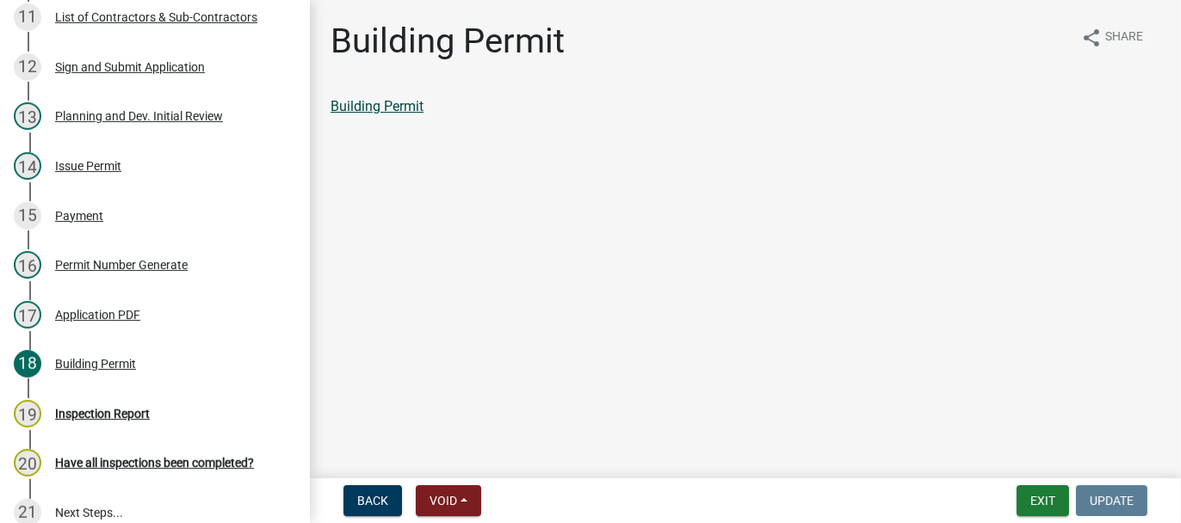
click at [375, 113] on link "Building Permit" at bounding box center [377, 106] width 93 height 16
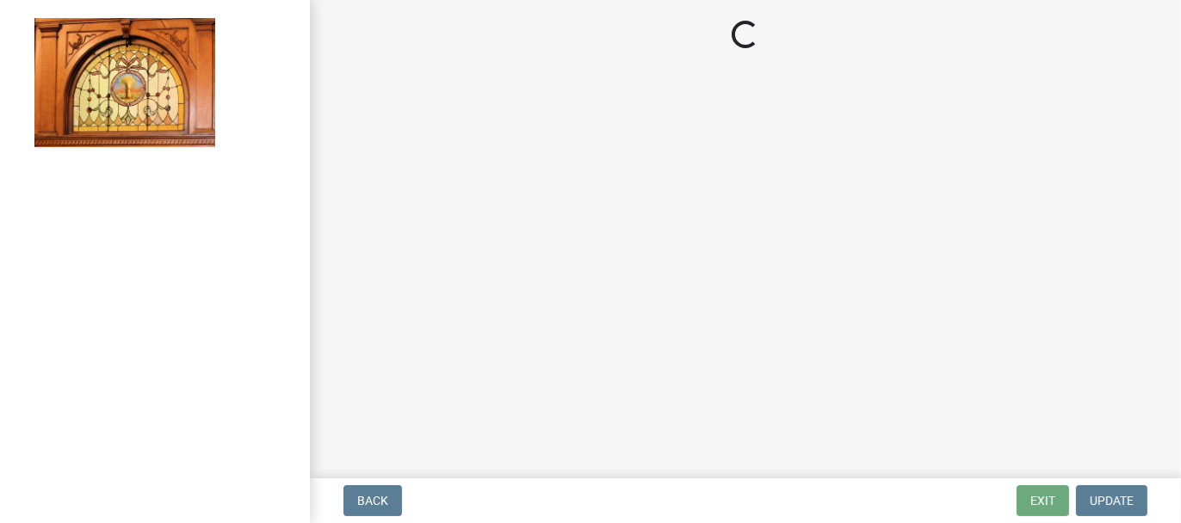
select select "62bb873c-c571-4454-ac8a-8c216551e2a3"
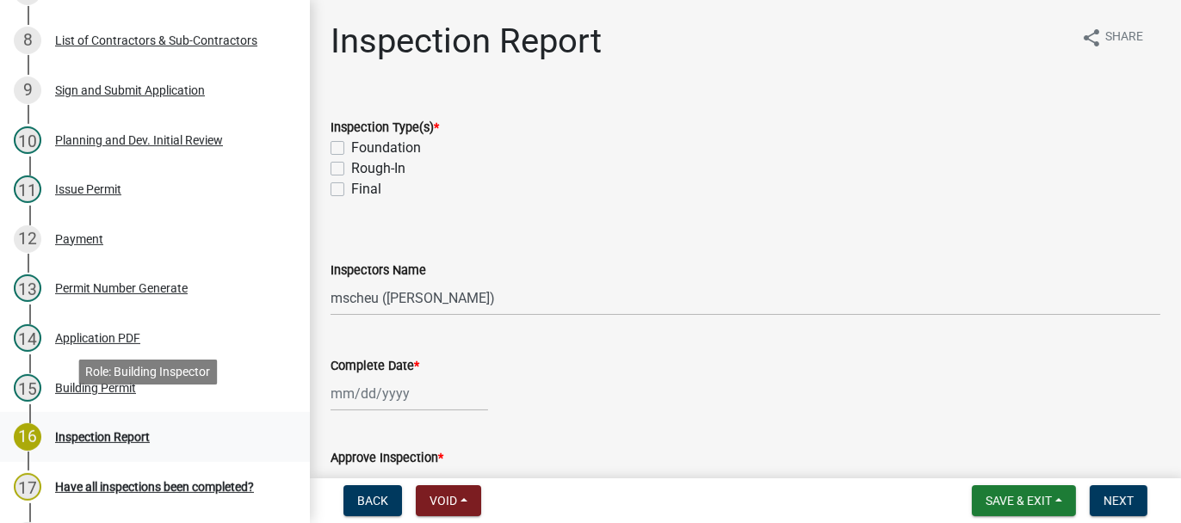
scroll to position [871, 0]
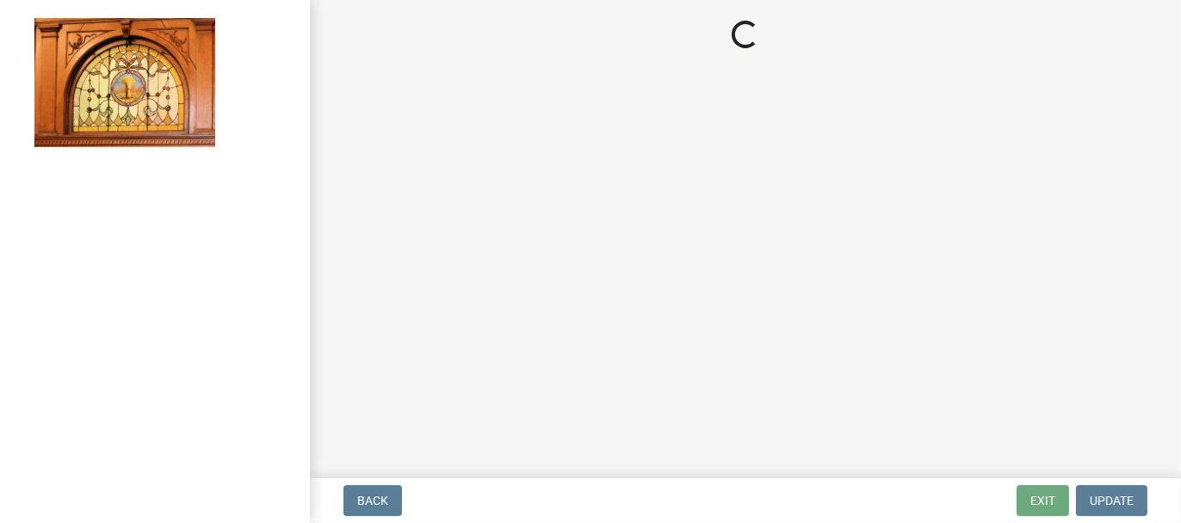
select select "62bb873c-c571-4454-ac8a-8c216551e2a3"
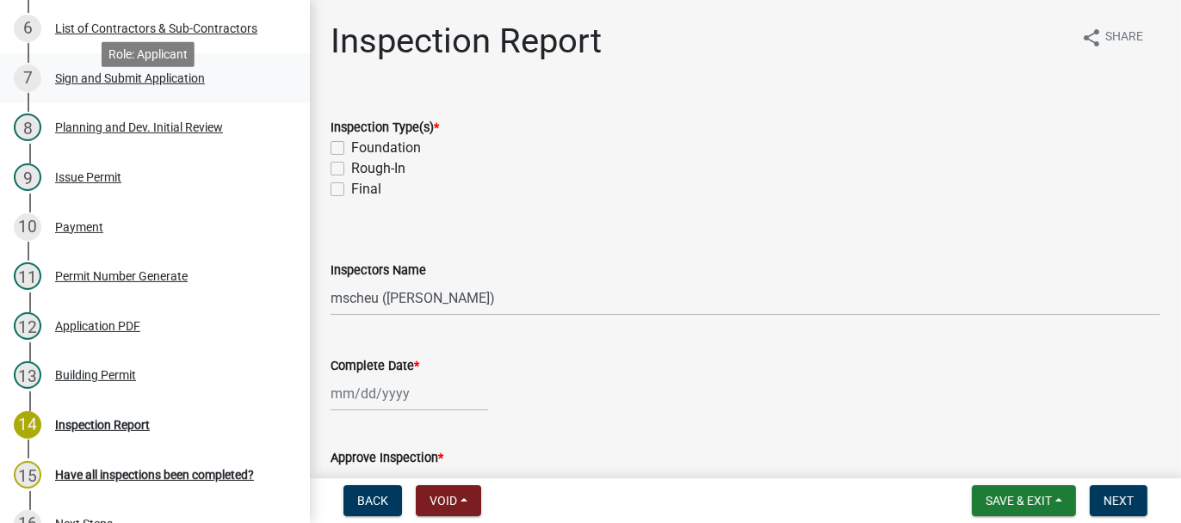
scroll to position [603, 0]
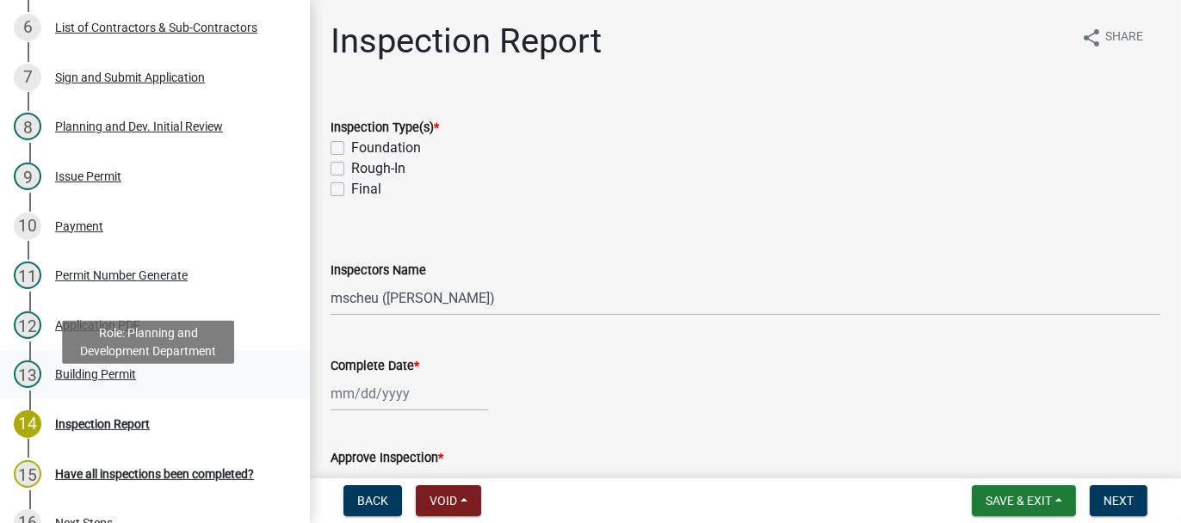
click at [64, 381] on div "Building Permit" at bounding box center [95, 374] width 81 height 12
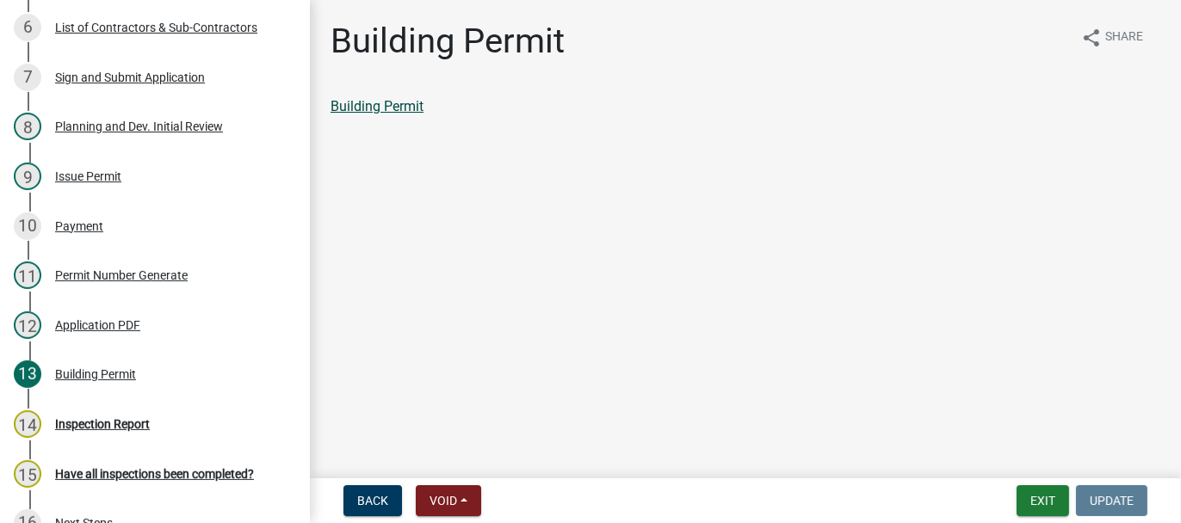
click at [413, 111] on link "Building Permit" at bounding box center [377, 106] width 93 height 16
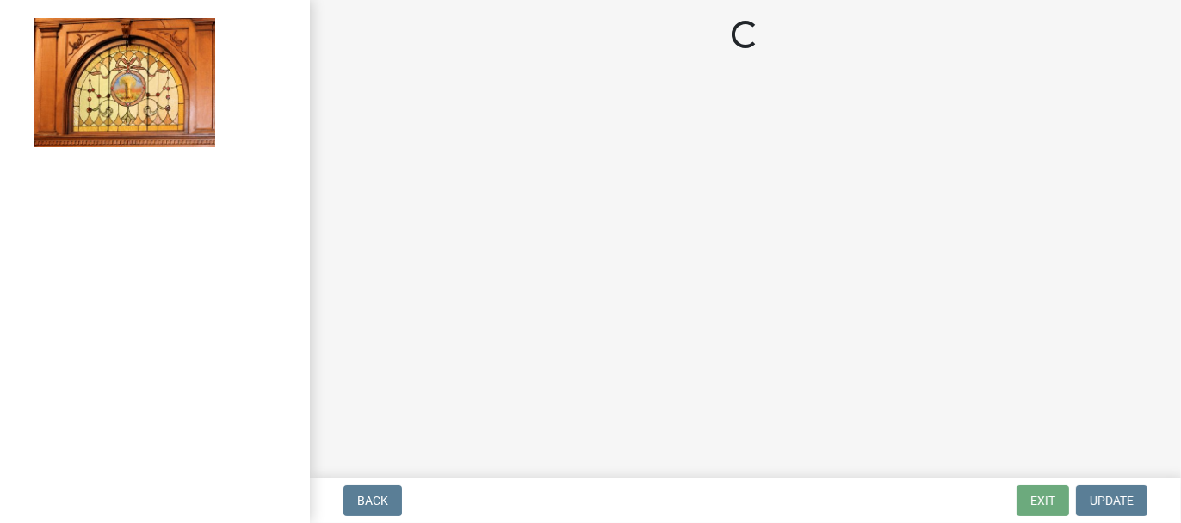
select select "62bb873c-c571-4454-ac8a-8c216551e2a3"
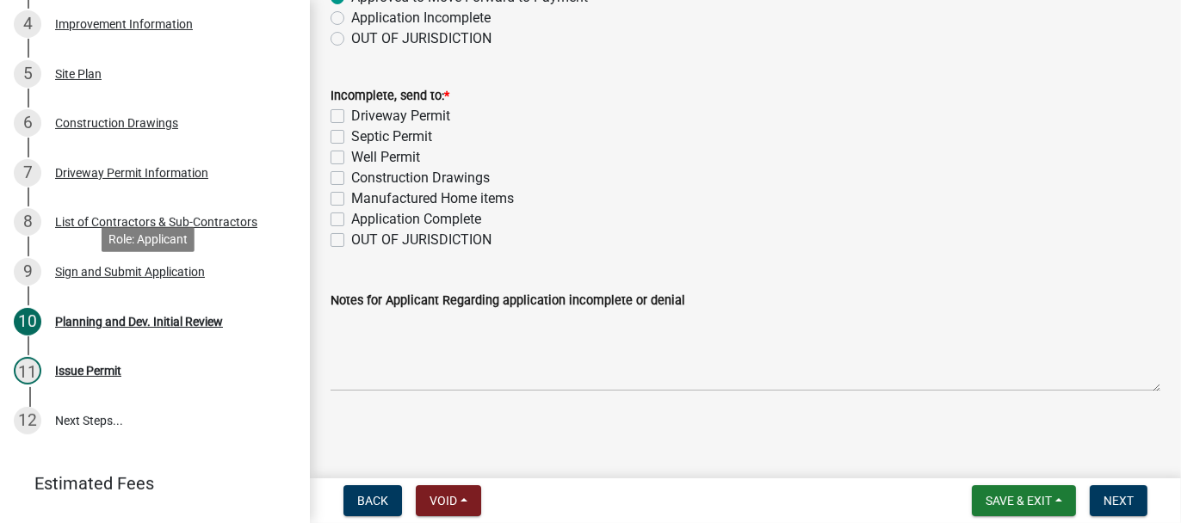
scroll to position [517, 0]
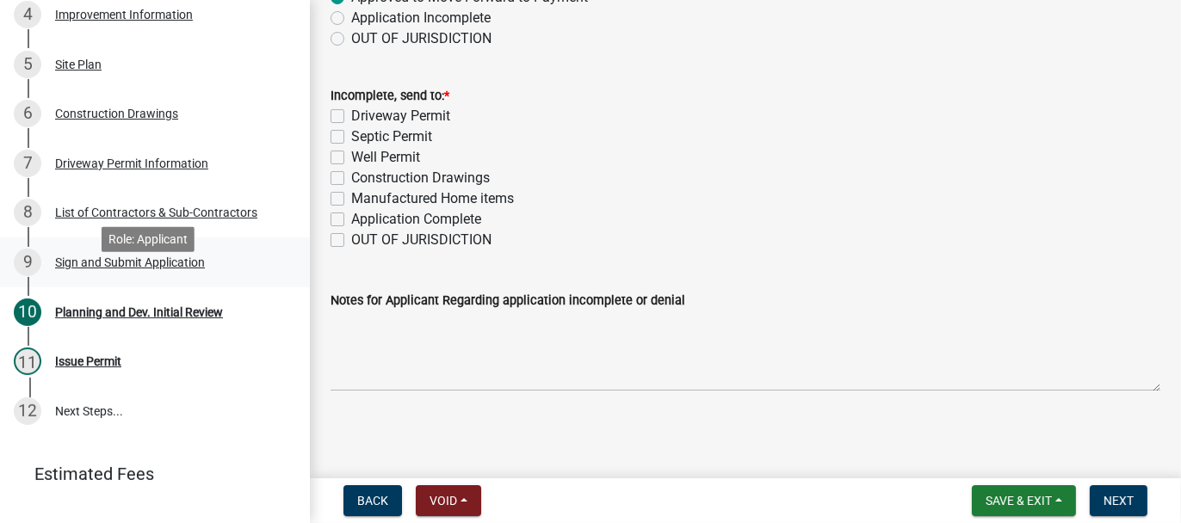
click at [92, 269] on div "Sign and Submit Application" at bounding box center [130, 263] width 150 height 12
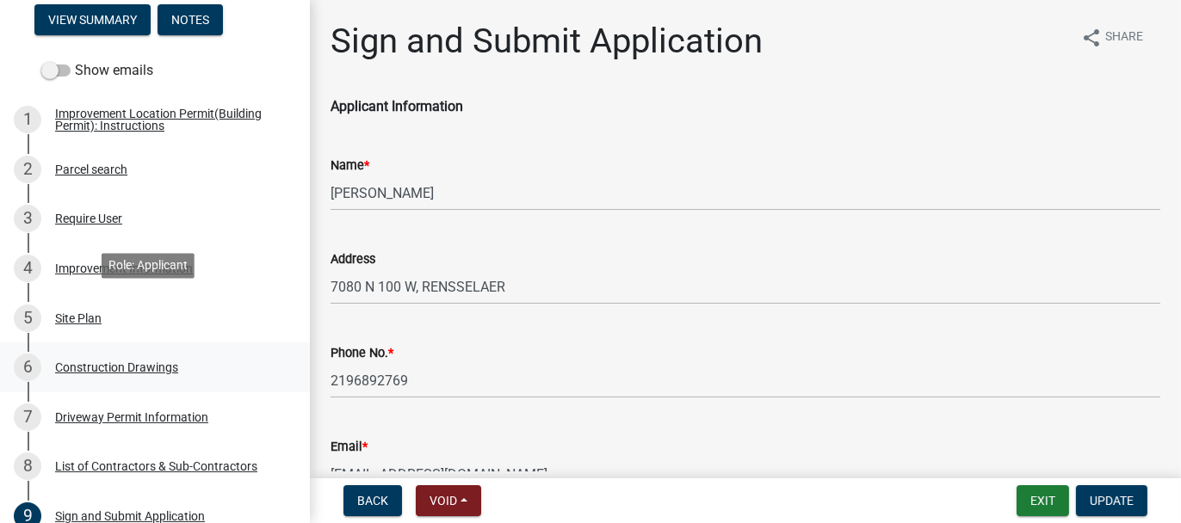
scroll to position [258, 0]
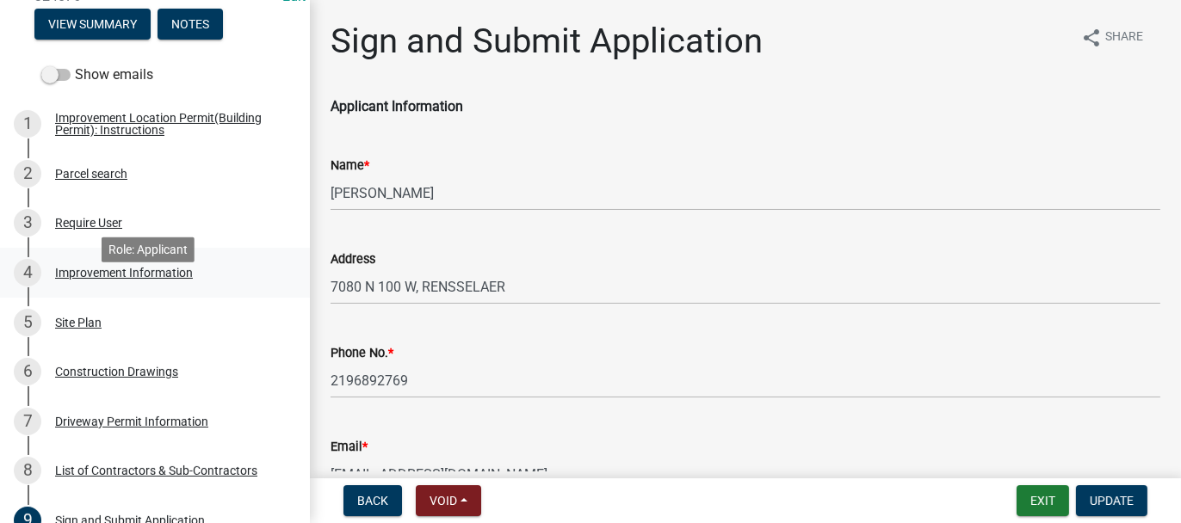
click at [131, 279] on div "Improvement Information" at bounding box center [124, 273] width 138 height 12
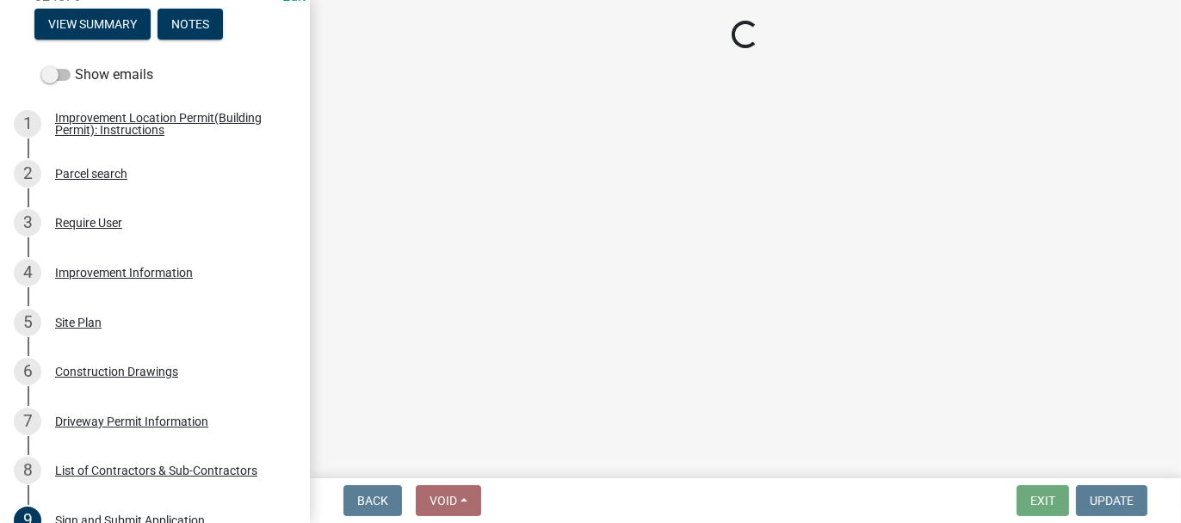
select select "69ac7e04-641d-4cc7-82fe-ed12440f8b33"
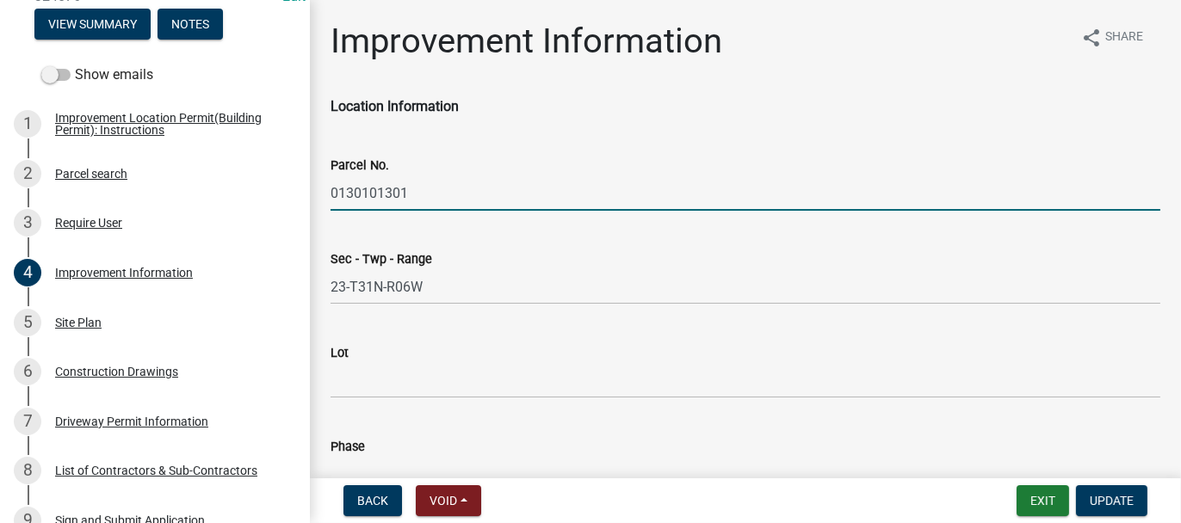
drag, startPoint x: 330, startPoint y: 192, endPoint x: 407, endPoint y: 199, distance: 77.8
click at [407, 199] on input "0130101301" at bounding box center [746, 193] width 830 height 35
click at [83, 329] on div "Site Plan" at bounding box center [78, 323] width 46 height 12
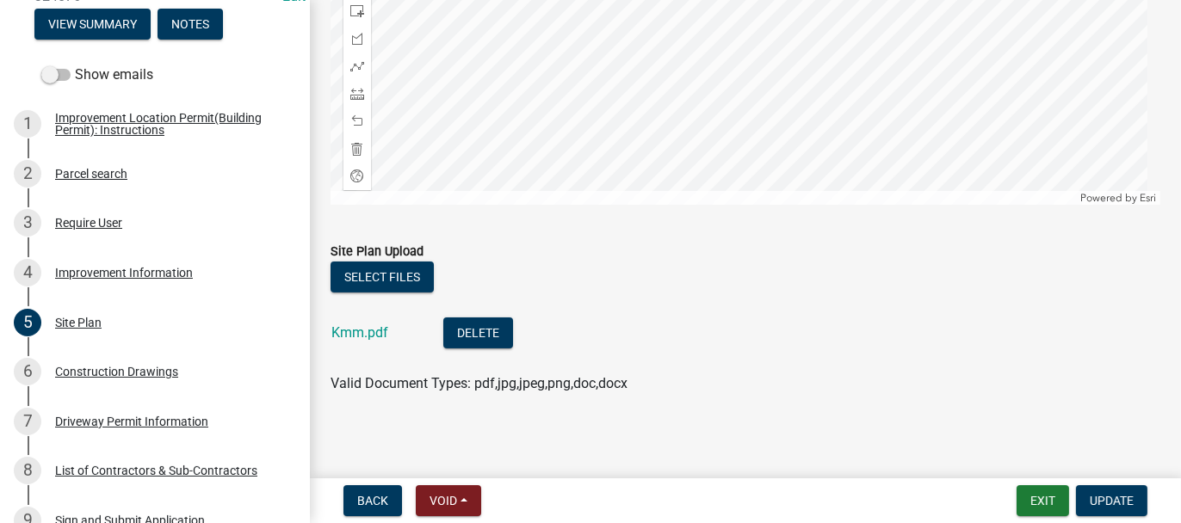
scroll to position [443, 0]
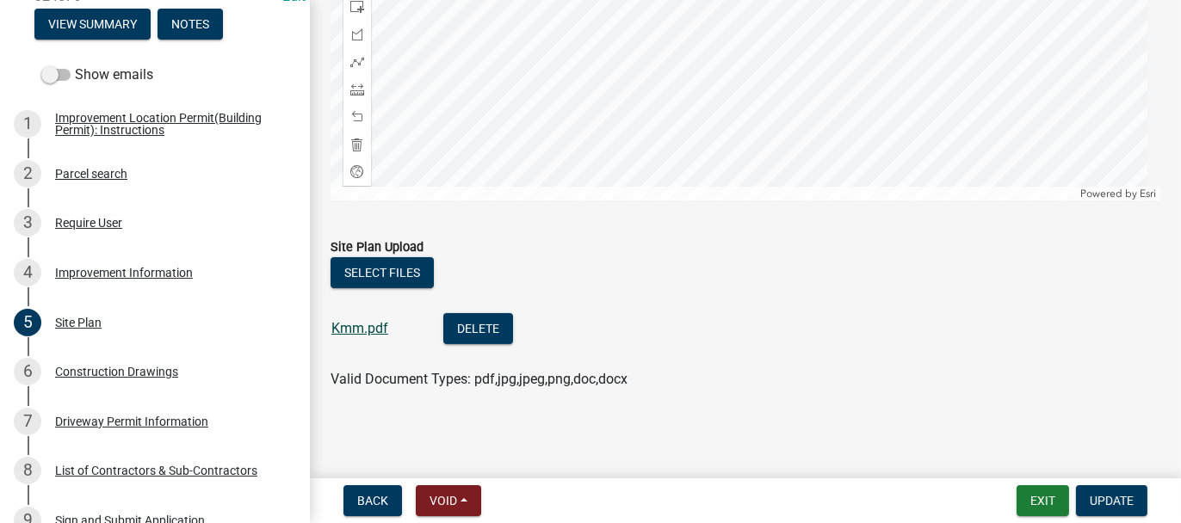
click at [349, 320] on link "Kmm.pdf" at bounding box center [359, 328] width 57 height 16
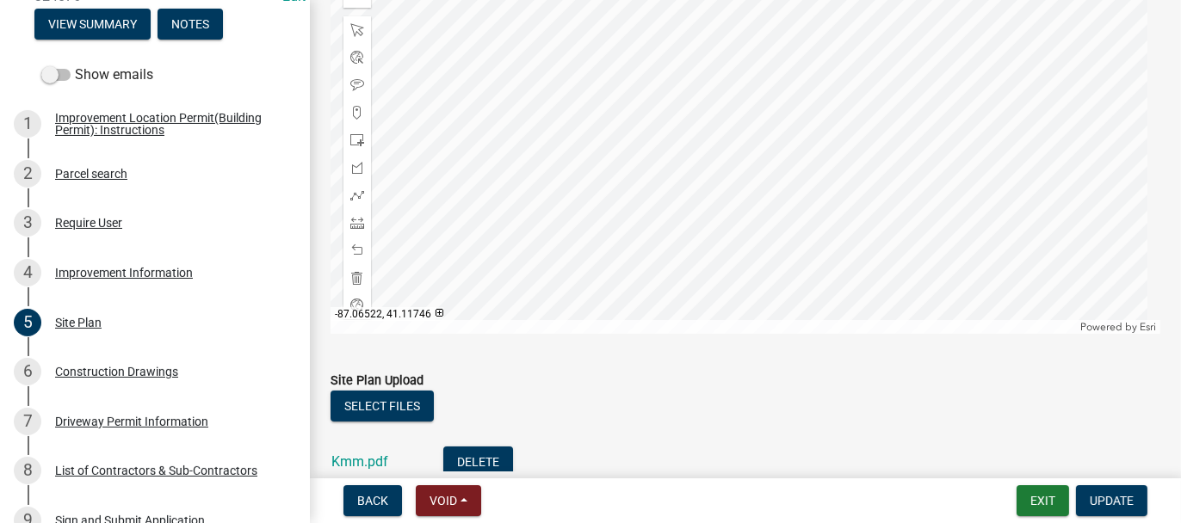
scroll to position [185, 0]
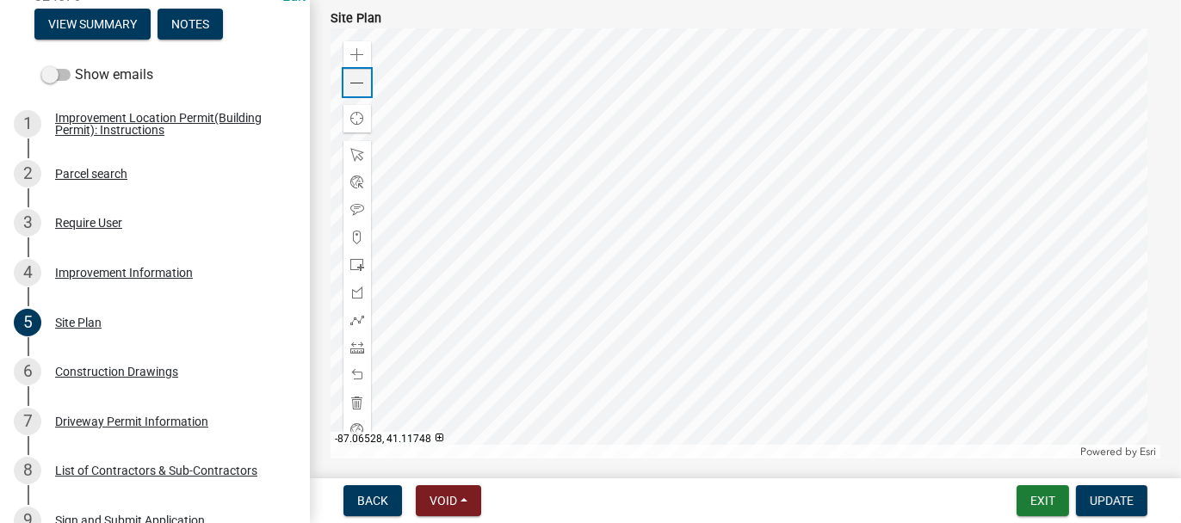
click at [358, 78] on span at bounding box center [357, 84] width 14 height 14
click at [68, 279] on div "Improvement Information" at bounding box center [124, 273] width 138 height 12
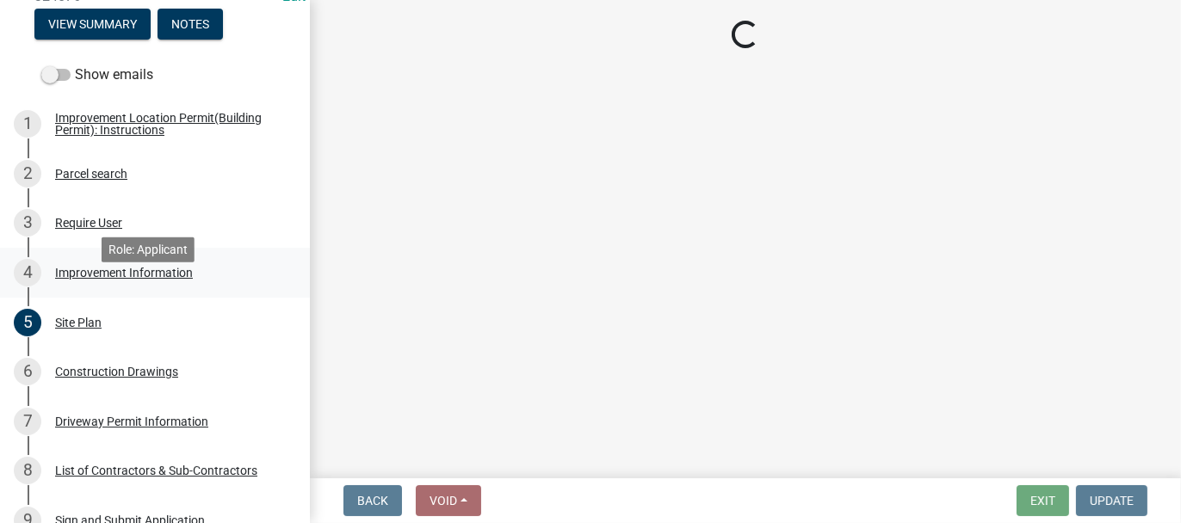
select select "69ac7e04-641d-4cc7-82fe-ed12440f8b33"
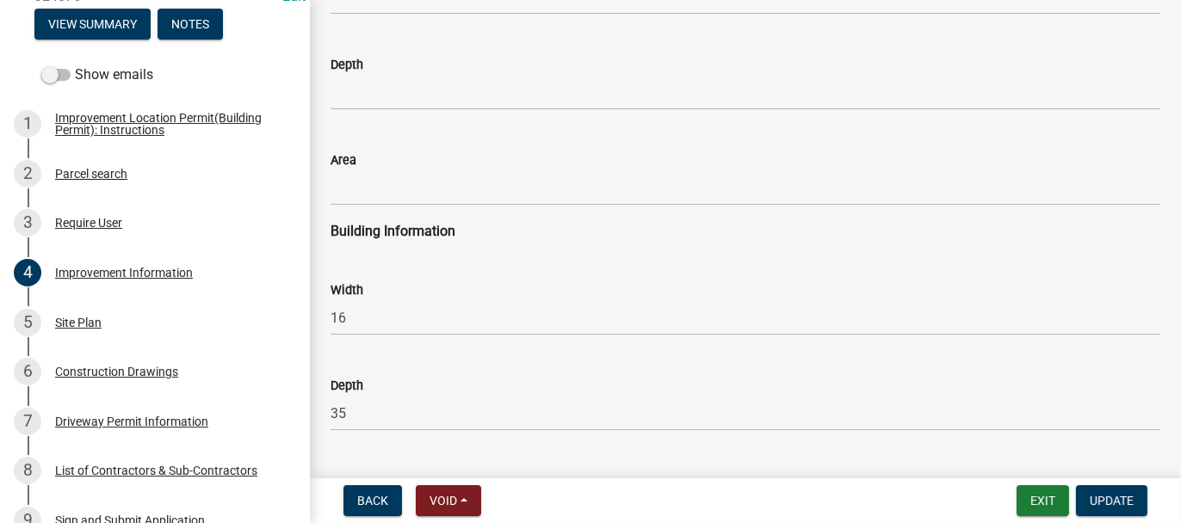
scroll to position [2669, 0]
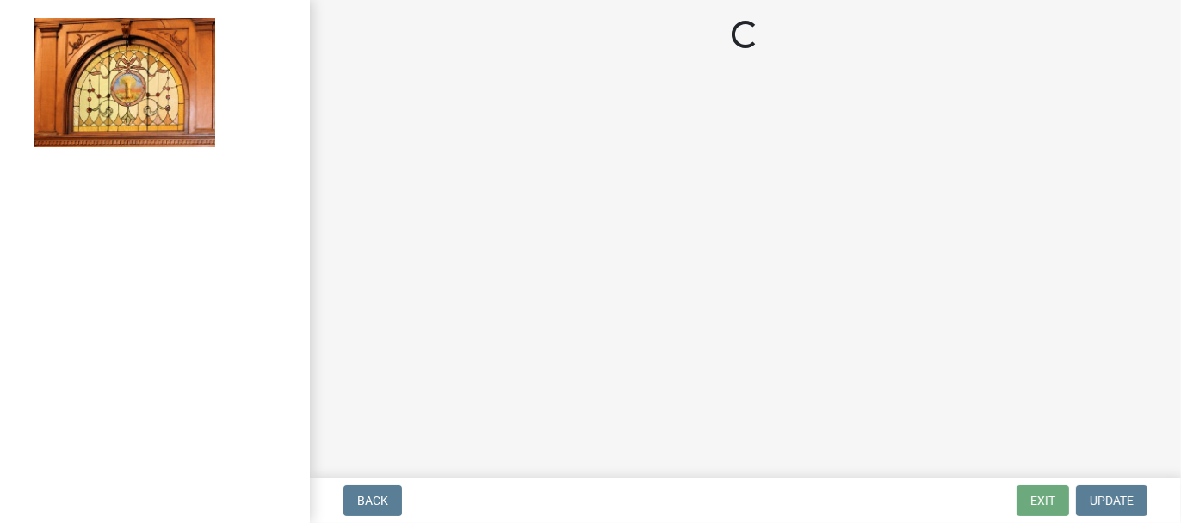
select select "62bb873c-c571-4454-ac8a-8c216551e2a3"
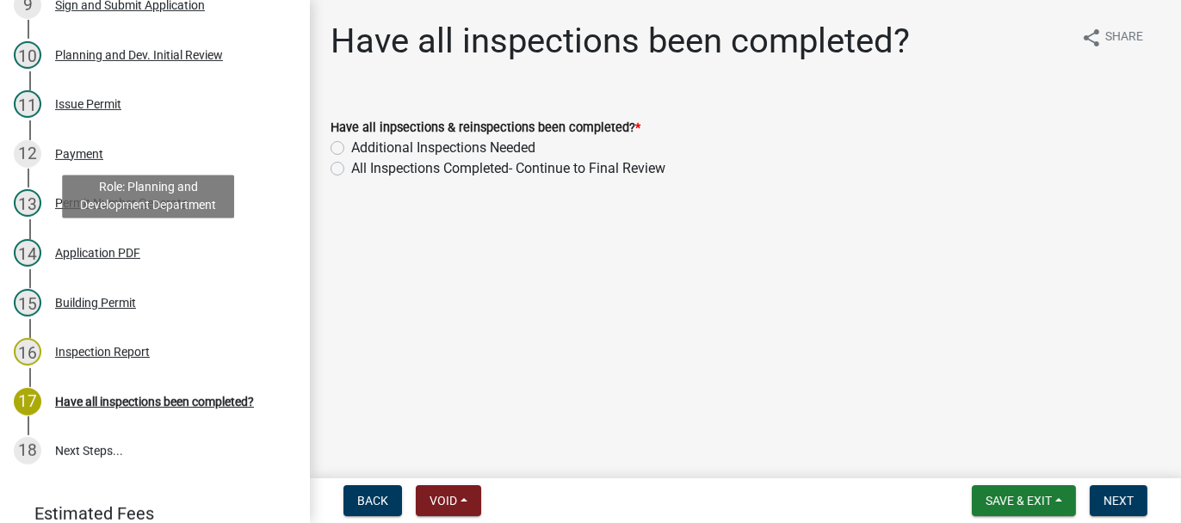
scroll to position [775, 0]
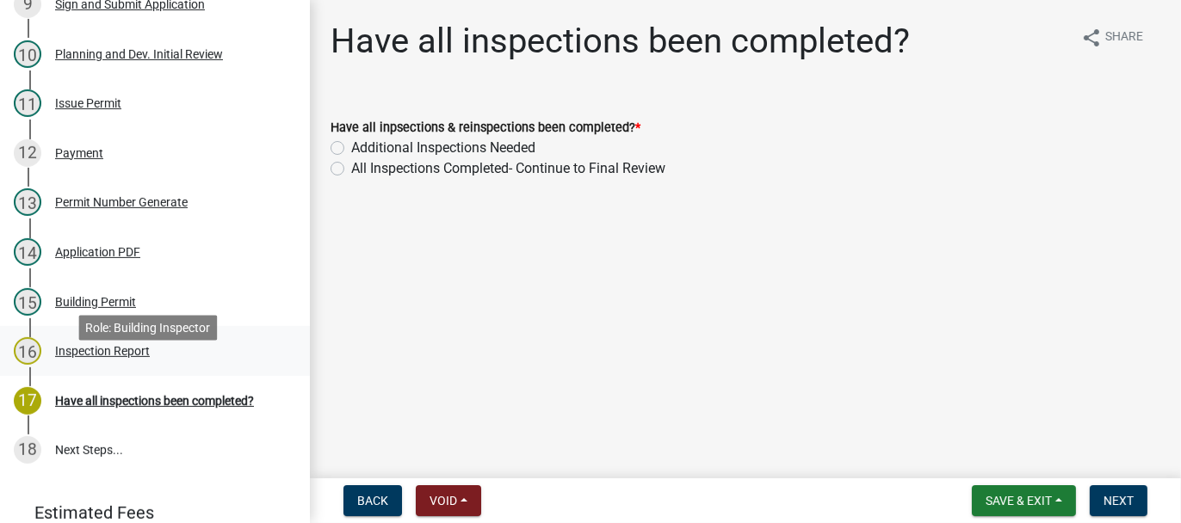
click at [83, 357] on div "Inspection Report" at bounding box center [102, 351] width 95 height 12
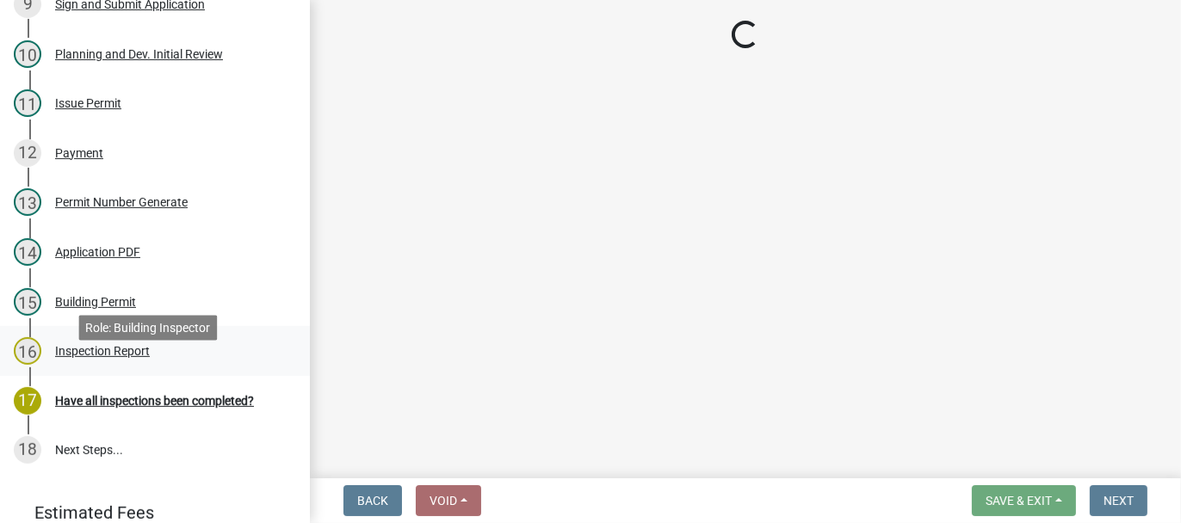
select select "62bb873c-c571-4454-ac8a-8c216551e2a3"
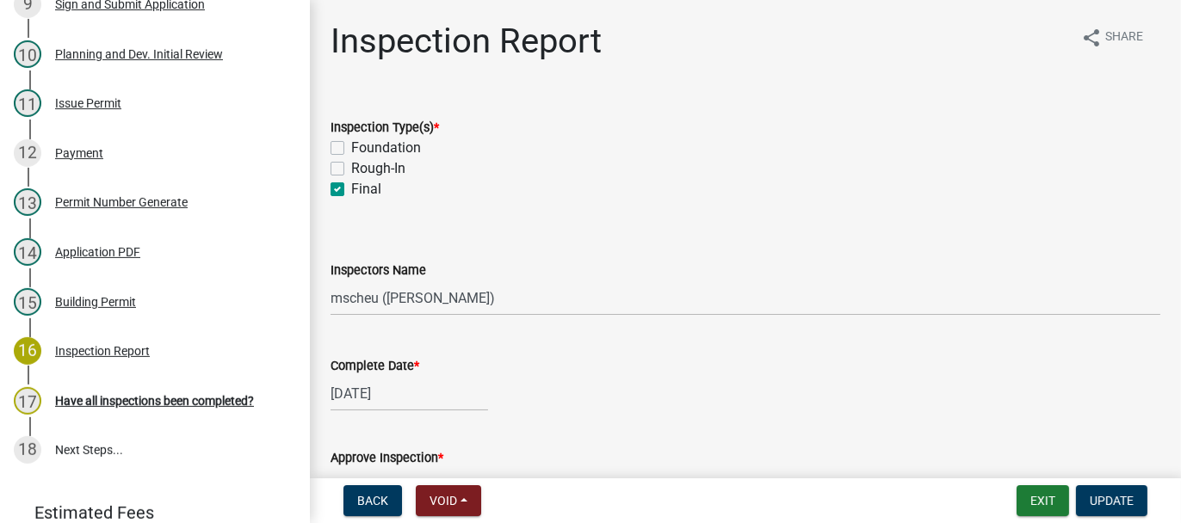
scroll to position [344, 0]
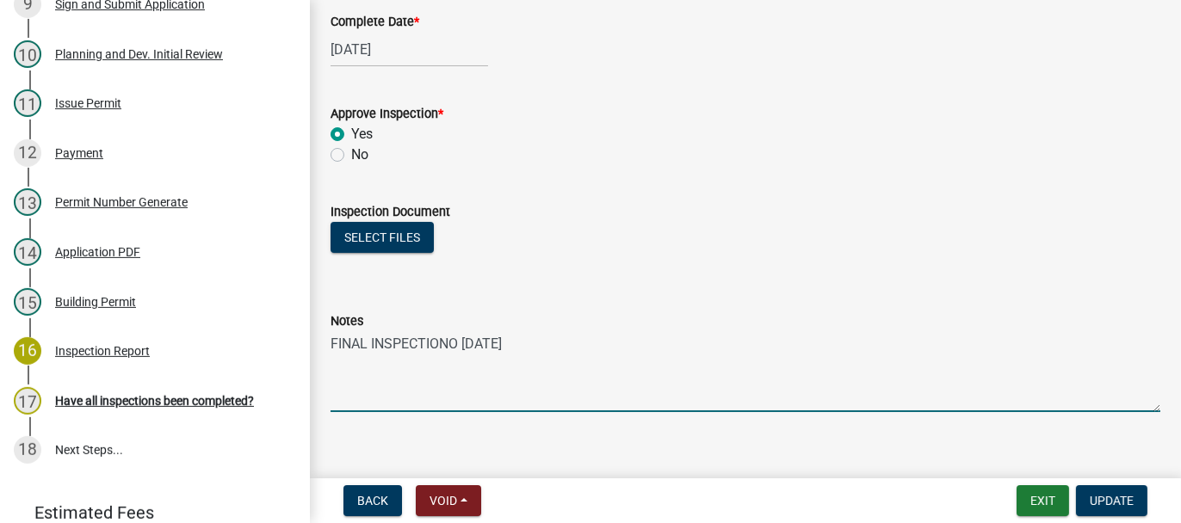
click at [387, 341] on textarea "FINAL INSPECTIONO 8-8-2024" at bounding box center [746, 371] width 830 height 81
type textarea "FINAL INSPECTION 8-8-2024"
click at [1124, 505] on span "Update" at bounding box center [1112, 501] width 44 height 14
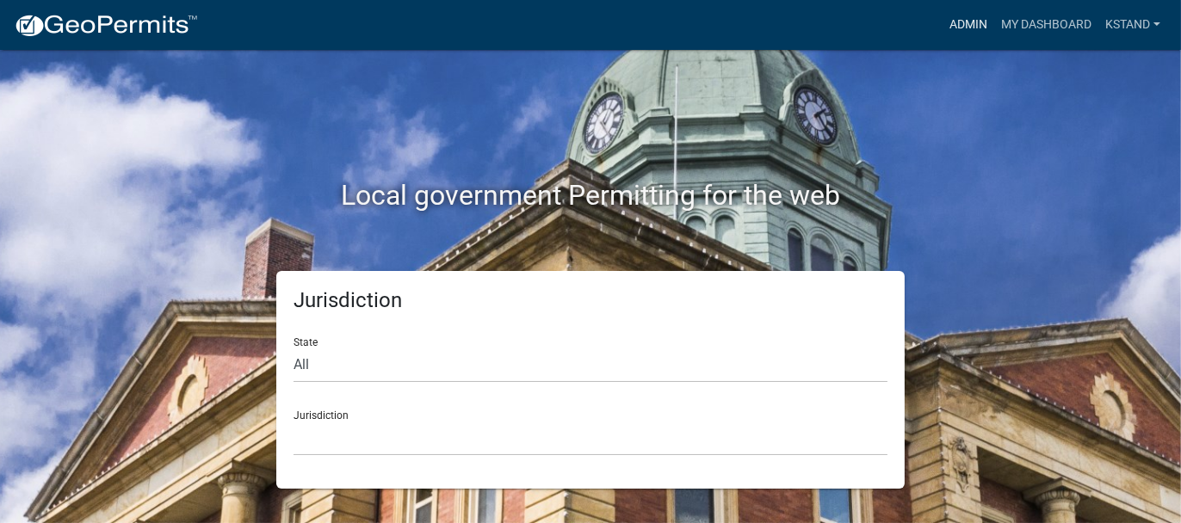
click at [972, 20] on link "Admin" at bounding box center [969, 25] width 52 height 33
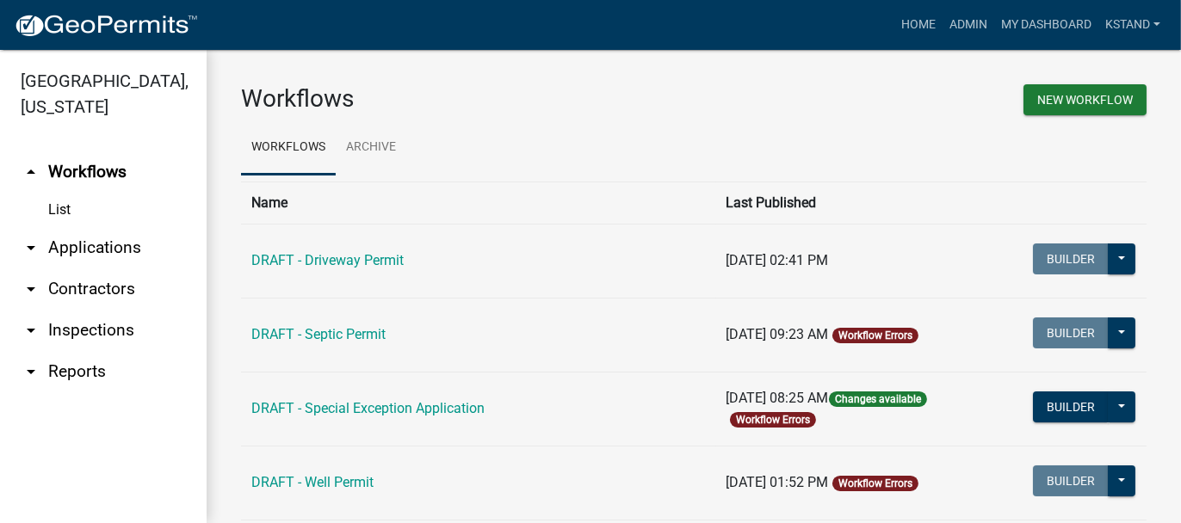
click at [84, 247] on link "arrow_drop_down Applications" at bounding box center [103, 247] width 207 height 41
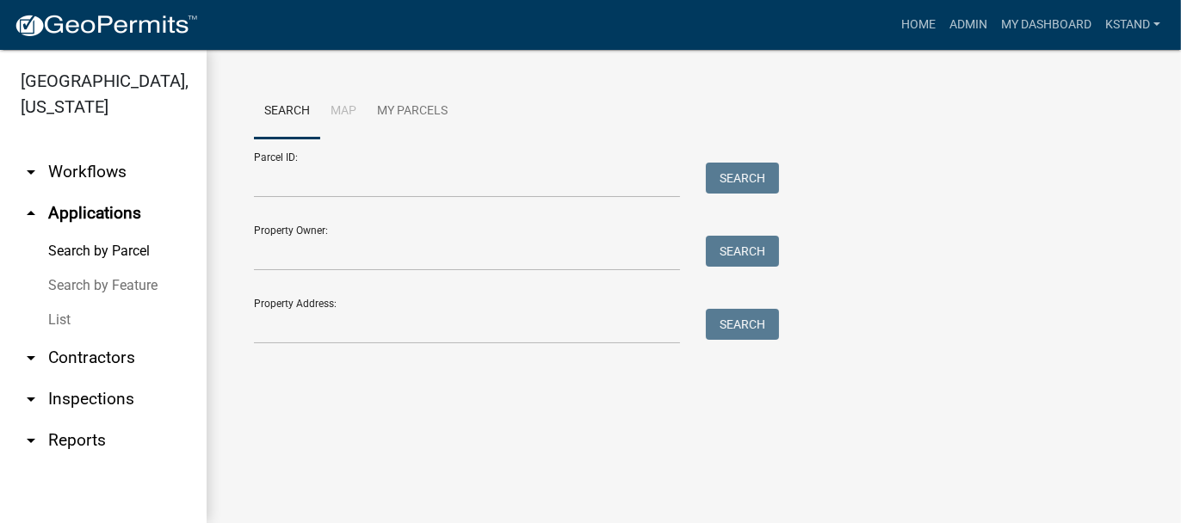
click at [59, 316] on link "List" at bounding box center [103, 320] width 207 height 34
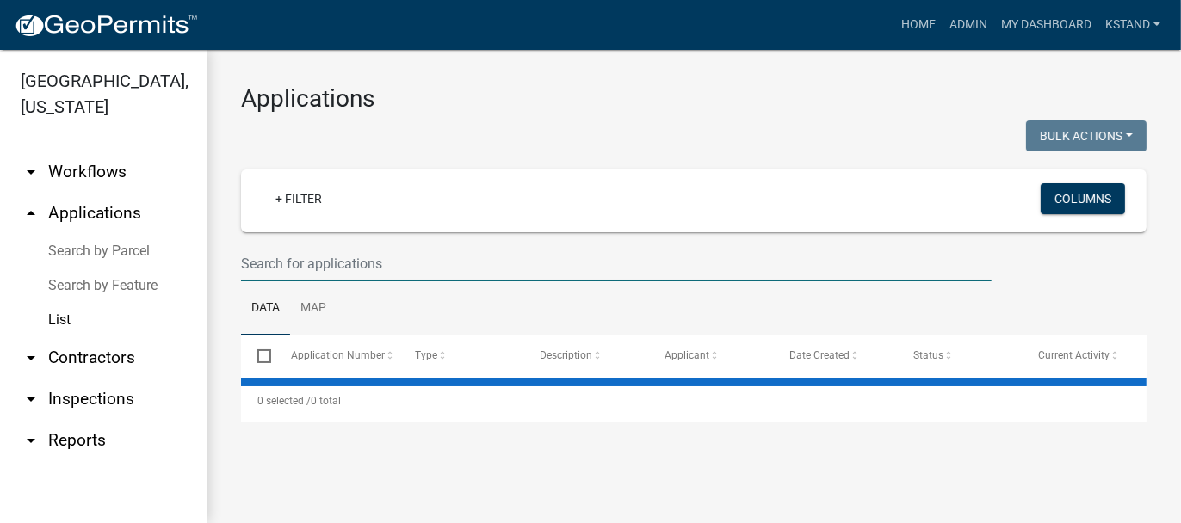
click at [269, 265] on input "text" at bounding box center [616, 263] width 751 height 35
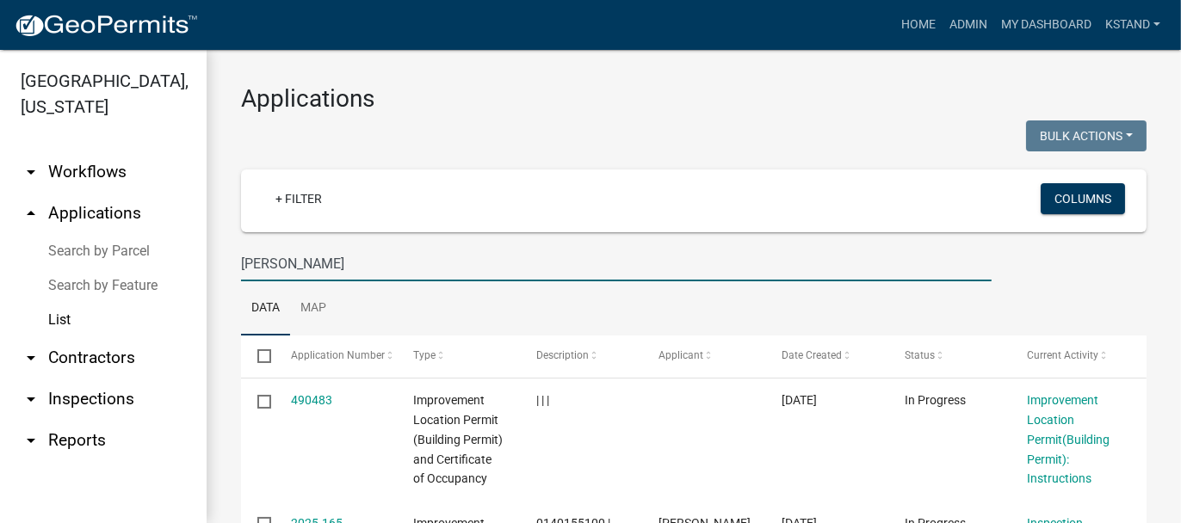
type input "[PERSON_NAME]"
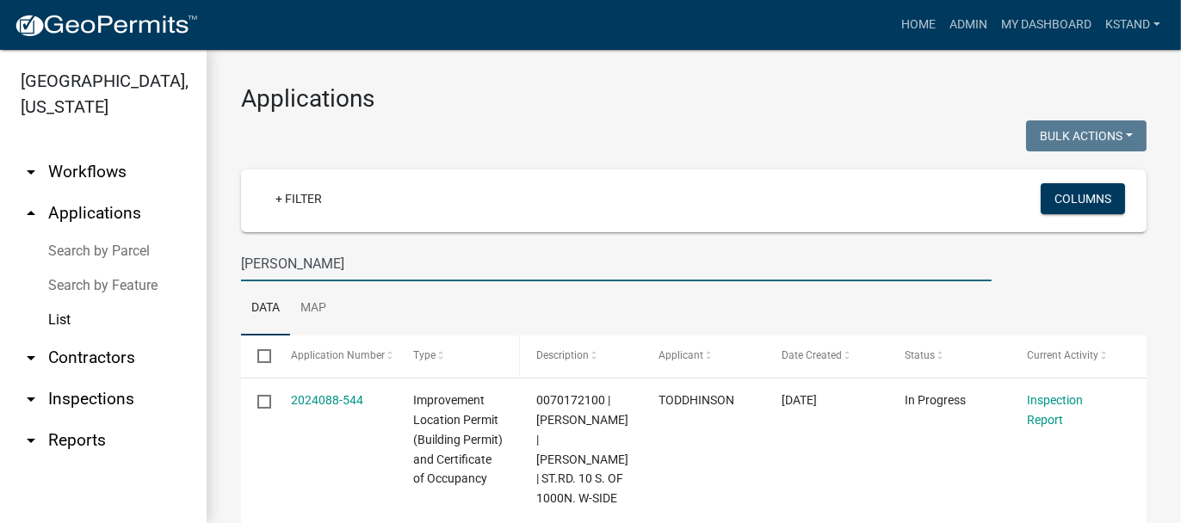
scroll to position [81, 0]
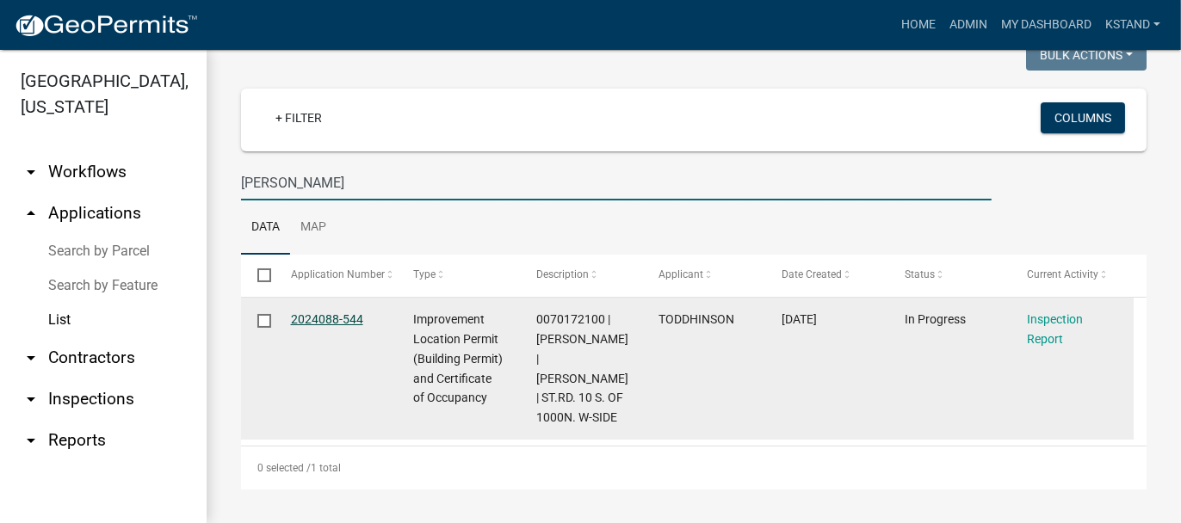
click at [342, 320] on link "2024088-544" at bounding box center [327, 320] width 72 height 14
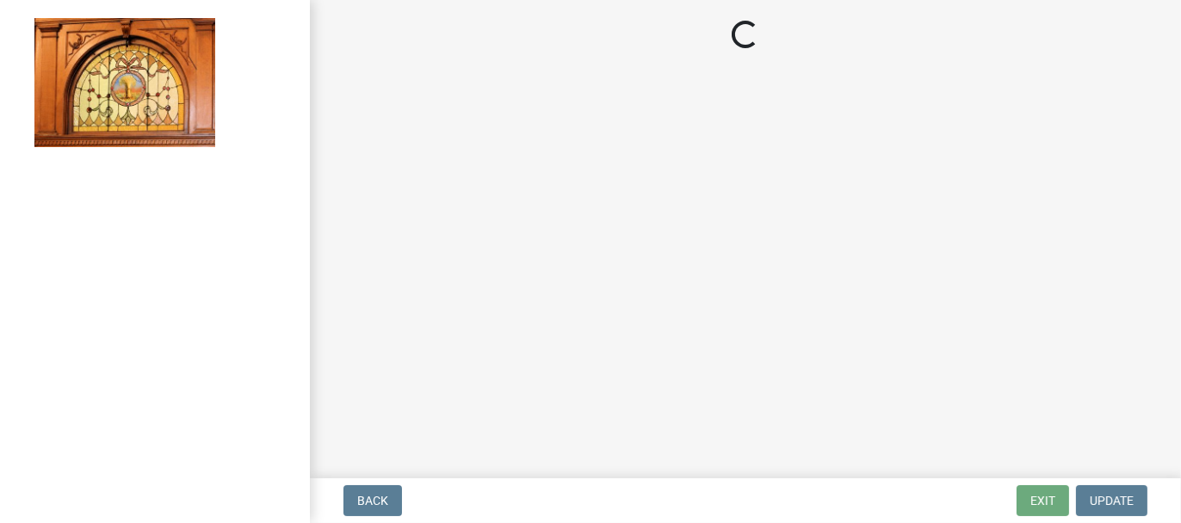
select select "62bb873c-c571-4454-ac8a-8c216551e2a3"
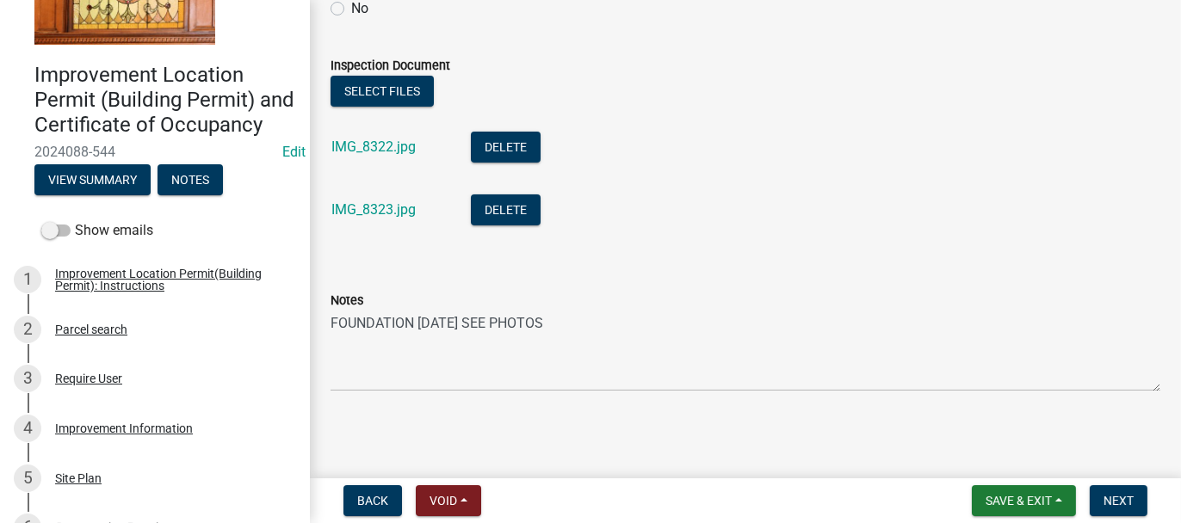
scroll to position [172, 0]
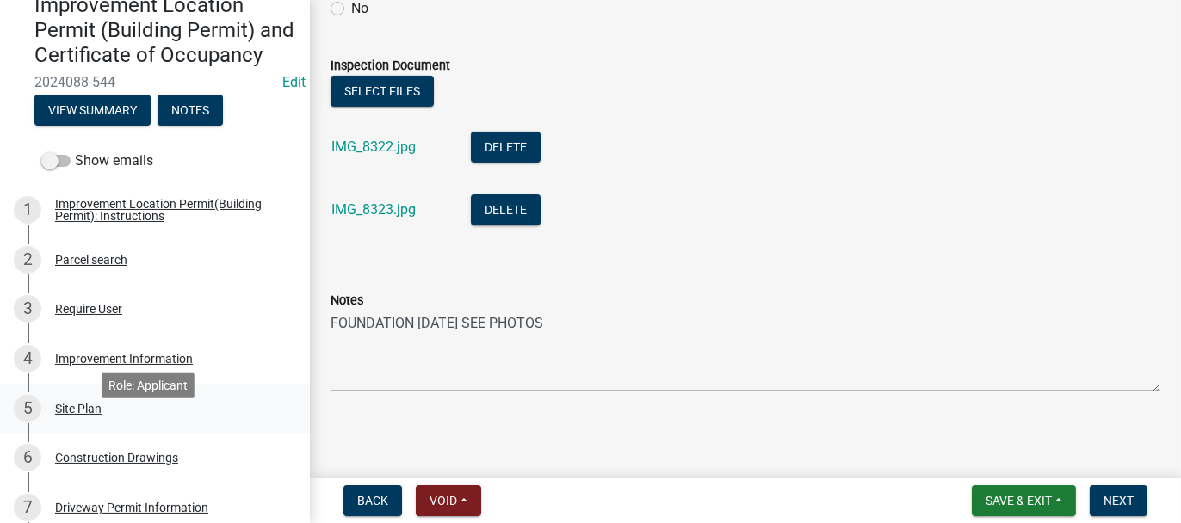
click at [78, 415] on div "Site Plan" at bounding box center [78, 409] width 46 height 12
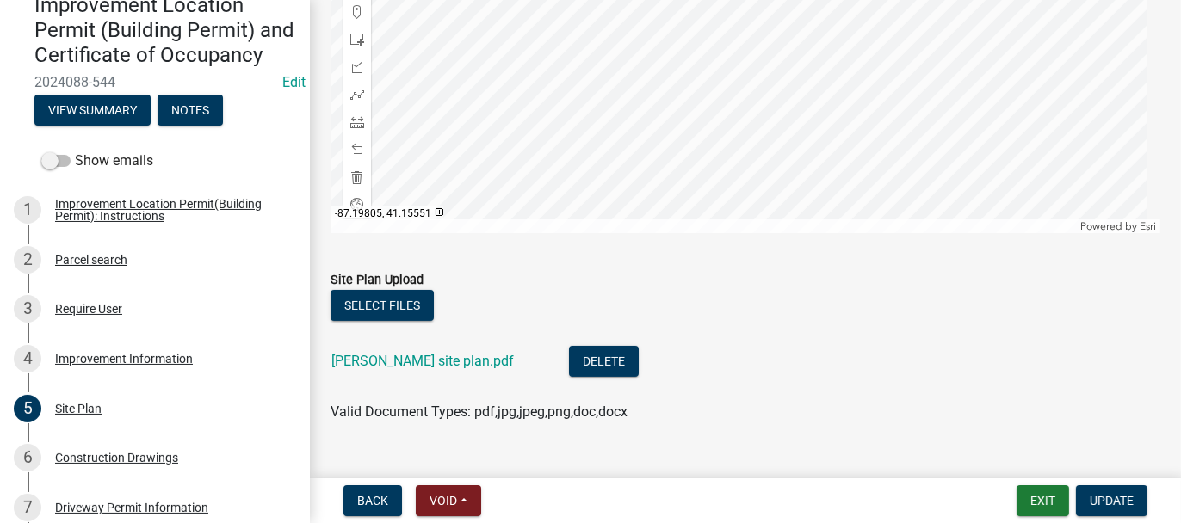
scroll to position [443, 0]
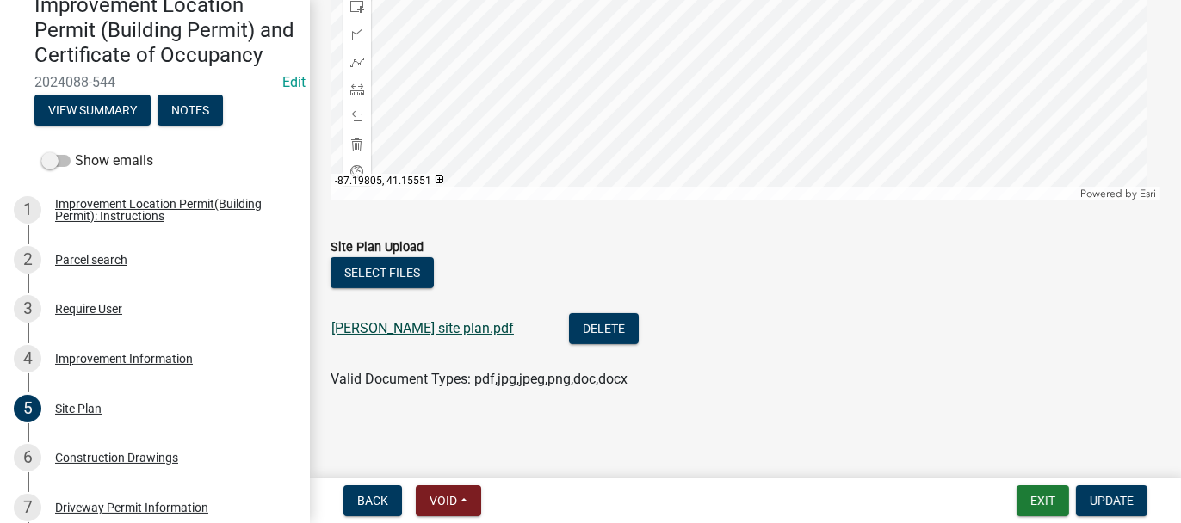
click at [410, 325] on link "[PERSON_NAME] site plan.pdf" at bounding box center [422, 328] width 183 height 16
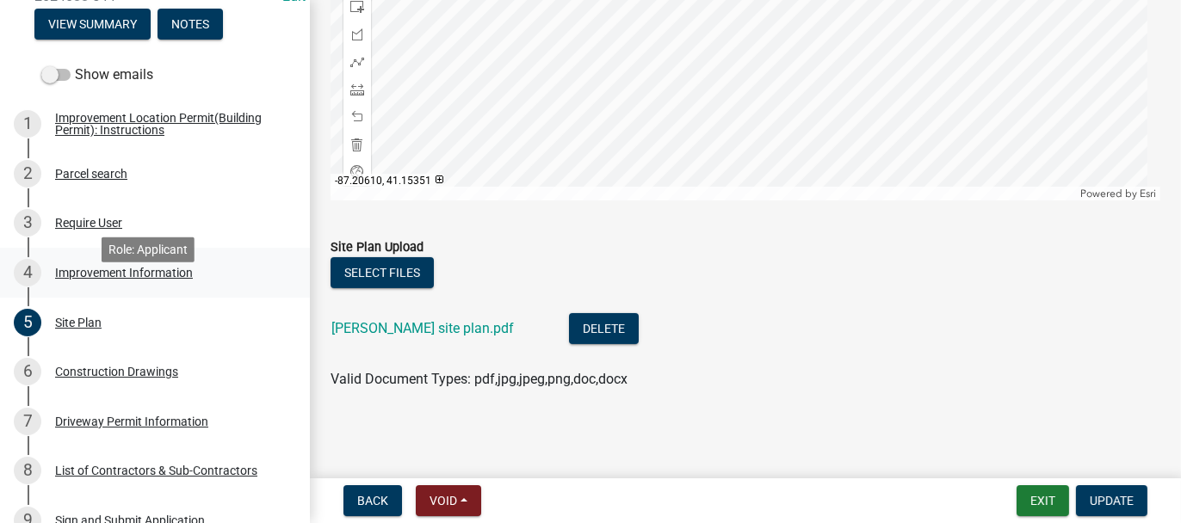
click at [89, 279] on div "Improvement Information" at bounding box center [124, 273] width 138 height 12
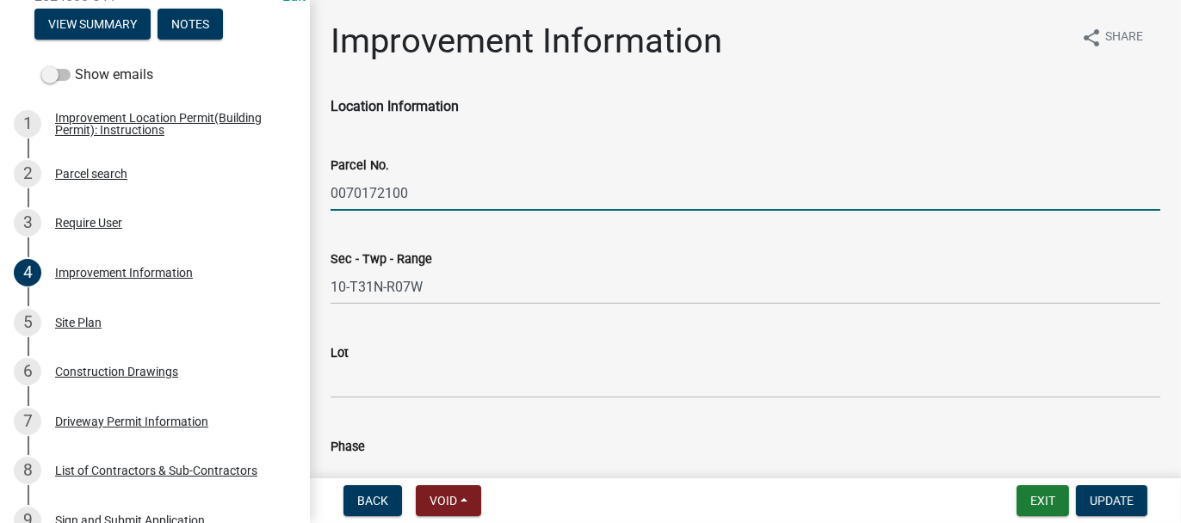
drag, startPoint x: 331, startPoint y: 190, endPoint x: 413, endPoint y: 186, distance: 81.9
click at [413, 186] on input "0070172100" at bounding box center [746, 193] width 830 height 35
